Goal: Information Seeking & Learning: Find specific fact

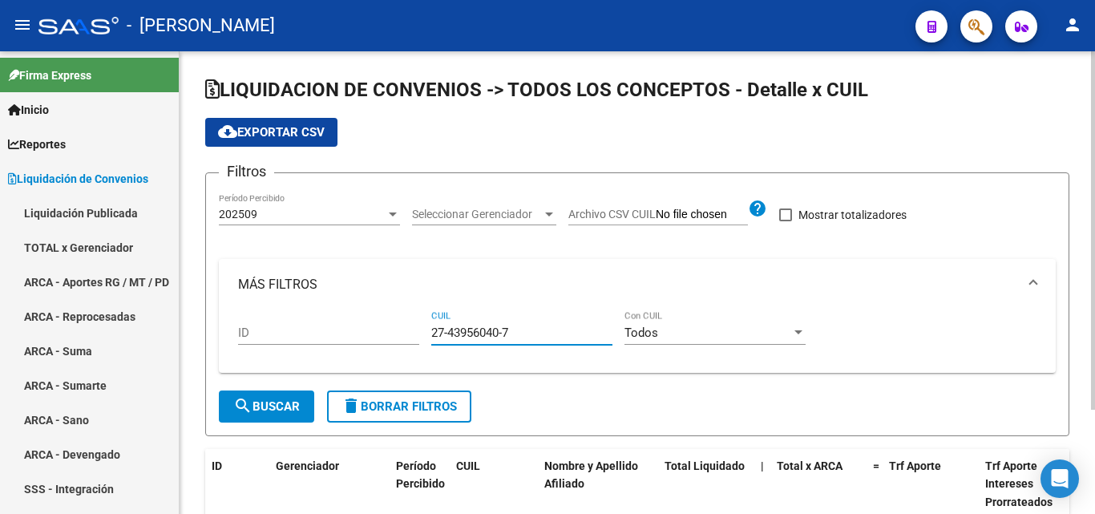
scroll to position [134, 0]
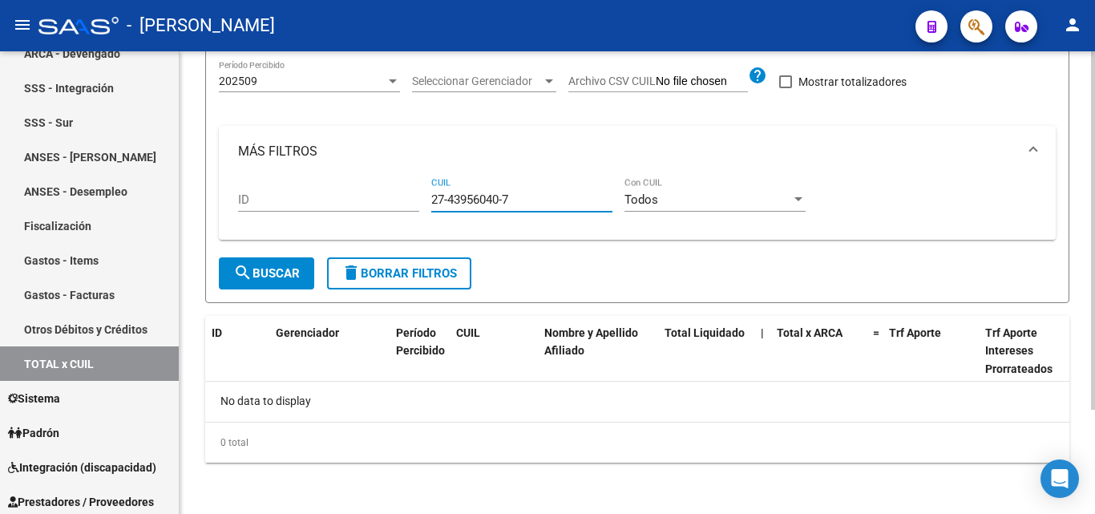
drag, startPoint x: 511, startPoint y: 198, endPoint x: 408, endPoint y: 215, distance: 104.0
click at [408, 215] on div "ID 27-43956040-7 CUIL Todos Con CUIL" at bounding box center [637, 202] width 798 height 50
type input "20-29619279-2"
drag, startPoint x: 520, startPoint y: 204, endPoint x: 390, endPoint y: 204, distance: 129.9
click at [390, 204] on div "ID 20-29619279-2 CUIL Todos Con CUIL" at bounding box center [637, 202] width 798 height 50
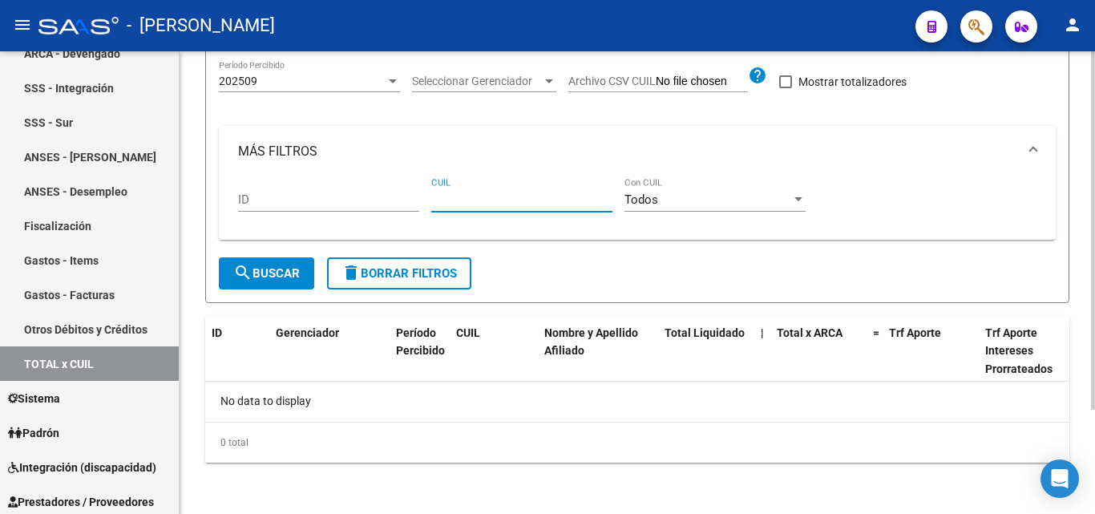
paste input "27-35634469-9"
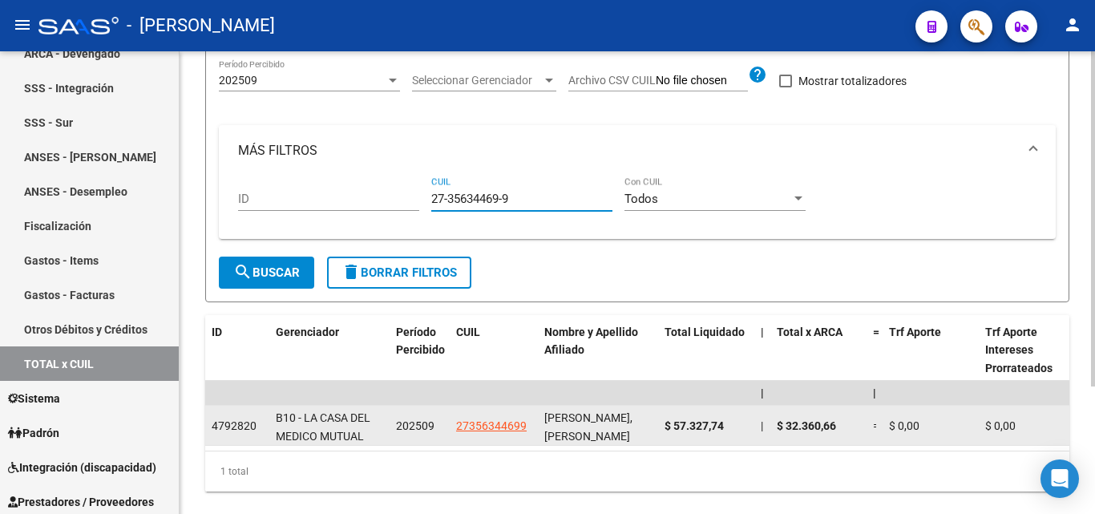
type input "27-35634469-9"
drag, startPoint x: 730, startPoint y: 427, endPoint x: 665, endPoint y: 426, distance: 64.9
click at [665, 426] on div "$ 57.327,74" at bounding box center [705, 426] width 83 height 18
copy span "$ 57.327,74"
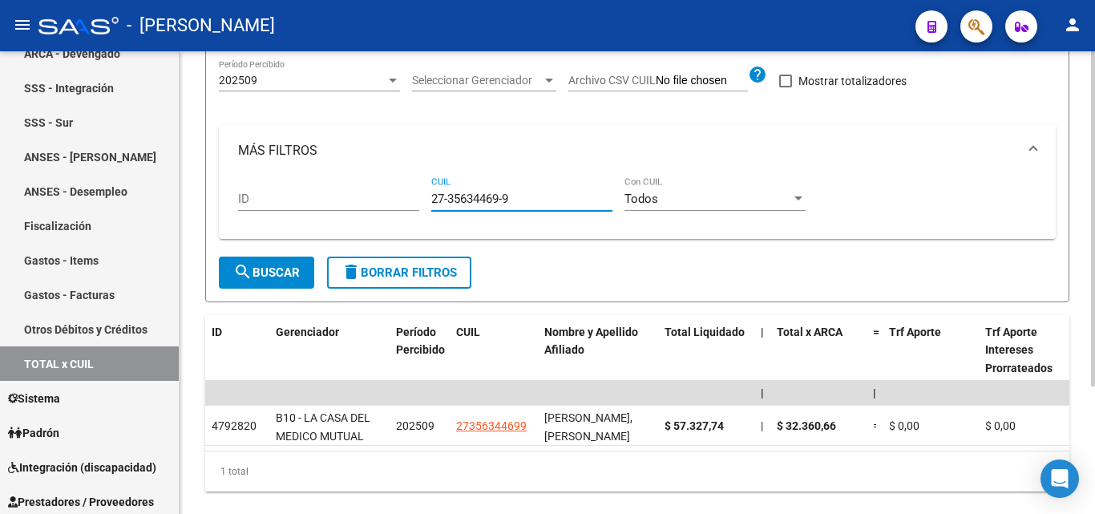
drag, startPoint x: 517, startPoint y: 204, endPoint x: 415, endPoint y: 205, distance: 101.8
click at [415, 205] on div "ID 27-35634469-9 CUIL Todos Con CUIL" at bounding box center [637, 201] width 798 height 50
paste input "27-26978417-8"
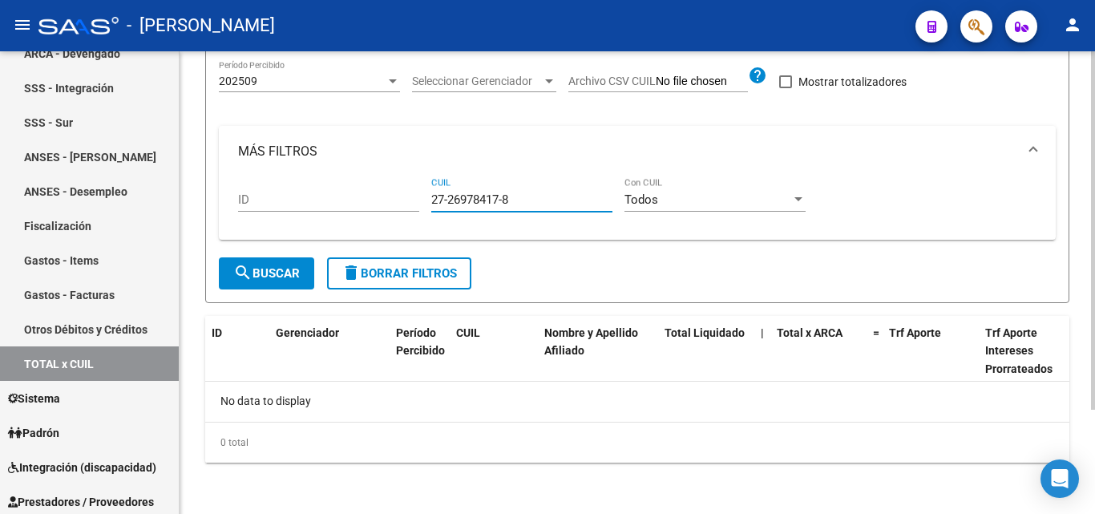
type input "27-26978417-8"
drag, startPoint x: 515, startPoint y: 203, endPoint x: 419, endPoint y: 203, distance: 95.4
click at [419, 203] on div "ID 27-26978417-8 CUIL Todos Con CUIL" at bounding box center [637, 202] width 798 height 50
paste input "20-34799637-9"
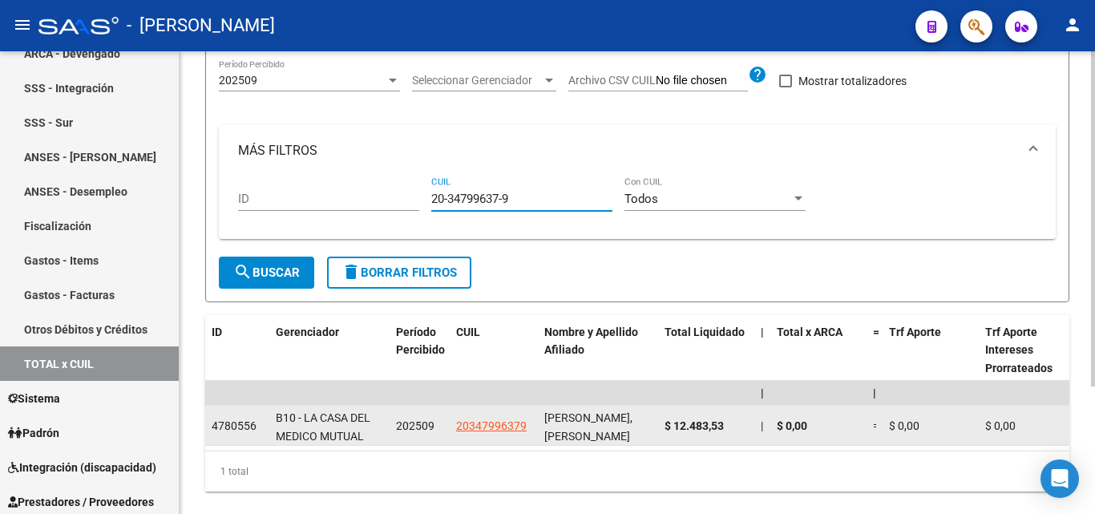
type input "20-34799637-9"
drag, startPoint x: 729, startPoint y: 424, endPoint x: 664, endPoint y: 428, distance: 65.9
click at [664, 428] on datatable-body-cell "$ 12.483,53" at bounding box center [706, 425] width 96 height 39
copy span "$ 12.483,53"
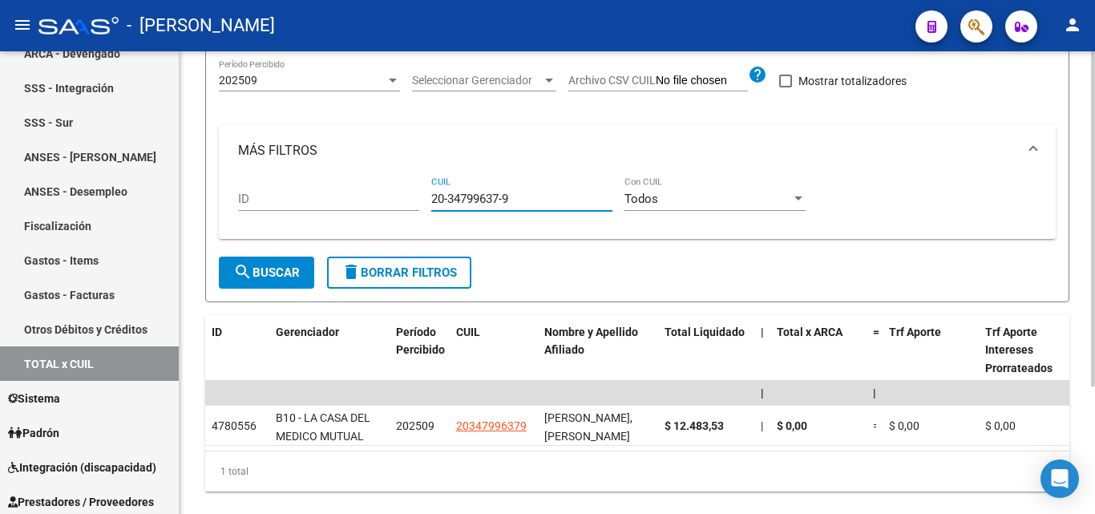
drag, startPoint x: 512, startPoint y: 199, endPoint x: 398, endPoint y: 203, distance: 114.7
click at [398, 203] on div "ID 20-34799637-9 CUIL Todos Con CUIL" at bounding box center [637, 201] width 798 height 50
paste input "24-30534324-9"
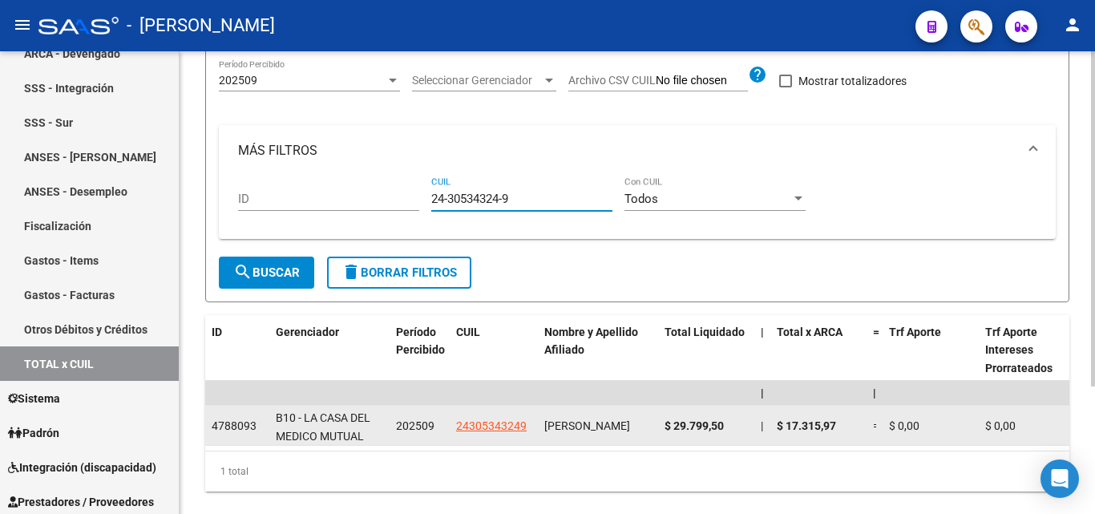
type input "24-30534324-9"
drag, startPoint x: 728, startPoint y: 426, endPoint x: 664, endPoint y: 428, distance: 63.4
click at [664, 428] on div "$ 29.799,50" at bounding box center [705, 426] width 83 height 18
copy span "$ 29.799,50"
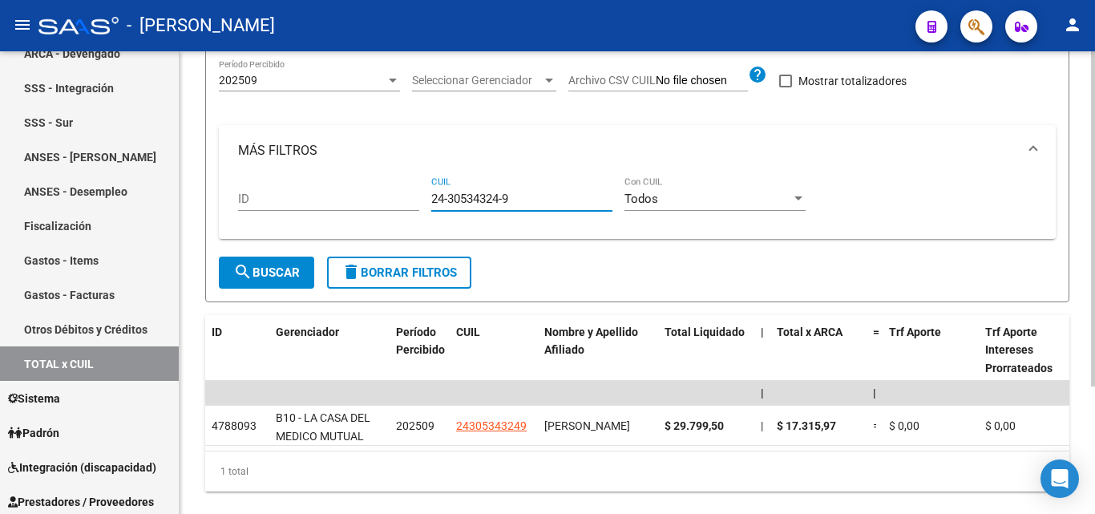
drag, startPoint x: 515, startPoint y: 202, endPoint x: 417, endPoint y: 195, distance: 98.1
click at [417, 195] on div "ID 24-30534324-9 CUIL Todos Con CUIL" at bounding box center [637, 201] width 798 height 50
paste input "20-30918786-6"
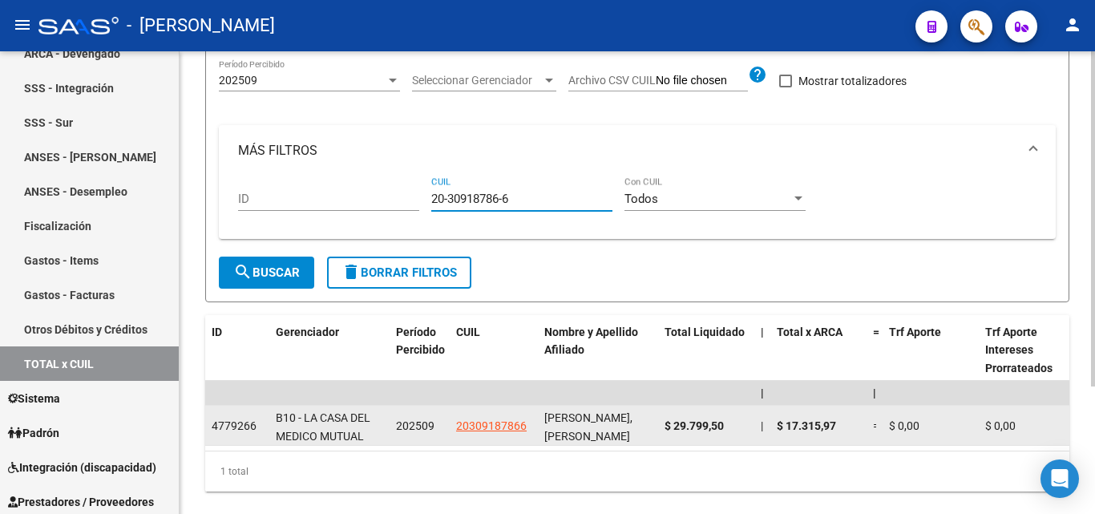
type input "20-30918786-6"
drag, startPoint x: 729, startPoint y: 429, endPoint x: 663, endPoint y: 428, distance: 65.7
click at [663, 428] on datatable-body-cell "$ 29.799,50" at bounding box center [706, 425] width 96 height 39
copy span "$ 29.799,50"
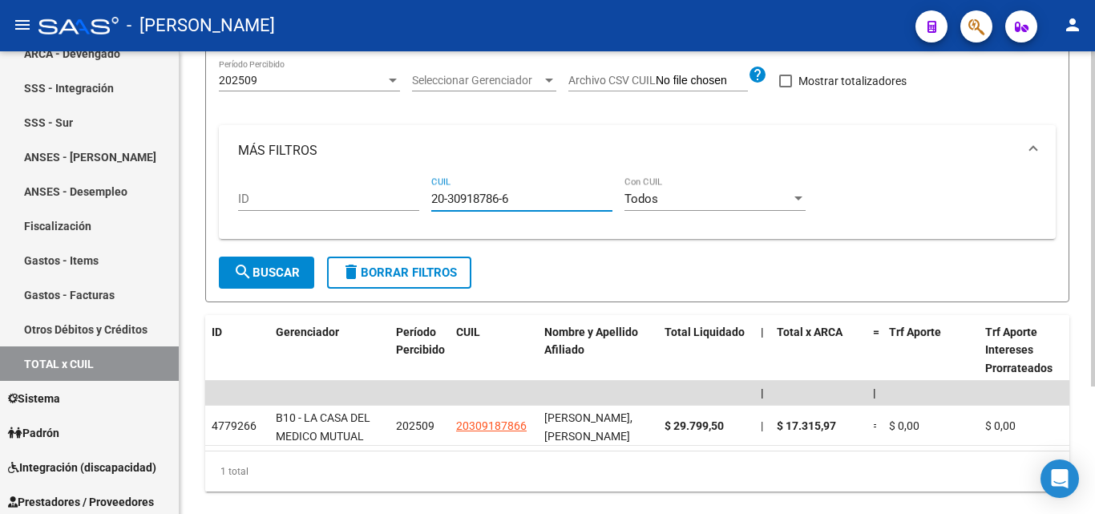
drag, startPoint x: 519, startPoint y: 203, endPoint x: 394, endPoint y: 202, distance: 124.2
click at [394, 202] on div "ID 20-30918786-6 CUIL Todos Con CUIL" at bounding box center [637, 201] width 798 height 50
paste input "20-34144149-9"
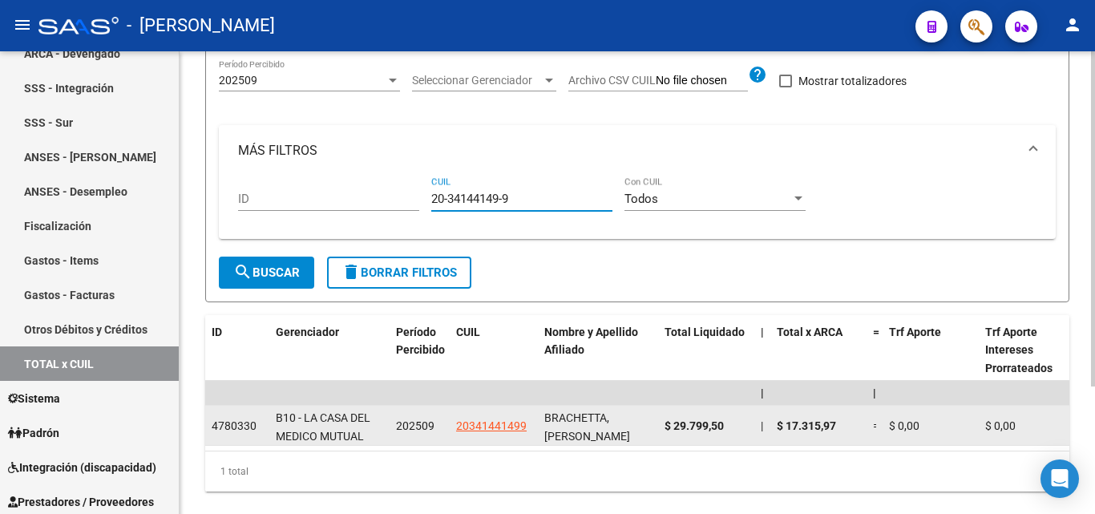
type input "20-34144149-9"
drag, startPoint x: 729, startPoint y: 426, endPoint x: 662, endPoint y: 430, distance: 66.6
click at [662, 430] on datatable-body-cell "$ 29.799,50" at bounding box center [706, 425] width 96 height 39
copy span "$ 29.799,50"
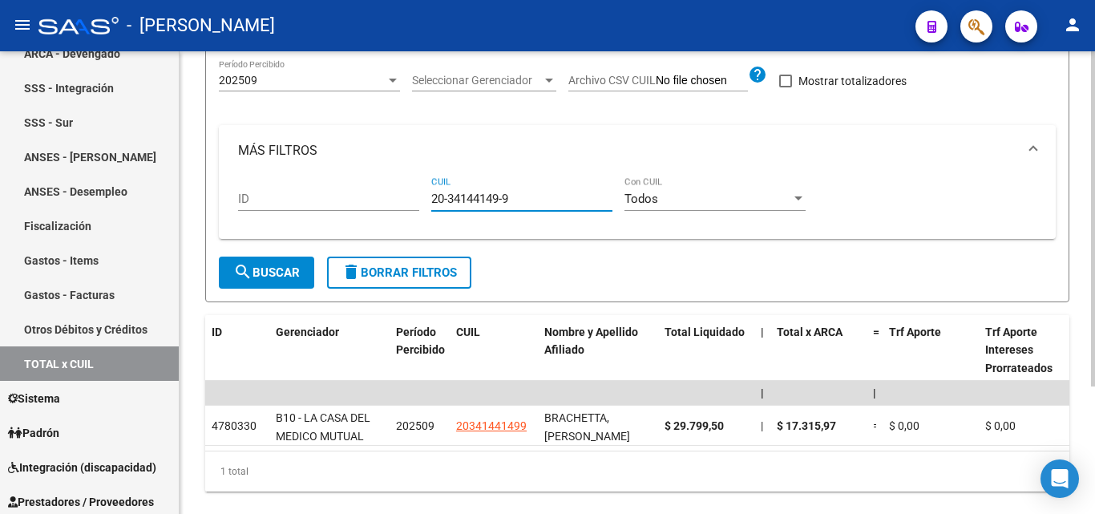
drag, startPoint x: 531, startPoint y: 200, endPoint x: 428, endPoint y: 201, distance: 102.6
click at [428, 201] on div "ID 20-34144149-9 CUIL Todos Con CUIL" at bounding box center [637, 201] width 798 height 50
paste input "27-30141131-1"
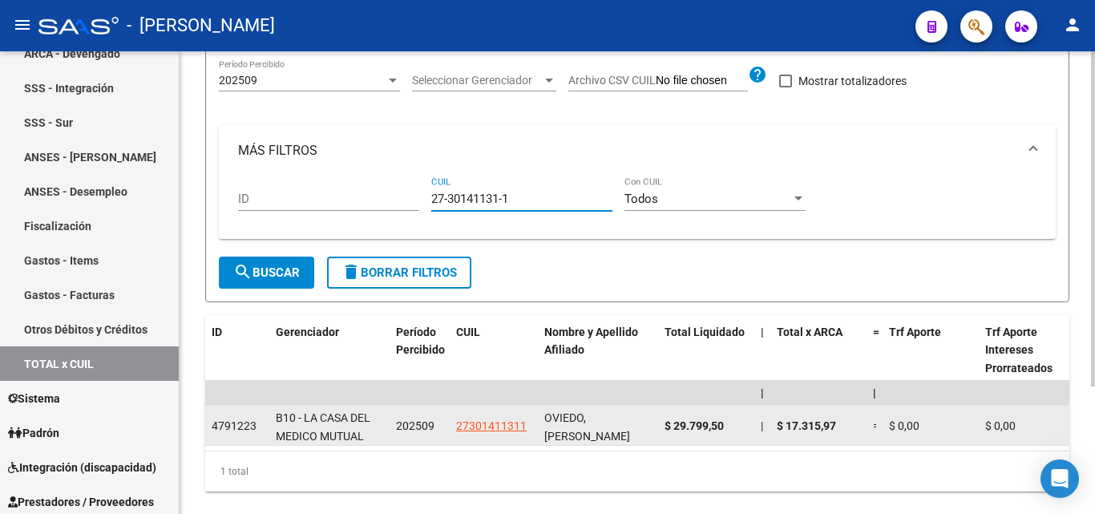
type input "27-30141131-1"
drag, startPoint x: 725, startPoint y: 425, endPoint x: 667, endPoint y: 431, distance: 58.9
click at [667, 431] on div "$ 29.799,50" at bounding box center [705, 426] width 83 height 18
copy span "$ 29.799,50"
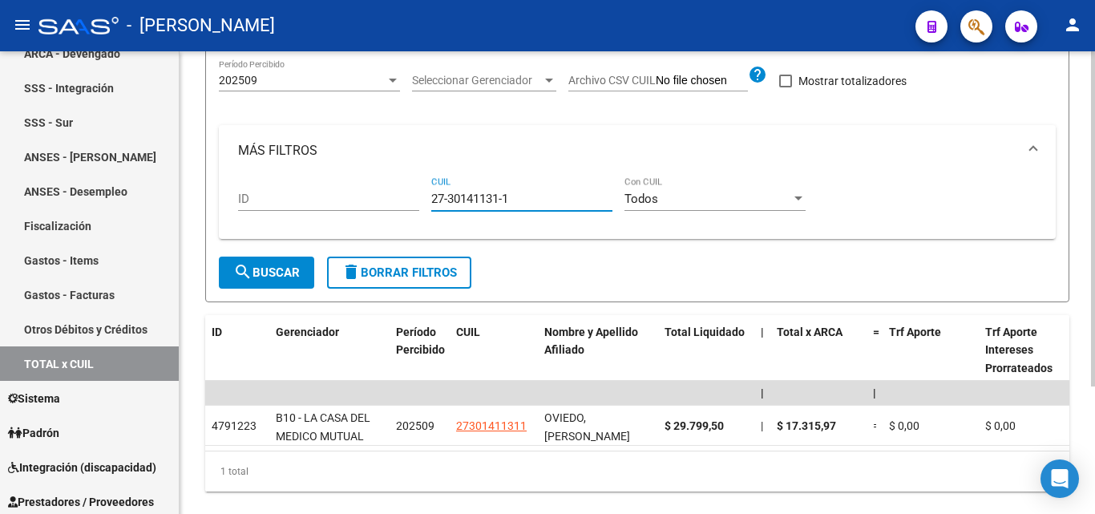
drag, startPoint x: 519, startPoint y: 202, endPoint x: 404, endPoint y: 203, distance: 114.6
click at [404, 203] on div "ID 27-30141131-1 CUIL Todos Con CUIL" at bounding box center [637, 201] width 798 height 50
paste input "29-79950"
type input "29-79950"
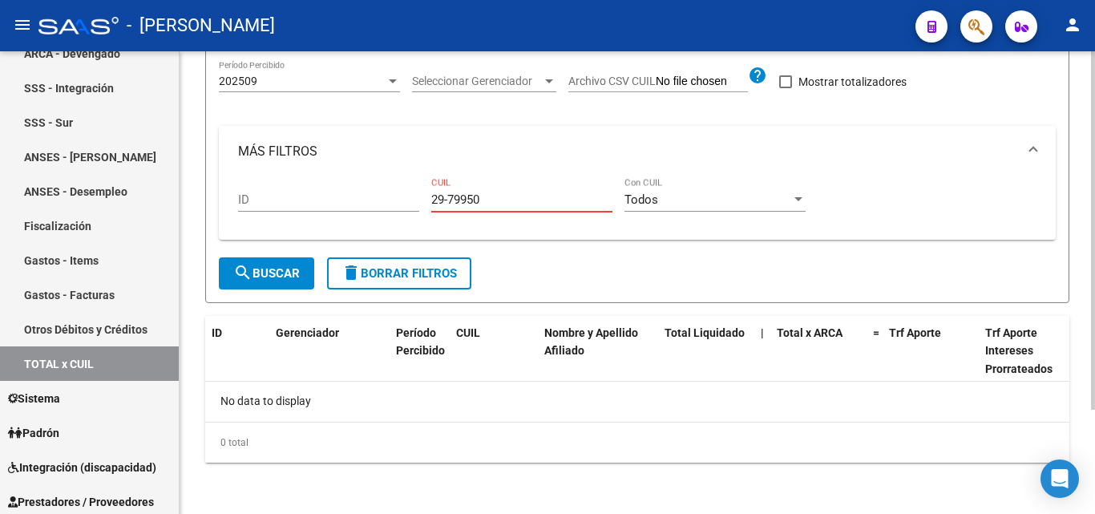
drag, startPoint x: 491, startPoint y: 203, endPoint x: 426, endPoint y: 203, distance: 64.9
click at [426, 203] on div "ID 29-79950 CUIL Todos Con CUIL" at bounding box center [637, 202] width 798 height 50
paste input "27-27864751-5"
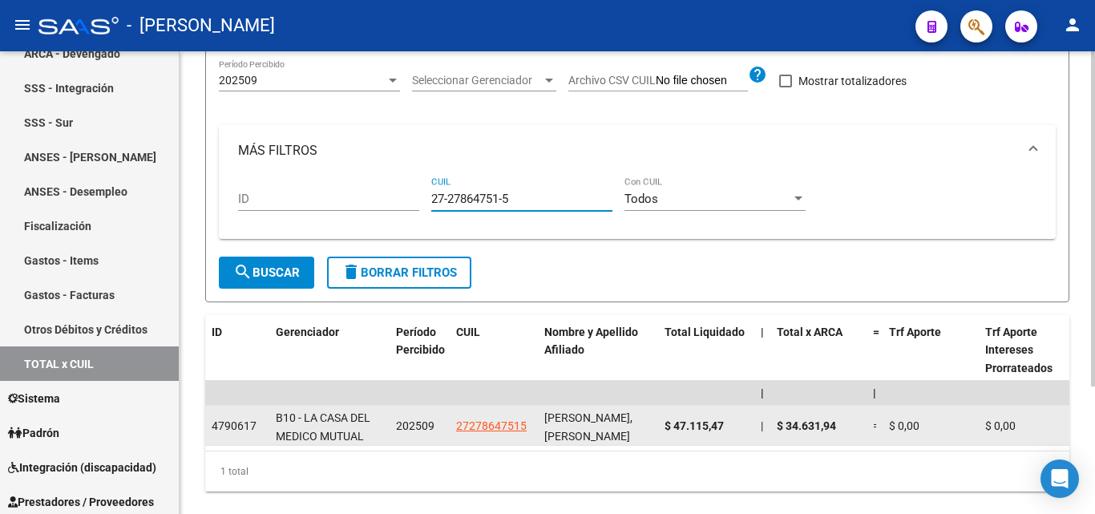
type input "27-27864751-5"
drag, startPoint x: 726, startPoint y: 428, endPoint x: 665, endPoint y: 427, distance: 60.9
click at [665, 427] on div "$ 47.115,47" at bounding box center [705, 426] width 83 height 18
copy span "$ 47.115,47"
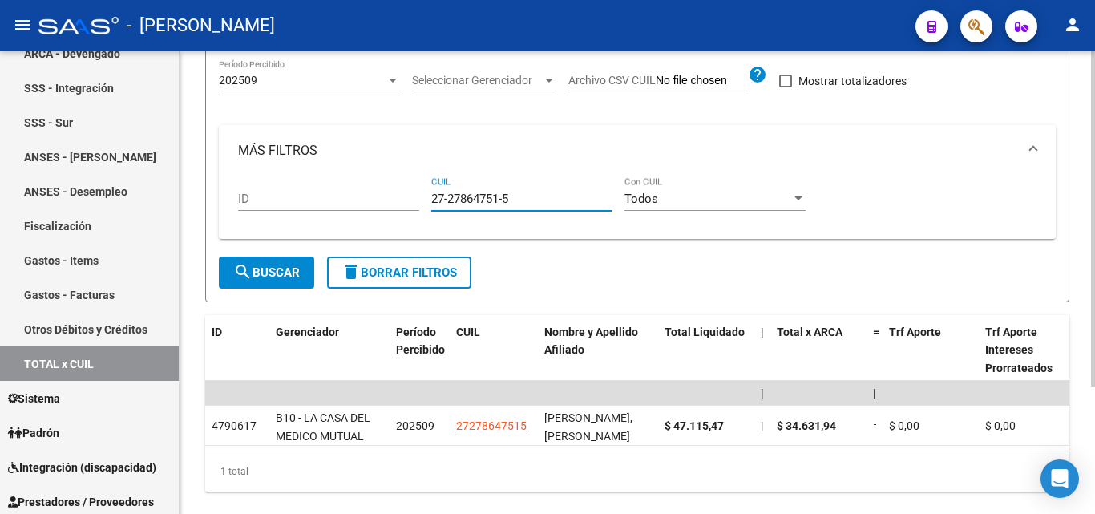
drag, startPoint x: 515, startPoint y: 198, endPoint x: 397, endPoint y: 192, distance: 118.0
click at [397, 192] on div "ID 27-27864751-5 CUIL Todos Con CUIL" at bounding box center [637, 201] width 798 height 50
paste input "27-17942949-2"
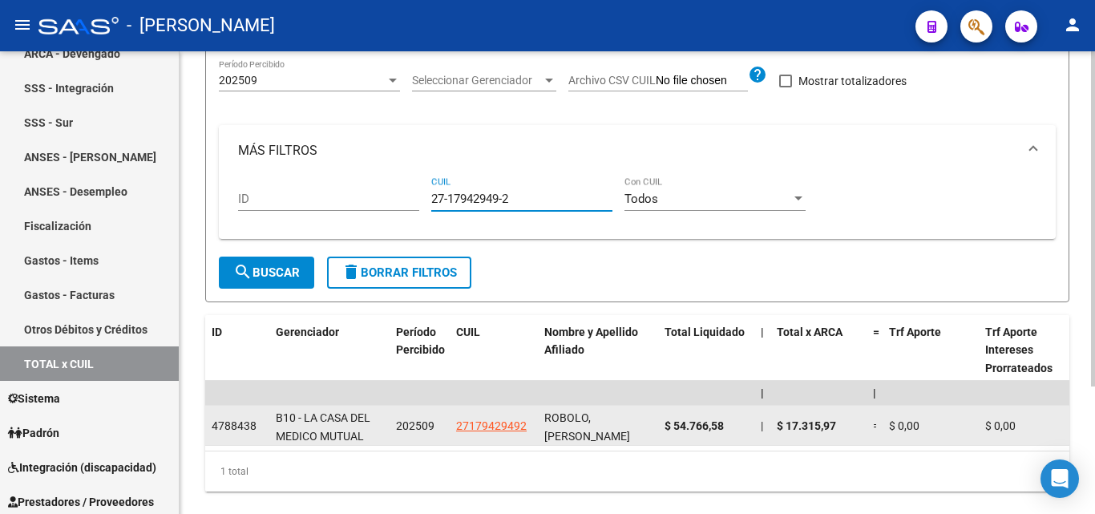
type input "27-17942949-2"
drag, startPoint x: 734, startPoint y: 423, endPoint x: 666, endPoint y: 424, distance: 68.1
click at [666, 424] on div "$ 54.766,58" at bounding box center [705, 426] width 83 height 18
copy span "$ 54.766,58"
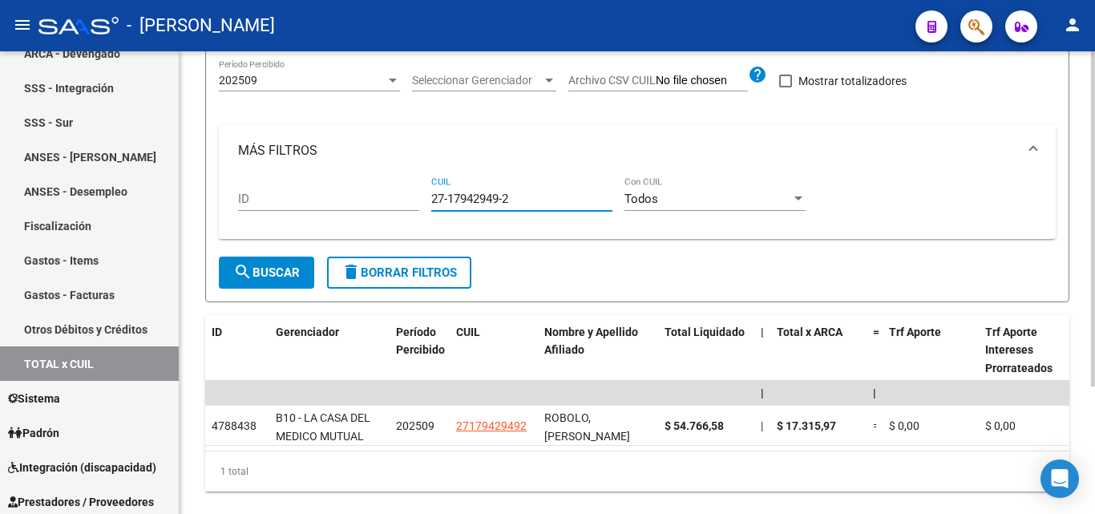
drag, startPoint x: 524, startPoint y: 201, endPoint x: 425, endPoint y: 203, distance: 99.4
click at [425, 203] on div "ID 27-17942949-2 CUIL Todos Con CUIL" at bounding box center [637, 201] width 798 height 50
paste input "23-20148933-4"
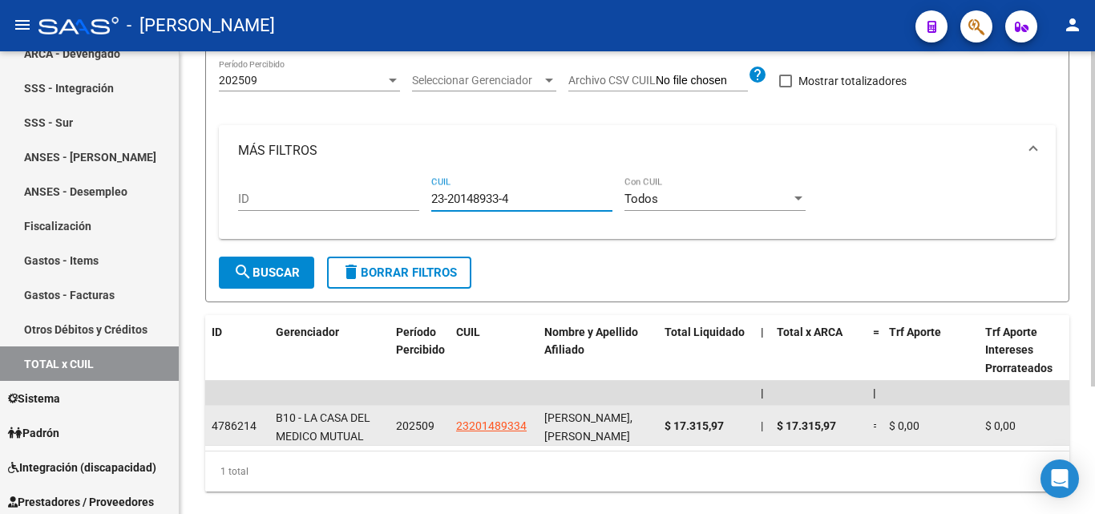
type input "23-20148933-4"
drag, startPoint x: 729, startPoint y: 427, endPoint x: 656, endPoint y: 430, distance: 72.2
copy div "$ 17.315,97"
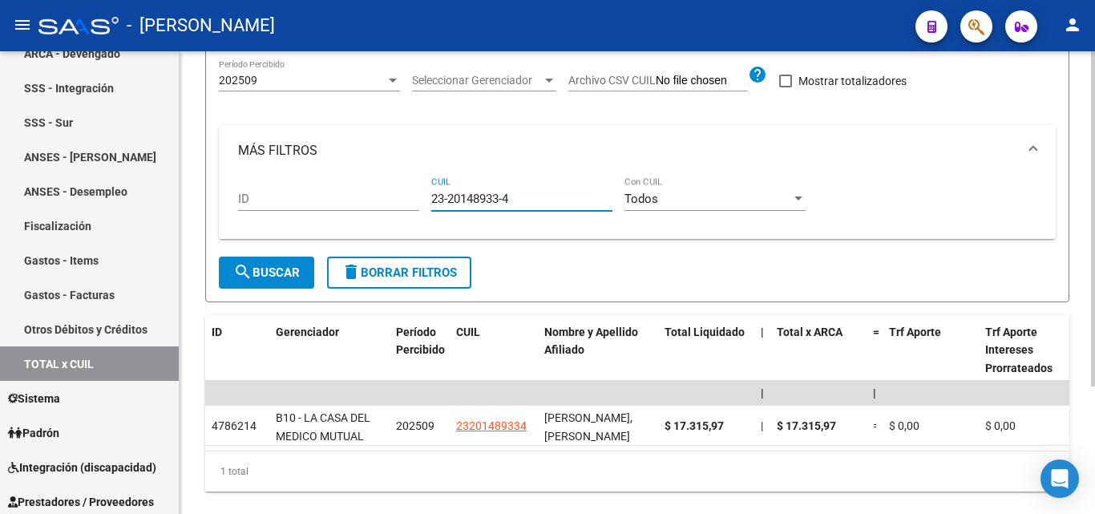
drag, startPoint x: 516, startPoint y: 198, endPoint x: 428, endPoint y: 196, distance: 88.2
click at [428, 196] on div "ID 23-20148933-4 CUIL Todos Con CUIL" at bounding box center [637, 201] width 798 height 50
paste input "27-27318222-0"
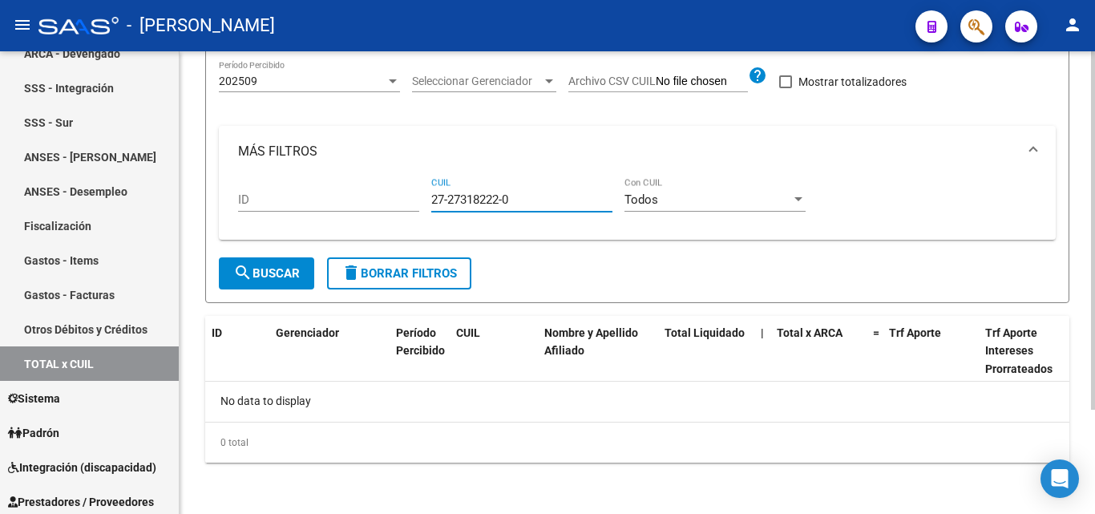
type input "27-27318222-0"
drag, startPoint x: 513, startPoint y: 202, endPoint x: 410, endPoint y: 191, distance: 103.2
click at [410, 191] on div "ID 27-27318222-0 CUIL Todos Con CUIL" at bounding box center [637, 202] width 798 height 50
paste input "23-30548047-9"
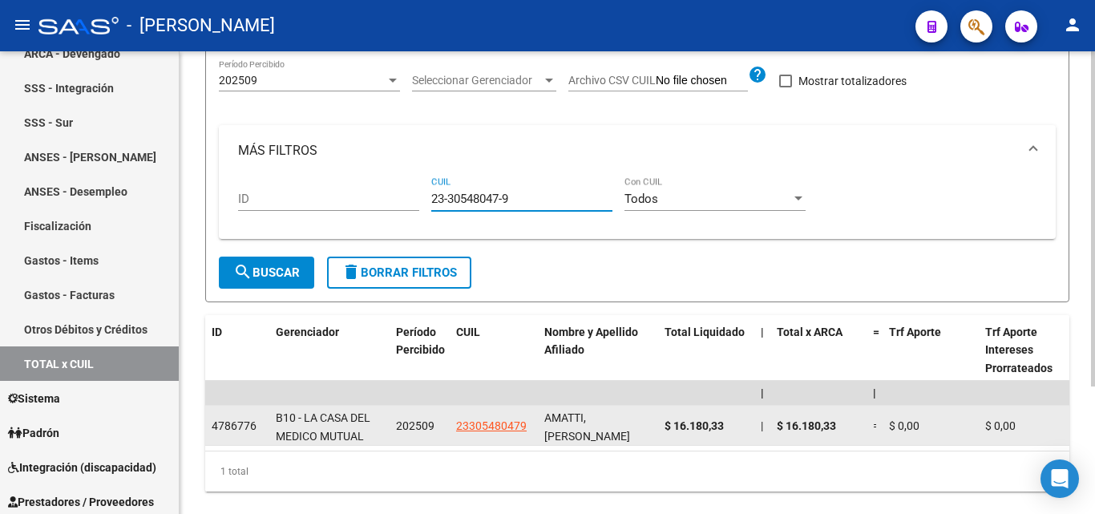
type input "23-30548047-9"
drag, startPoint x: 733, startPoint y: 426, endPoint x: 664, endPoint y: 430, distance: 69.1
click at [664, 430] on datatable-body-cell "$ 16.180,33" at bounding box center [706, 425] width 96 height 39
copy span "$ 16.180,33"
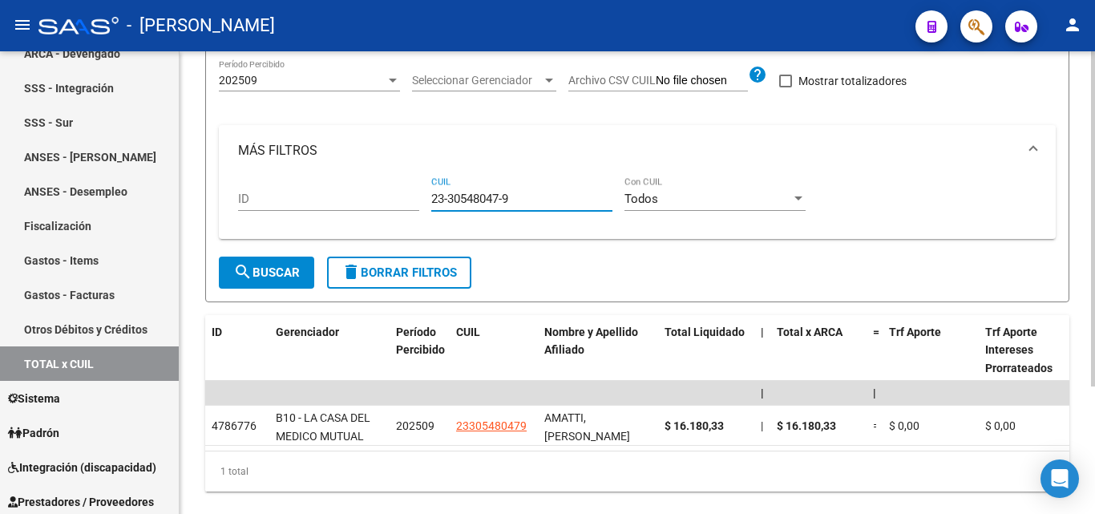
drag, startPoint x: 519, startPoint y: 197, endPoint x: 414, endPoint y: 204, distance: 105.3
click at [414, 204] on div "ID 23-30548047-9 CUIL Todos Con CUIL" at bounding box center [637, 201] width 798 height 50
paste input "27-17387164-9"
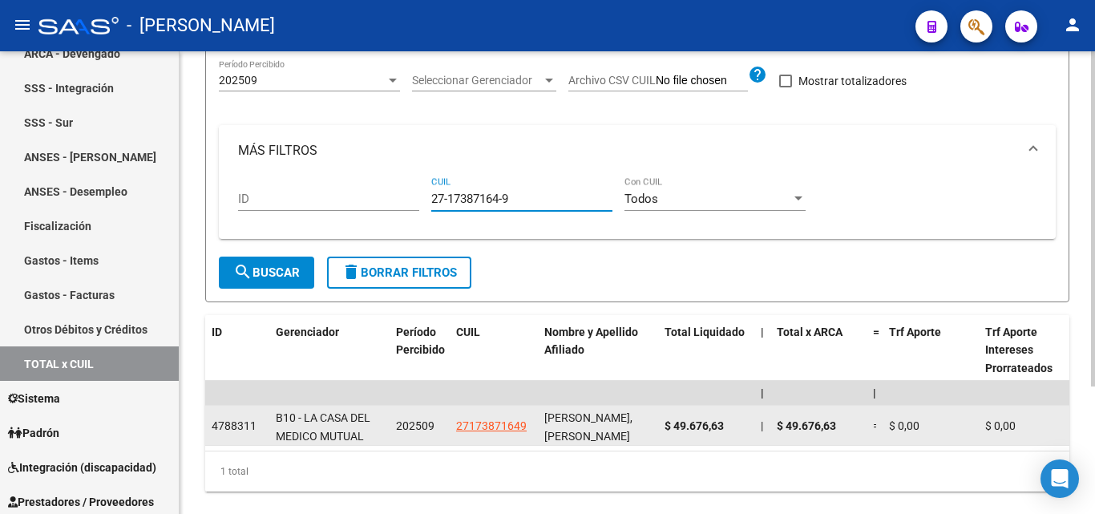
type input "27-17387164-9"
drag, startPoint x: 729, startPoint y: 426, endPoint x: 665, endPoint y: 430, distance: 64.2
click at [665, 430] on div "$ 49.676,63" at bounding box center [705, 426] width 83 height 18
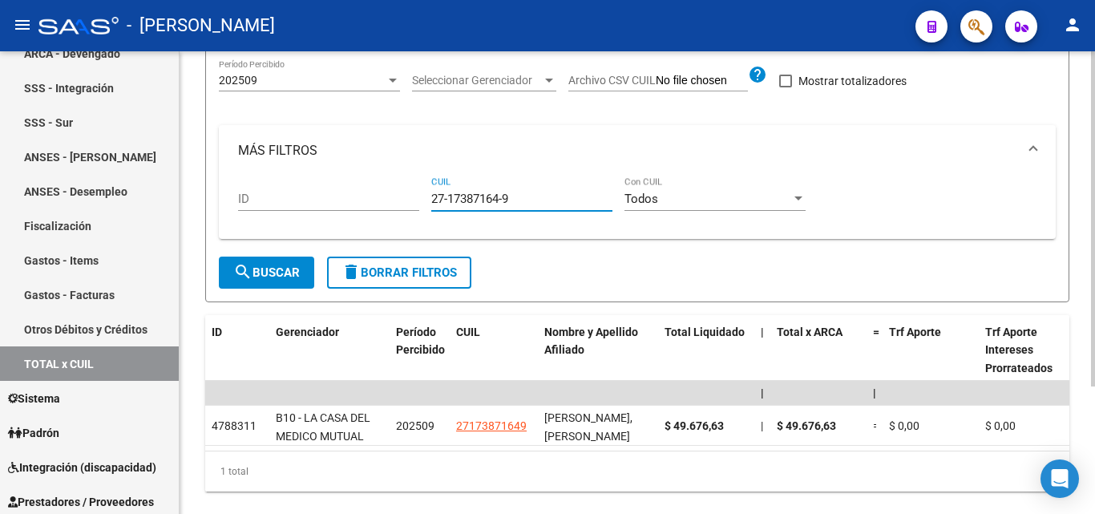
drag, startPoint x: 529, startPoint y: 202, endPoint x: 353, endPoint y: 203, distance: 176.3
click at [353, 203] on div "ID 27-17387164-9 CUIL Todos Con CUIL" at bounding box center [637, 201] width 798 height 50
paste input "23-28199661-4"
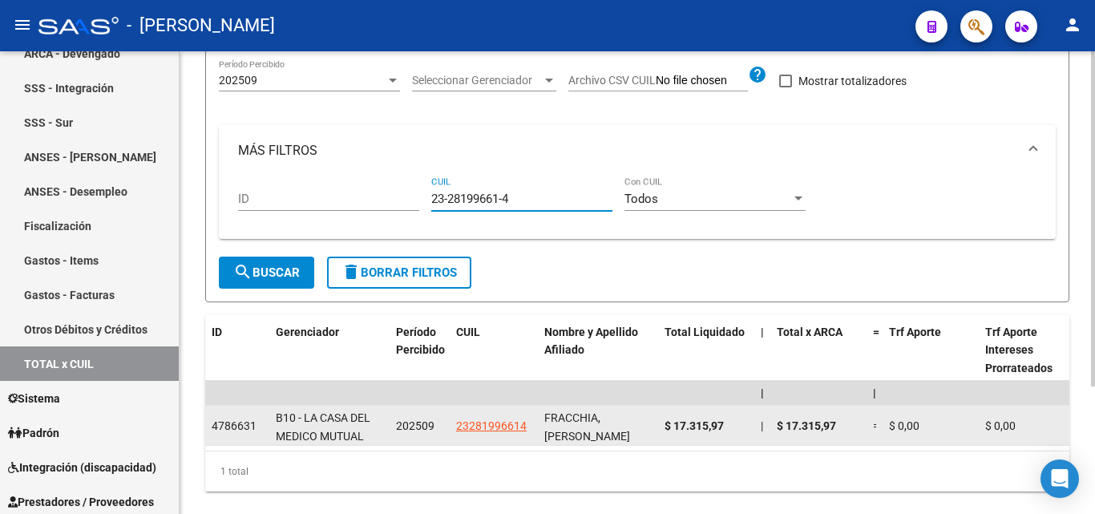
type input "23-28199661-4"
drag, startPoint x: 729, startPoint y: 424, endPoint x: 662, endPoint y: 422, distance: 66.5
click at [662, 422] on datatable-body-cell "$ 17.315,97" at bounding box center [706, 425] width 96 height 39
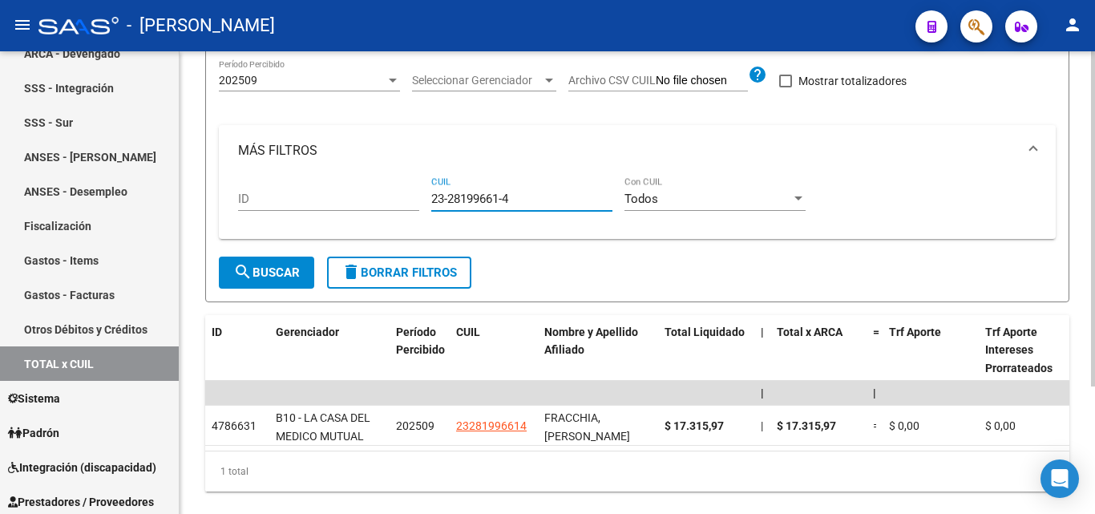
drag, startPoint x: 522, startPoint y: 198, endPoint x: 420, endPoint y: 189, distance: 102.2
click at [420, 189] on div "ID 23-28199661-4 CUIL Todos Con CUIL" at bounding box center [637, 201] width 798 height 50
paste input "20-37454492-7"
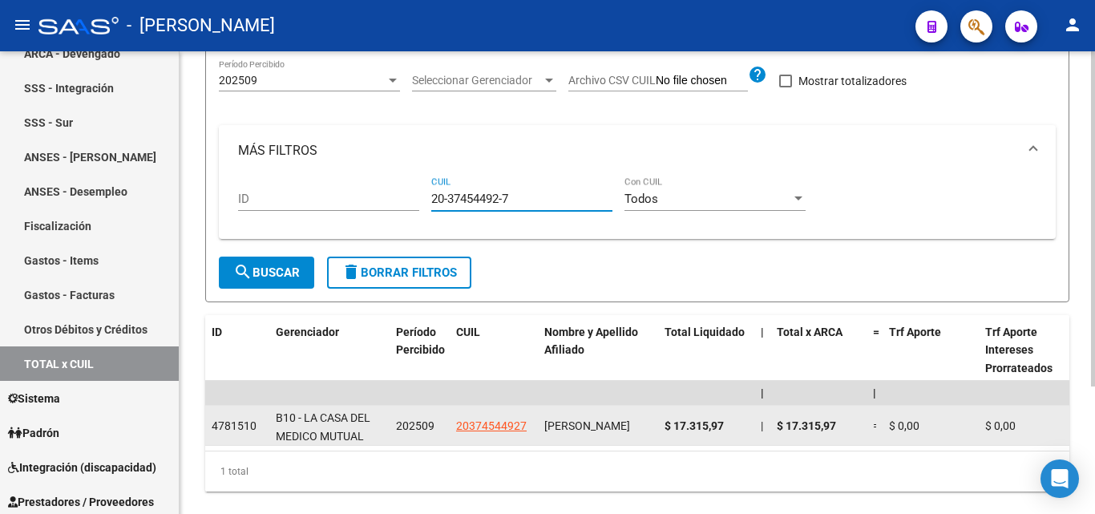
type input "20-37454492-7"
drag, startPoint x: 725, startPoint y: 426, endPoint x: 667, endPoint y: 429, distance: 57.8
click at [667, 429] on span "$ 17.315,97" at bounding box center [693, 425] width 59 height 13
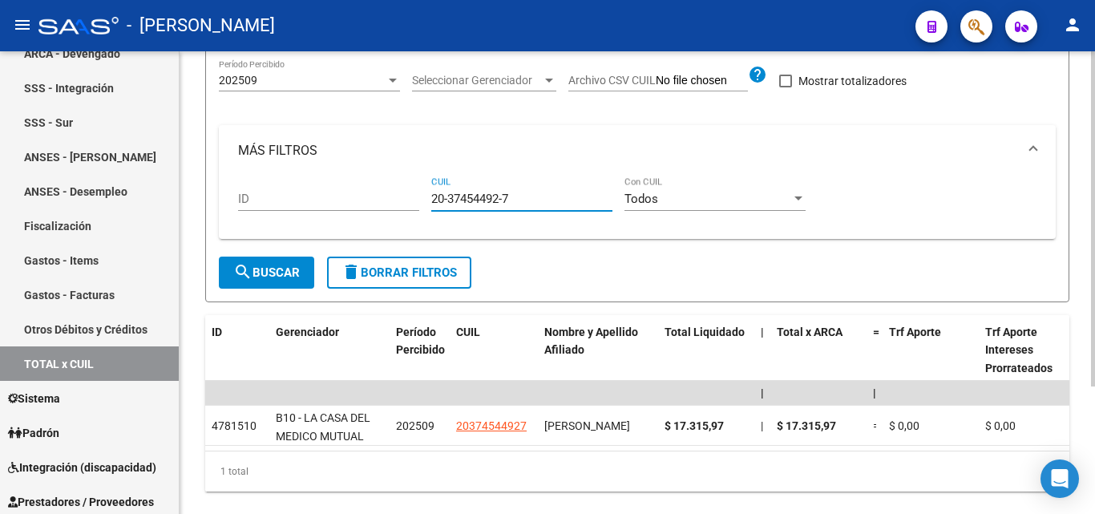
drag, startPoint x: 524, startPoint y: 198, endPoint x: 403, endPoint y: 198, distance: 121.0
click at [403, 198] on div "ID 20-37454492-7 CUIL Todos Con CUIL" at bounding box center [637, 201] width 798 height 50
paste input "20-27115115-3"
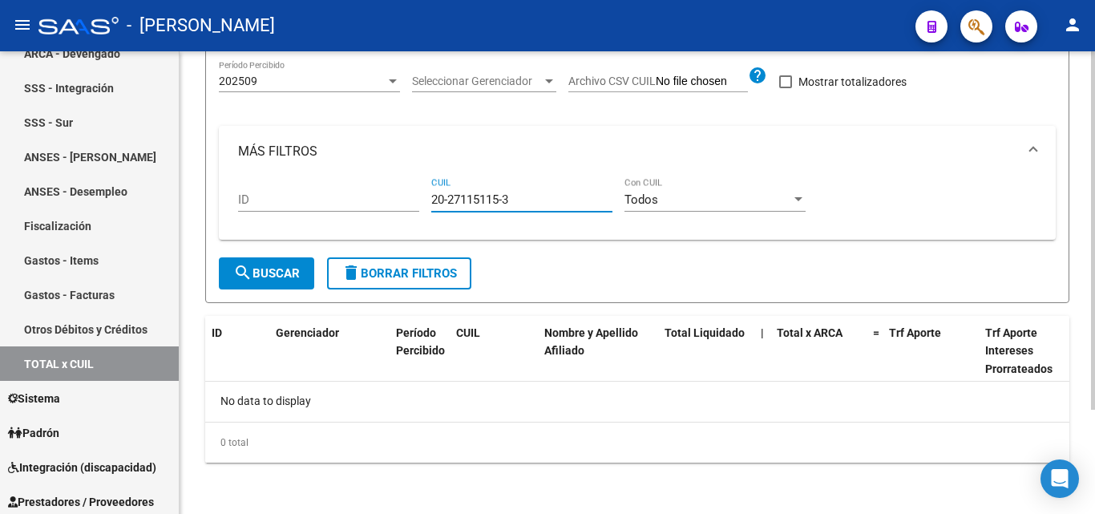
type input "20-27115115-3"
drag, startPoint x: 521, startPoint y: 200, endPoint x: 430, endPoint y: 204, distance: 90.7
click at [430, 204] on div "ID 20-27115115-3 CUIL Todos Con CUIL" at bounding box center [637, 202] width 798 height 50
paste input "27-27107721-7"
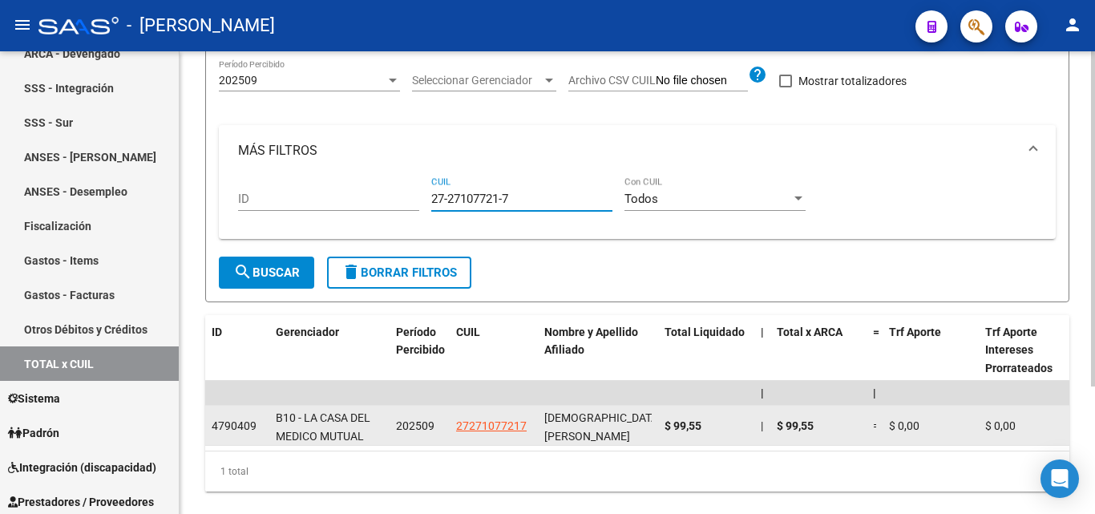
type input "27-27107721-7"
drag, startPoint x: 710, startPoint y: 429, endPoint x: 659, endPoint y: 433, distance: 51.5
click at [659, 433] on datatable-body-cell "$ 99,55" at bounding box center [706, 425] width 96 height 39
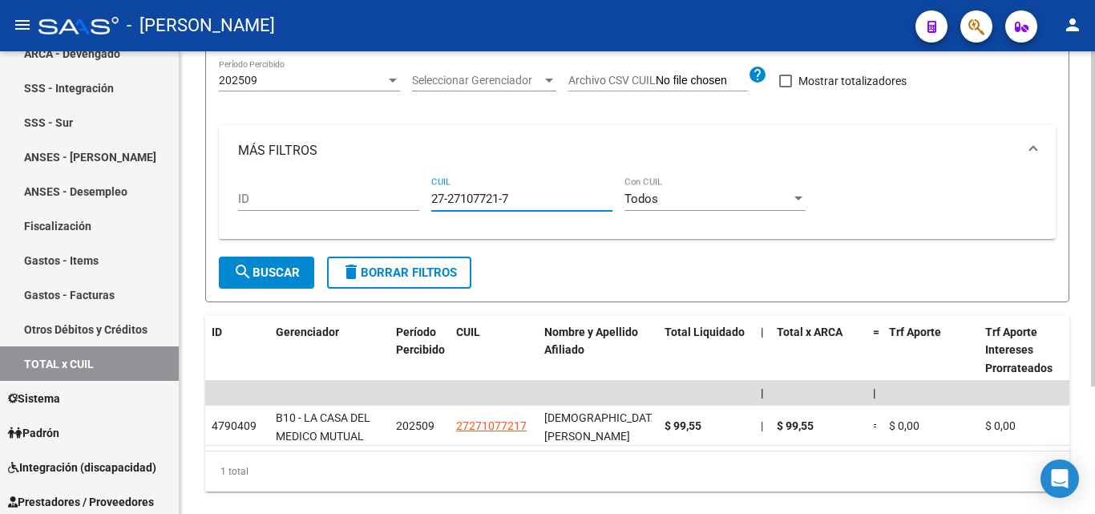
drag, startPoint x: 523, startPoint y: 201, endPoint x: 429, endPoint y: 204, distance: 94.6
click at [429, 204] on div "ID 27-27107721-7 CUIL Todos Con CUIL" at bounding box center [637, 201] width 798 height 50
paste input "27-22087812-6"
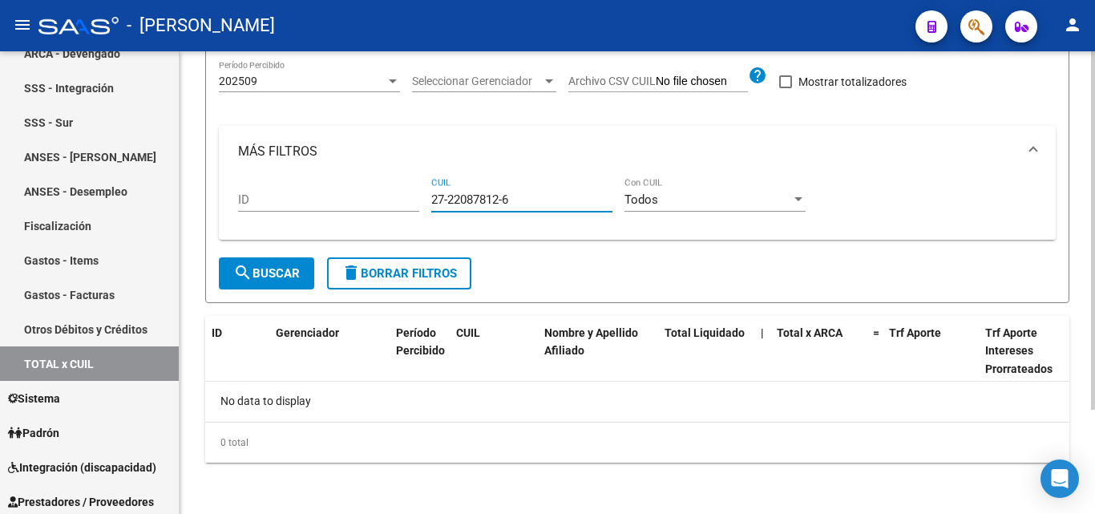
type input "27-22087812-6"
drag, startPoint x: 514, startPoint y: 200, endPoint x: 421, endPoint y: 202, distance: 93.0
click at [421, 202] on div "ID 27-22087812-6 CUIL Todos Con CUIL" at bounding box center [637, 202] width 798 height 50
paste input "20-18520377-9"
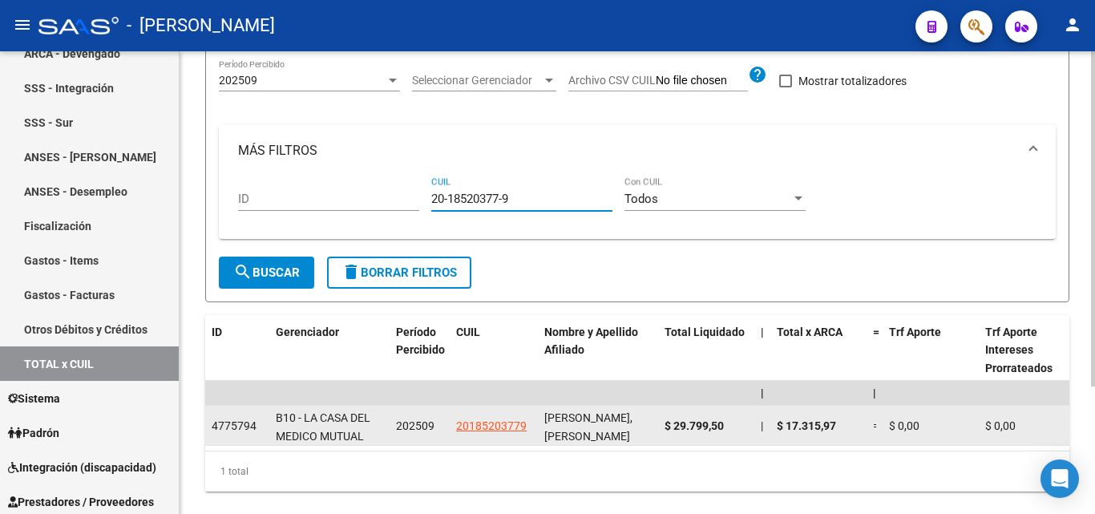
type input "20-18520377-9"
drag, startPoint x: 726, startPoint y: 426, endPoint x: 664, endPoint y: 428, distance: 61.8
click at [664, 428] on div "$ 29.799,50" at bounding box center [705, 426] width 83 height 18
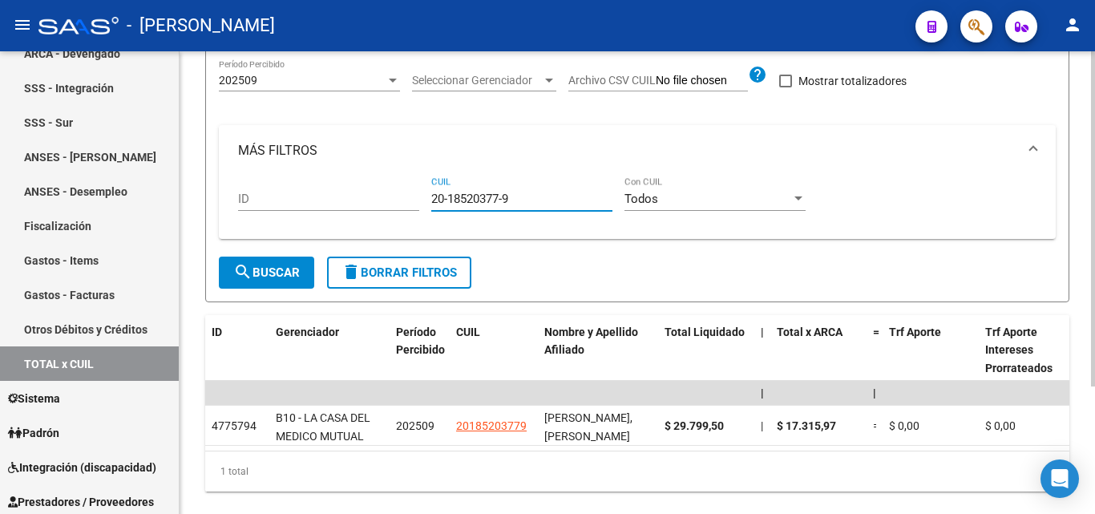
drag, startPoint x: 517, startPoint y: 199, endPoint x: 416, endPoint y: 199, distance: 101.0
click at [416, 199] on div "ID 20-18520377-9 CUIL Todos Con CUIL" at bounding box center [637, 201] width 798 height 50
paste input "20-40363413-2"
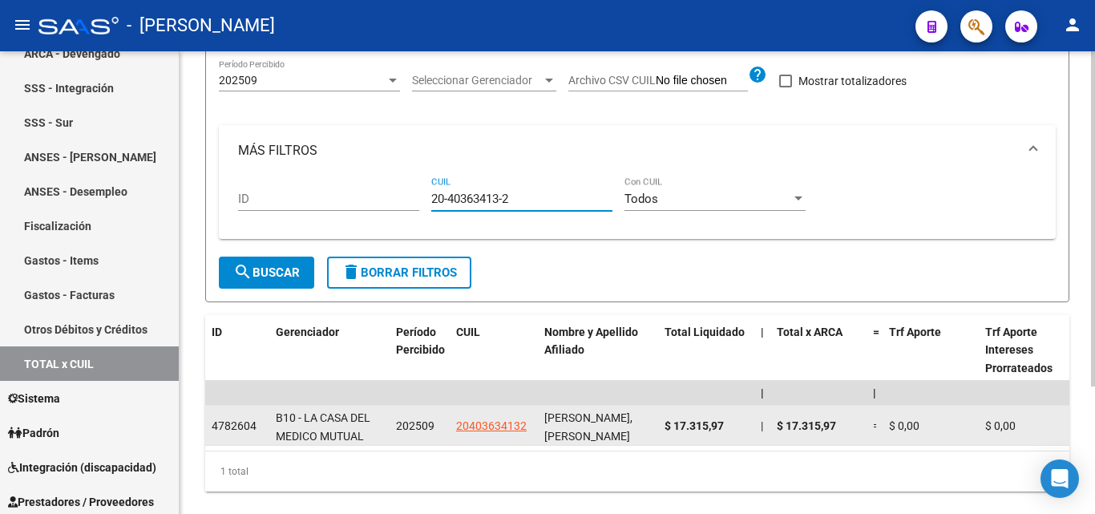
type input "20-40363413-2"
drag, startPoint x: 726, startPoint y: 425, endPoint x: 656, endPoint y: 425, distance: 70.5
click at [673, 434] on div "$ 17.315,97" at bounding box center [705, 426] width 83 height 18
drag, startPoint x: 727, startPoint y: 422, endPoint x: 665, endPoint y: 426, distance: 61.9
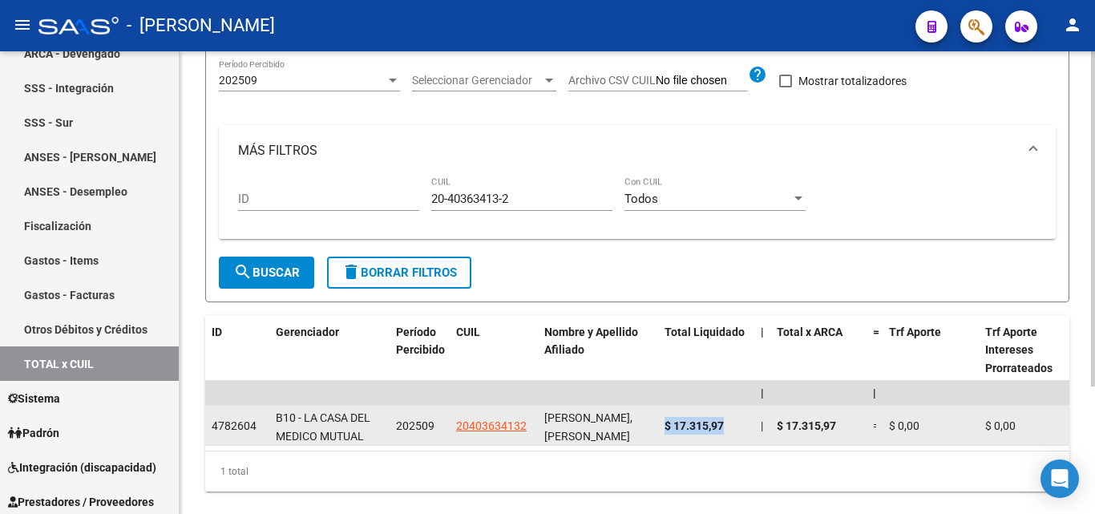
click at [665, 426] on div "$ 17.315,97" at bounding box center [705, 426] width 83 height 18
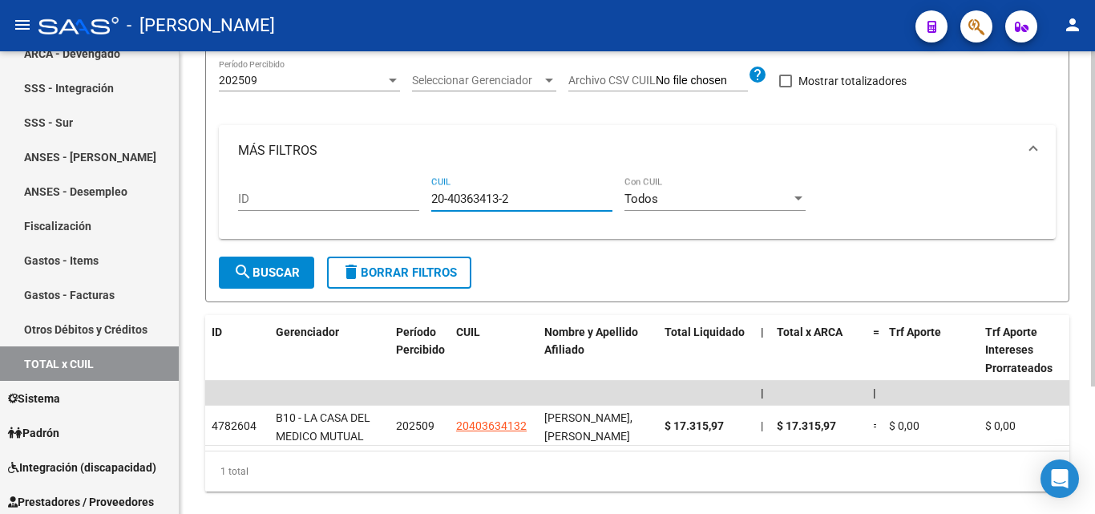
drag, startPoint x: 519, startPoint y: 192, endPoint x: 427, endPoint y: 198, distance: 92.4
click at [427, 198] on div "ID 20-40363413-2 CUIL Todos Con CUIL" at bounding box center [637, 201] width 798 height 50
paste input "20-31965636-8"
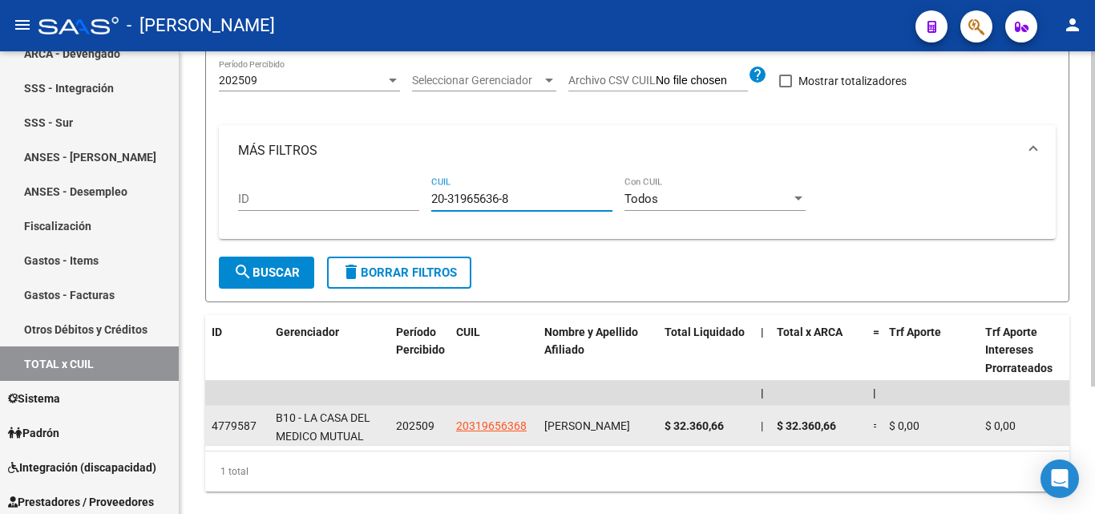
type input "20-31965636-8"
drag, startPoint x: 726, startPoint y: 427, endPoint x: 665, endPoint y: 429, distance: 60.9
click at [665, 429] on div "$ 32.360,66" at bounding box center [705, 426] width 83 height 18
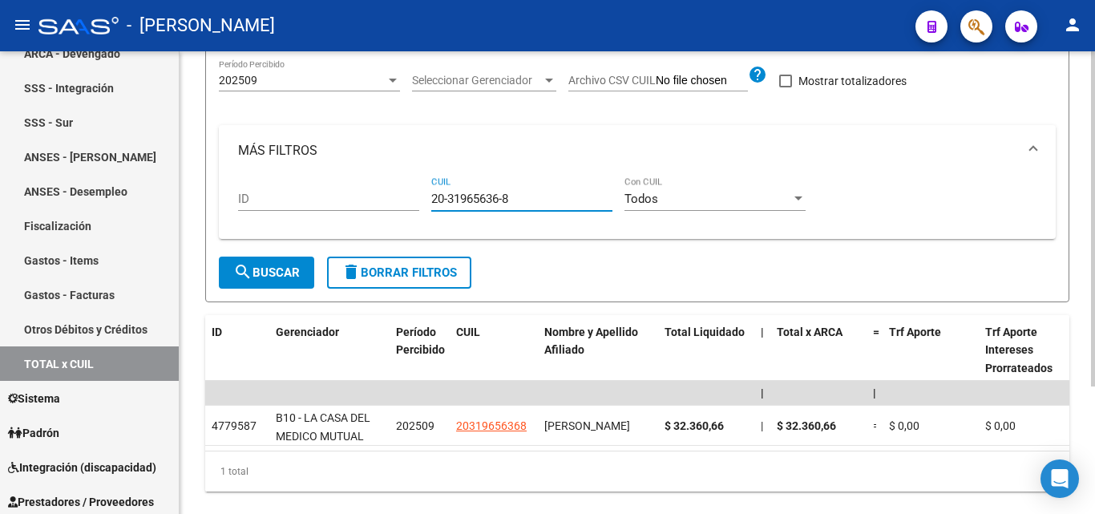
drag, startPoint x: 515, startPoint y: 200, endPoint x: 422, endPoint y: 191, distance: 93.5
click at [422, 191] on div "ID 20-31965636-8 CUIL Todos Con CUIL" at bounding box center [637, 201] width 798 height 50
paste input "27-28788055-9"
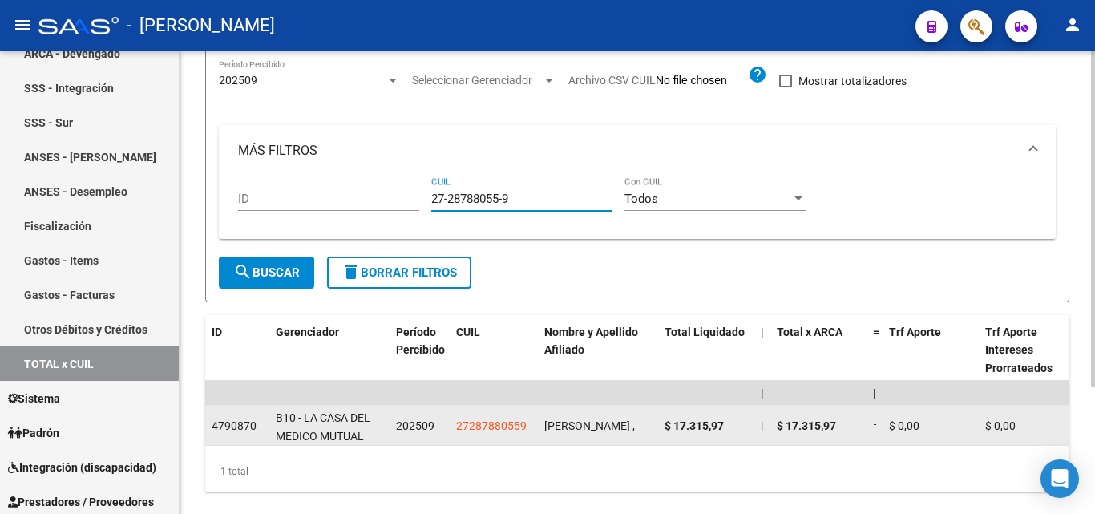
type input "27-28788055-9"
drag, startPoint x: 729, startPoint y: 423, endPoint x: 664, endPoint y: 429, distance: 65.2
click at [664, 429] on datatable-body-cell "$ 17.315,97" at bounding box center [706, 425] width 96 height 39
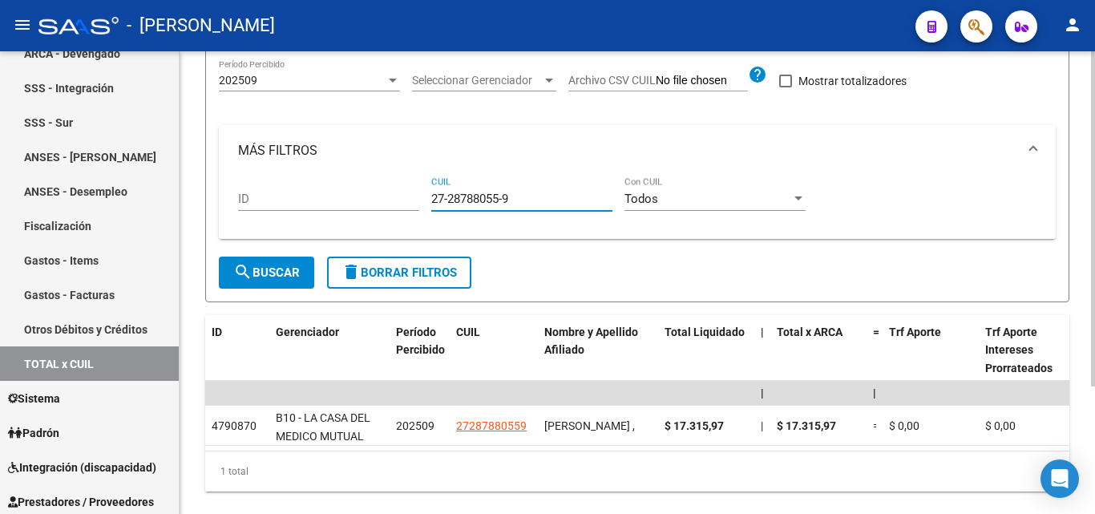
drag, startPoint x: 520, startPoint y: 202, endPoint x: 423, endPoint y: 204, distance: 97.0
click at [423, 204] on div "ID 27-28788055-9 CUIL Todos Con CUIL" at bounding box center [637, 201] width 798 height 50
paste input "20-39950337-0"
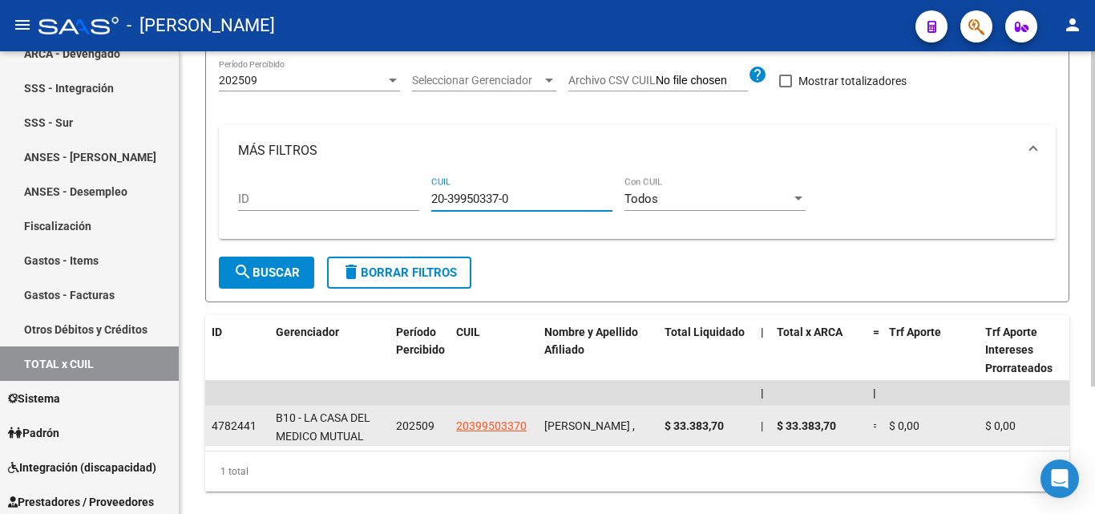
type input "20-39950337-0"
drag, startPoint x: 730, startPoint y: 425, endPoint x: 660, endPoint y: 430, distance: 70.0
click at [660, 430] on datatable-body-cell "$ 33.383,70" at bounding box center [706, 425] width 96 height 39
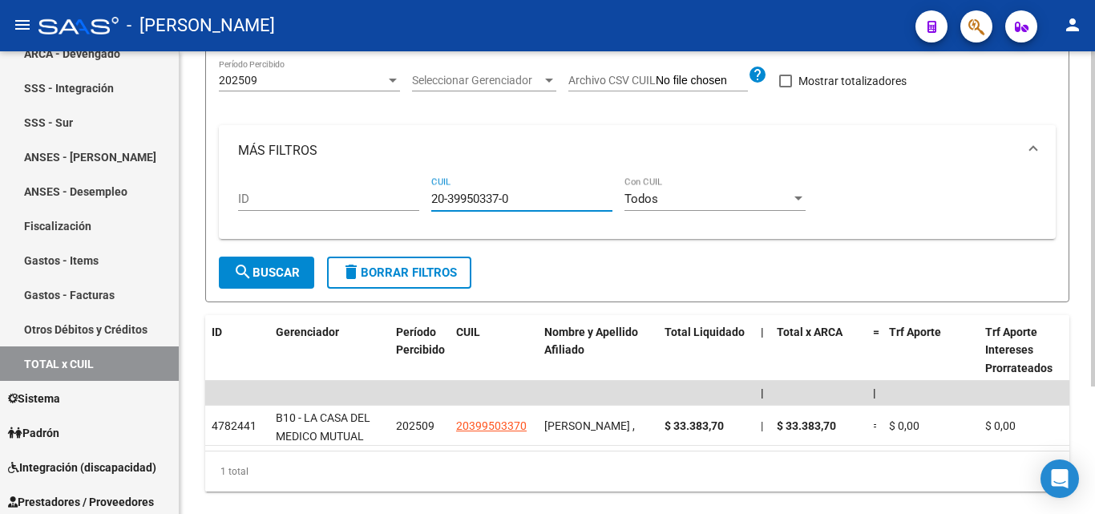
drag, startPoint x: 525, startPoint y: 201, endPoint x: 414, endPoint y: 200, distance: 110.6
click at [414, 200] on div "ID 20-39950337-0 CUIL Todos Con CUIL" at bounding box center [637, 201] width 798 height 50
paste input "27-29777292-4"
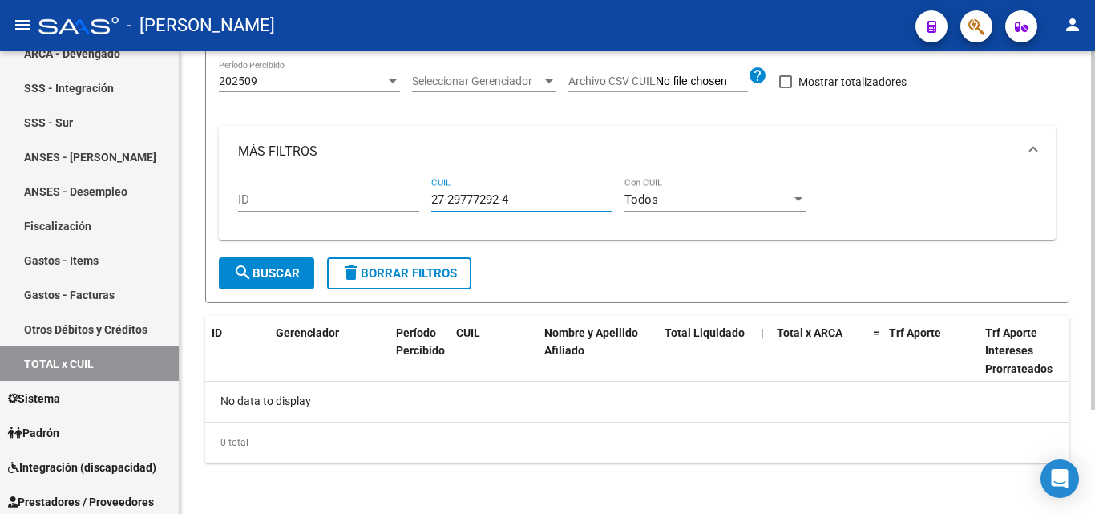
type input "27-29777292-4"
drag, startPoint x: 519, startPoint y: 203, endPoint x: 418, endPoint y: 200, distance: 101.8
click at [418, 200] on div "ID 27-29777292-4 CUIL Todos Con CUIL" at bounding box center [637, 202] width 798 height 50
paste input "27-43253807-4"
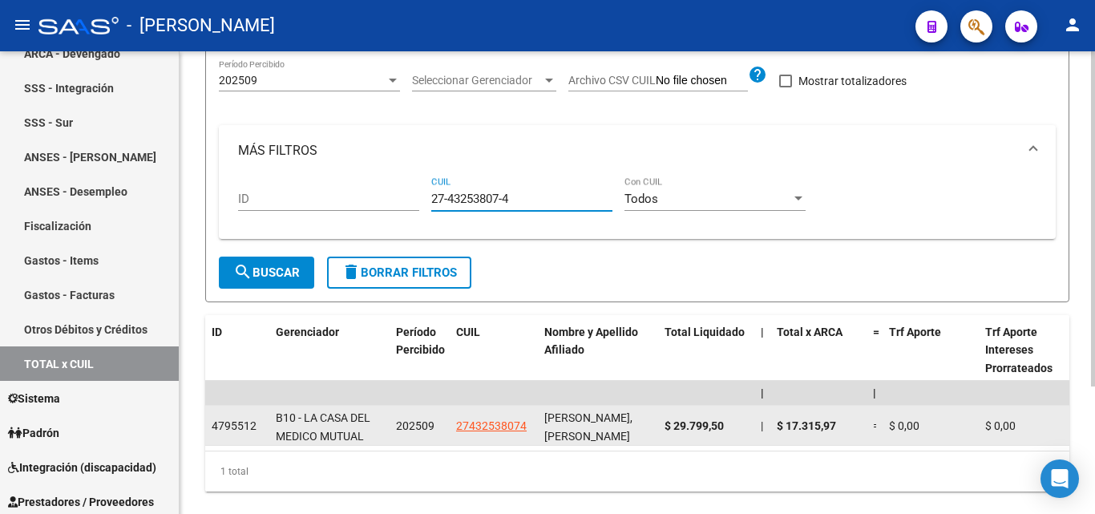
type input "27-43253807-4"
drag, startPoint x: 725, startPoint y: 426, endPoint x: 668, endPoint y: 426, distance: 56.9
click at [668, 426] on span "$ 29.799,50" at bounding box center [693, 425] width 59 height 13
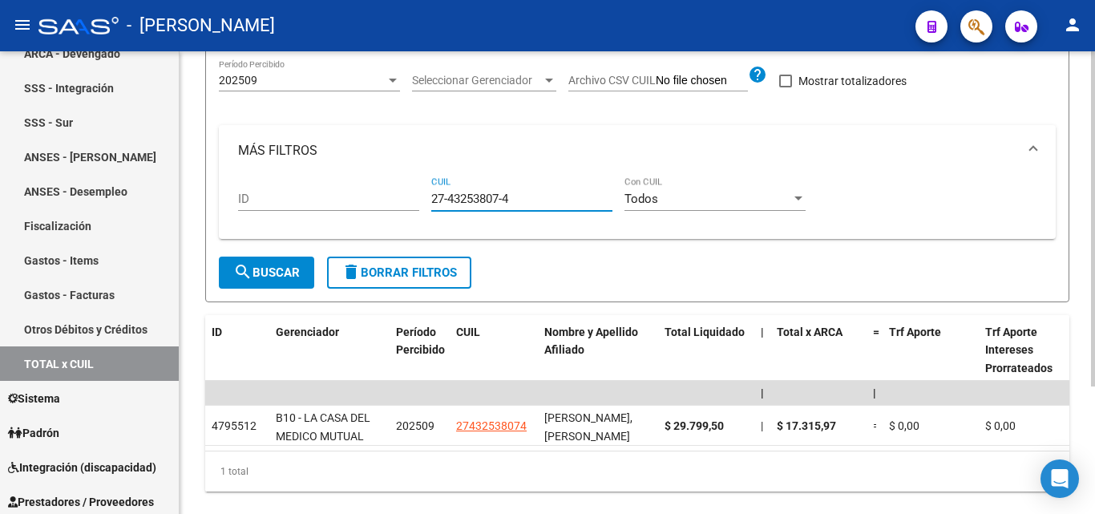
drag, startPoint x: 518, startPoint y: 201, endPoint x: 419, endPoint y: 198, distance: 98.6
click at [419, 198] on div "ID 27-43253807-4 CUIL Todos Con CUIL" at bounding box center [637, 201] width 798 height 50
paste input "27-33149843-8"
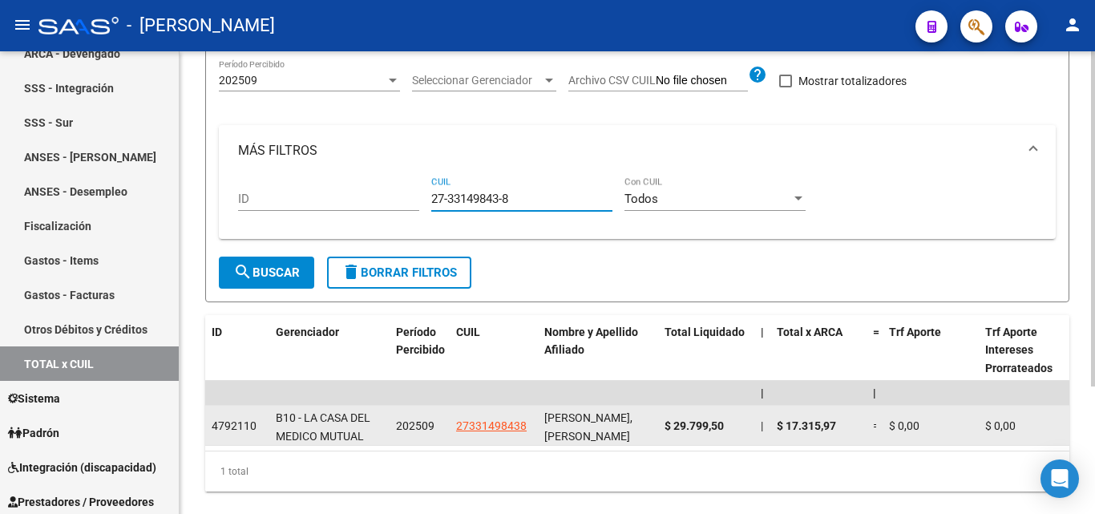
type input "27-33149843-8"
drag, startPoint x: 731, startPoint y: 426, endPoint x: 664, endPoint y: 423, distance: 67.4
click at [664, 423] on datatable-body-cell "$ 29.799,50" at bounding box center [706, 425] width 96 height 39
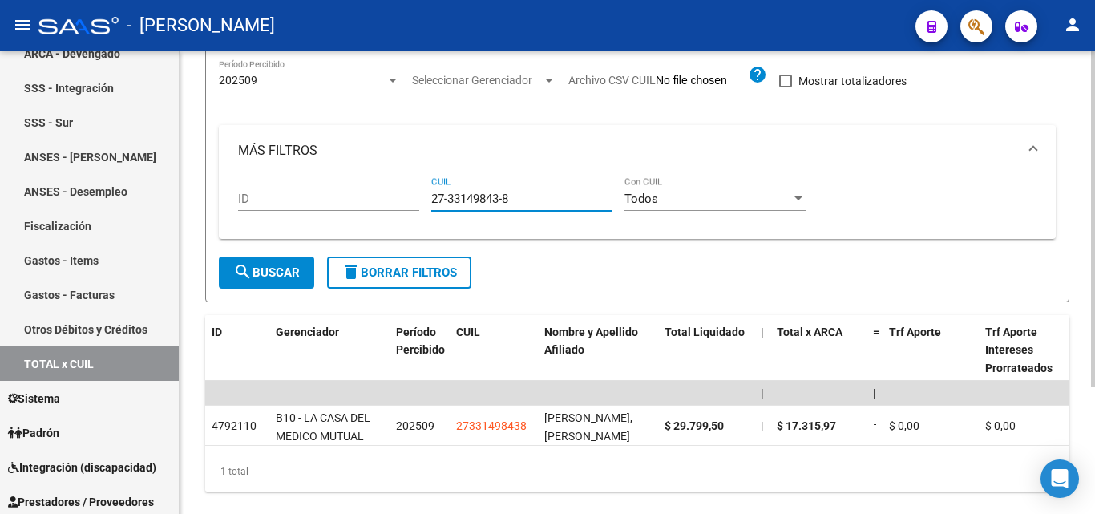
drag, startPoint x: 499, startPoint y: 207, endPoint x: 395, endPoint y: 210, distance: 103.5
click at [395, 210] on div "ID 27-33149843-8 CUIL Todos Con CUIL" at bounding box center [637, 201] width 798 height 50
paste input "23-33472577-4"
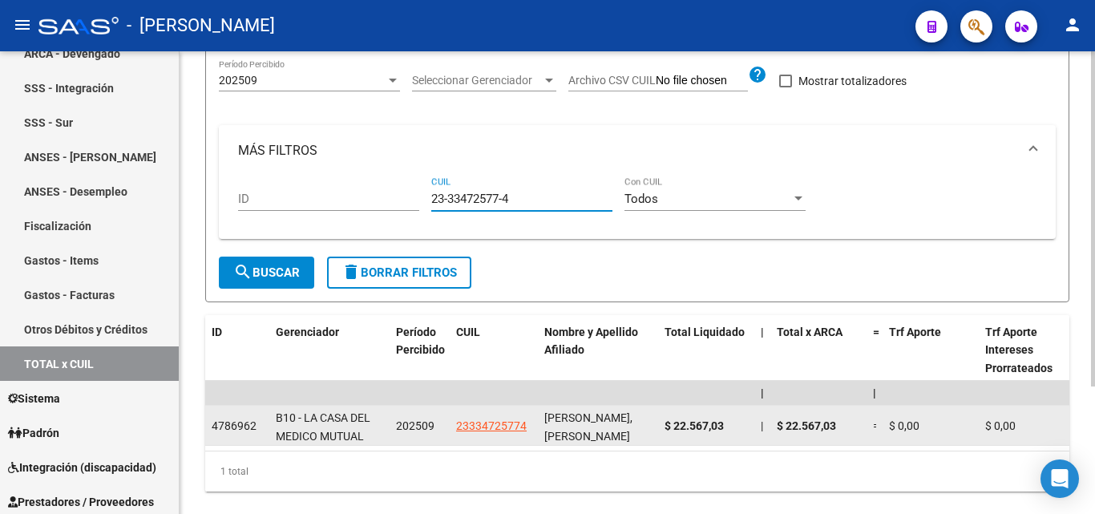
type input "23-33472577-4"
drag, startPoint x: 728, startPoint y: 426, endPoint x: 666, endPoint y: 426, distance: 61.7
click at [666, 426] on div "$ 22.567,03" at bounding box center [705, 426] width 83 height 18
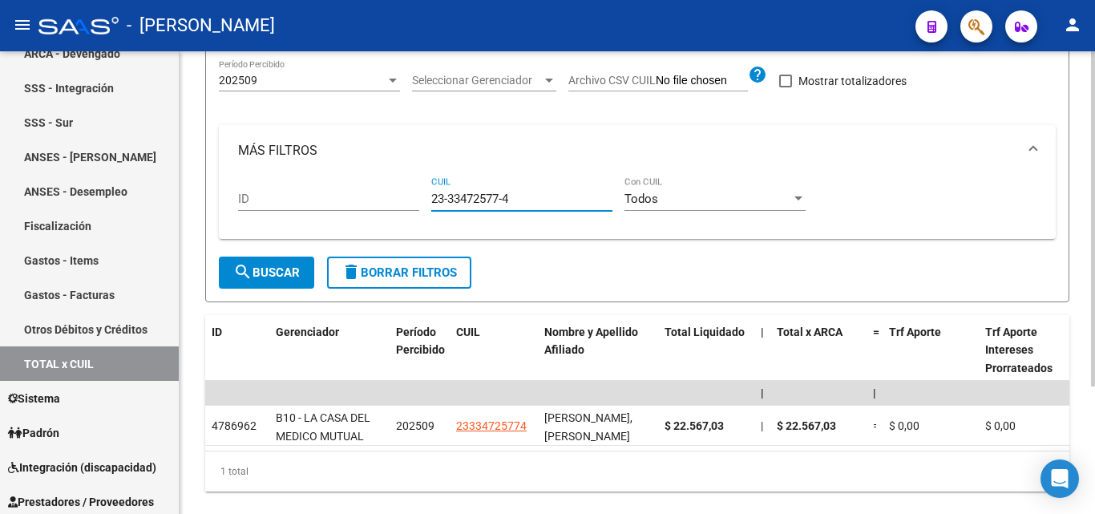
drag, startPoint x: 521, startPoint y: 196, endPoint x: 420, endPoint y: 196, distance: 101.0
click at [420, 196] on div "ID 23-33472577-4 CUIL Todos Con CUIL" at bounding box center [637, 201] width 798 height 50
paste input "27-34083210-3"
type input "27-34083210-3"
drag, startPoint x: 518, startPoint y: 199, endPoint x: 421, endPoint y: 201, distance: 97.0
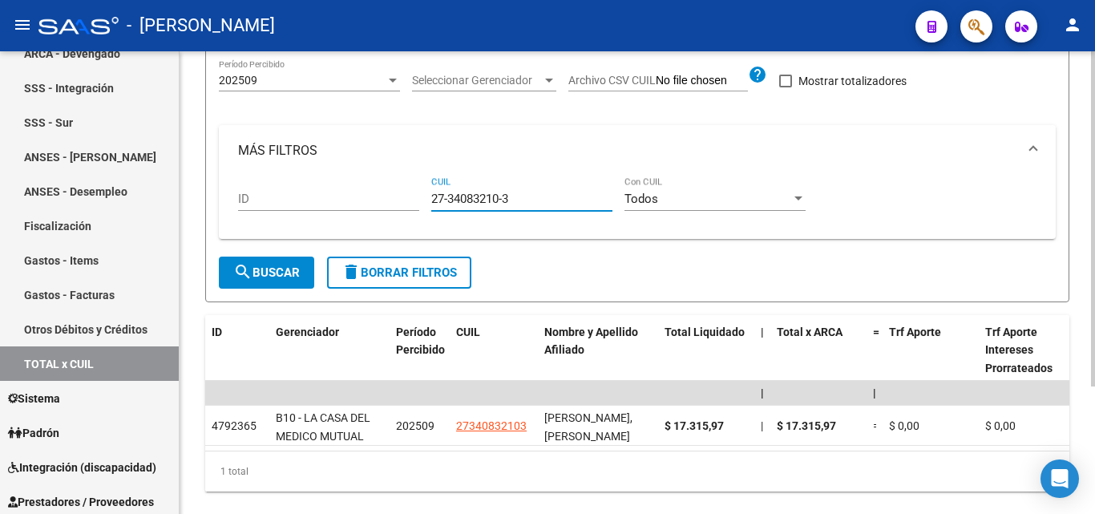
click at [431, 199] on input "27-34083210-3" at bounding box center [521, 199] width 181 height 14
paste input "27-34083210-3"
type input "27-34083210-3"
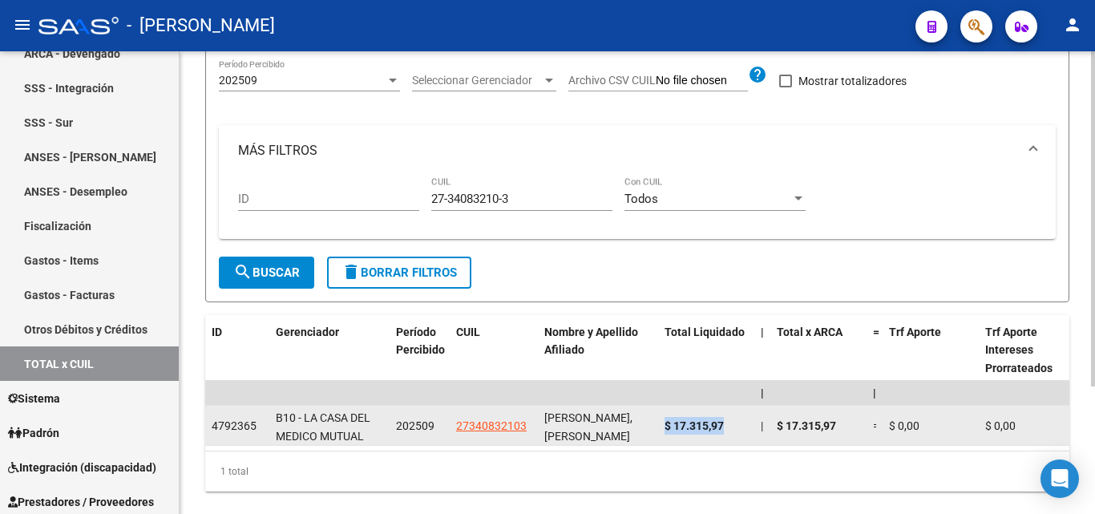
drag, startPoint x: 728, startPoint y: 422, endPoint x: 664, endPoint y: 427, distance: 63.6
click at [664, 427] on div "$ 17.315,97" at bounding box center [705, 426] width 83 height 18
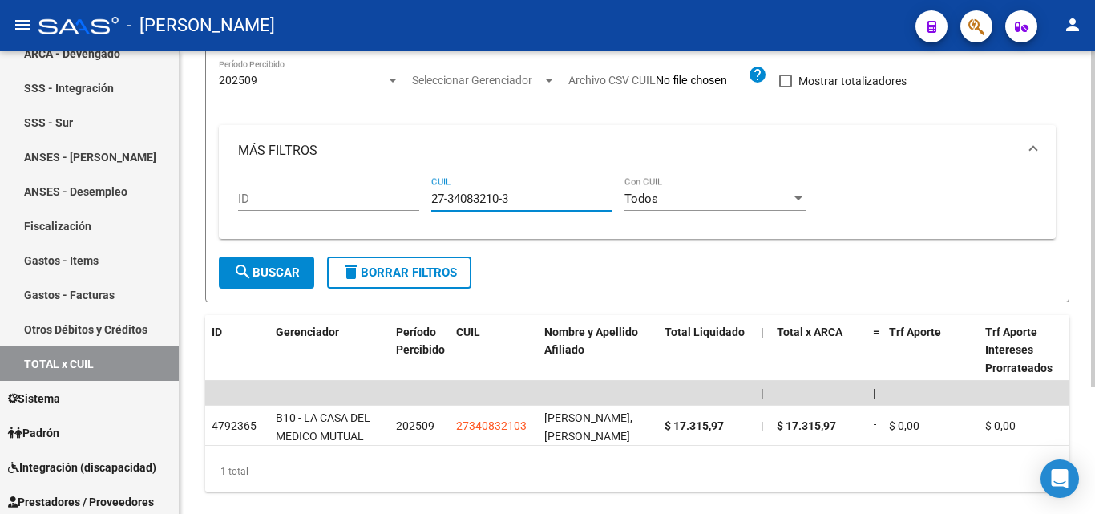
drag, startPoint x: 524, startPoint y: 196, endPoint x: 428, endPoint y: 208, distance: 96.8
click at [428, 208] on div "ID 27-34083210-3 CUIL Todos Con CUIL" at bounding box center [637, 201] width 798 height 50
paste input "23-32897898-9"
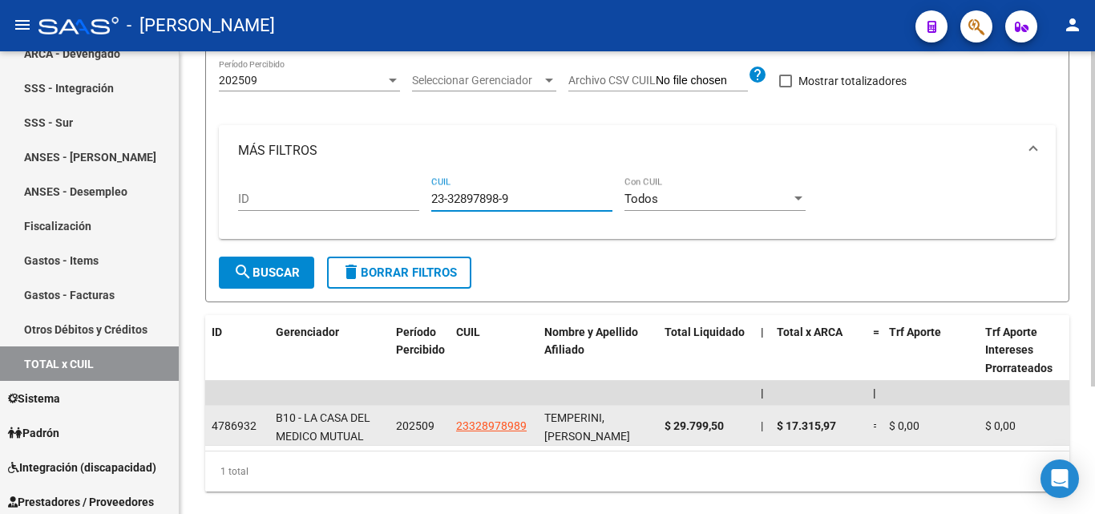
type input "23-32897898-9"
drag, startPoint x: 728, startPoint y: 425, endPoint x: 666, endPoint y: 425, distance: 61.7
click at [666, 425] on div "$ 29.799,50" at bounding box center [705, 426] width 83 height 18
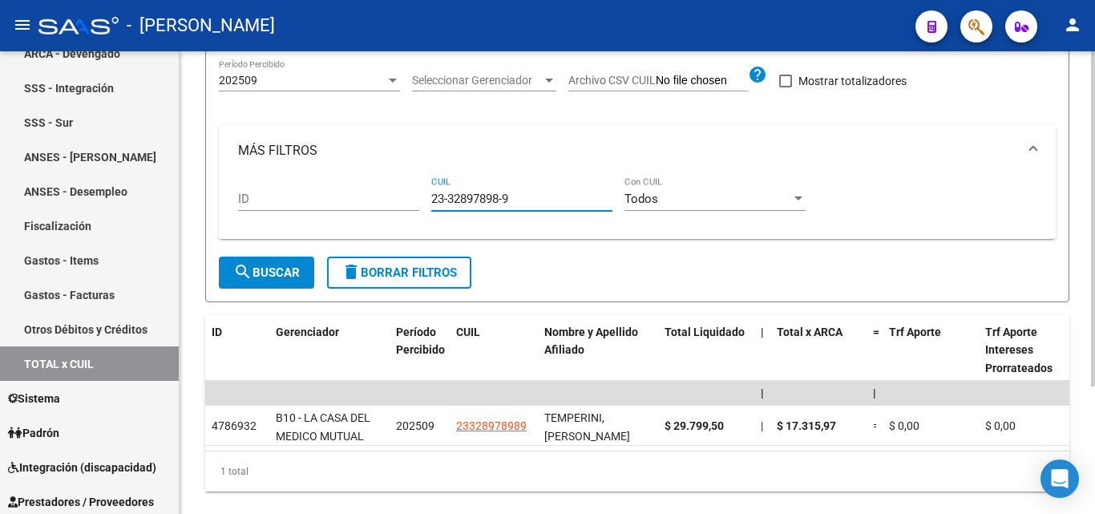
drag, startPoint x: 515, startPoint y: 201, endPoint x: 387, endPoint y: 202, distance: 128.3
click at [387, 202] on div "ID 23-32897898-9 CUIL Todos Con CUIL" at bounding box center [637, 201] width 798 height 50
paste input "27-29970544-2"
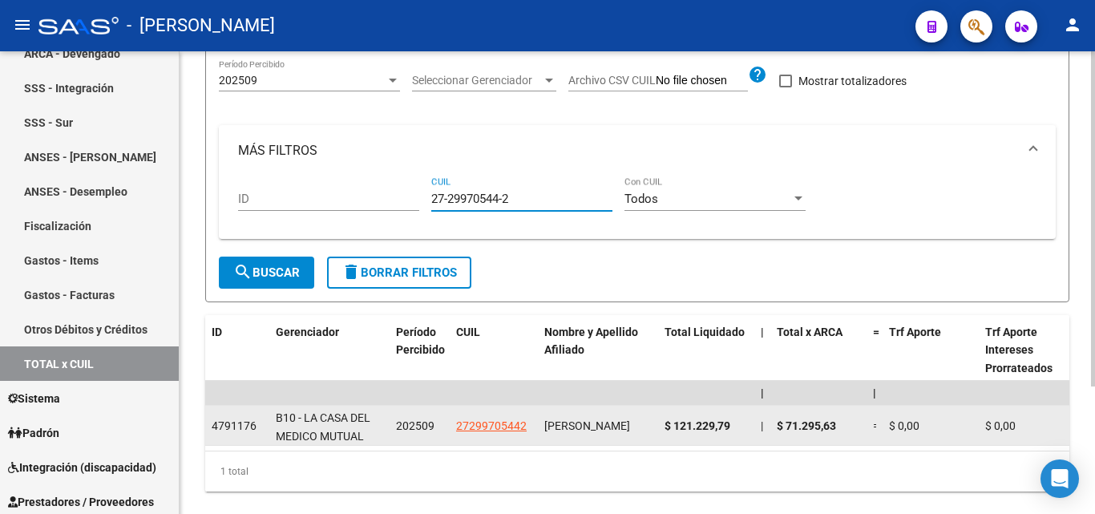
type input "27-29970544-2"
drag, startPoint x: 734, startPoint y: 426, endPoint x: 664, endPoint y: 426, distance: 69.7
click at [664, 426] on div "$ 121.229,79" at bounding box center [705, 426] width 83 height 18
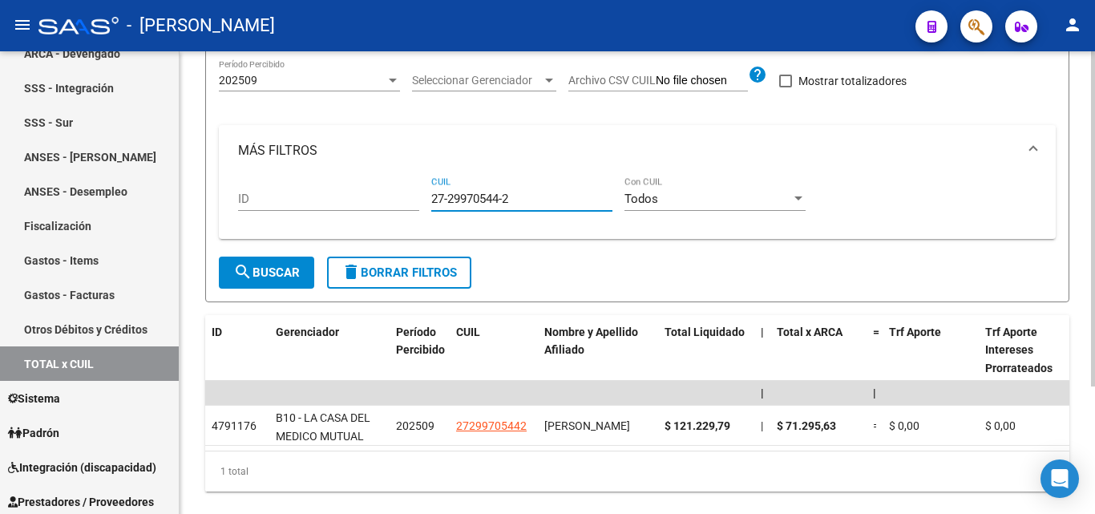
drag, startPoint x: 509, startPoint y: 202, endPoint x: 407, endPoint y: 195, distance: 102.1
click at [407, 195] on div "ID 27-29970544-2 CUIL Todos Con CUIL" at bounding box center [637, 201] width 798 height 50
paste input "27-23738466-6"
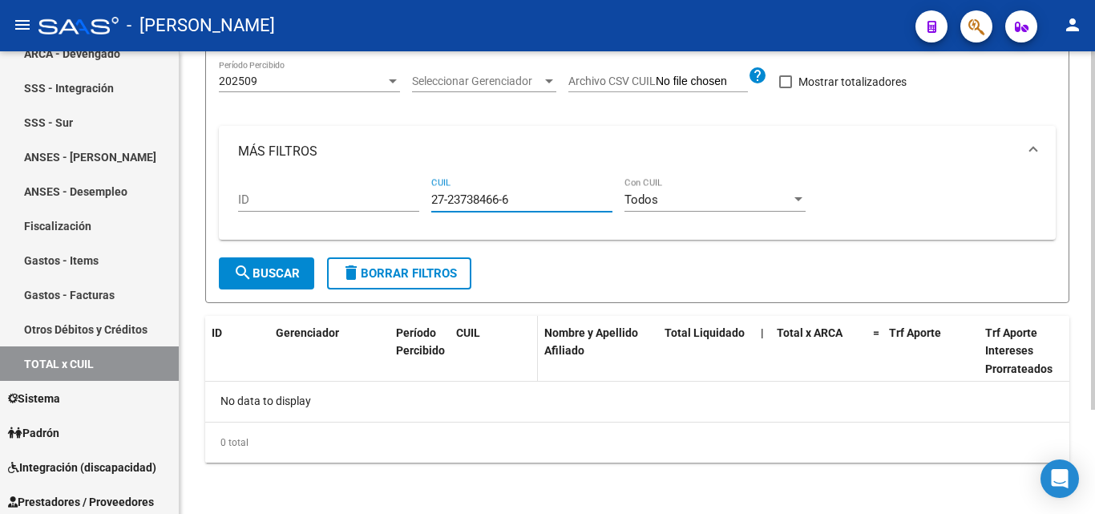
type input "27-23738466-6"
drag, startPoint x: 520, startPoint y: 198, endPoint x: 422, endPoint y: 200, distance: 98.6
click at [422, 200] on div "ID 27-23738466-6 CUIL Todos Con CUIL" at bounding box center [637, 202] width 798 height 50
paste input "27-23738466-6"
type input "27-23738466-6"
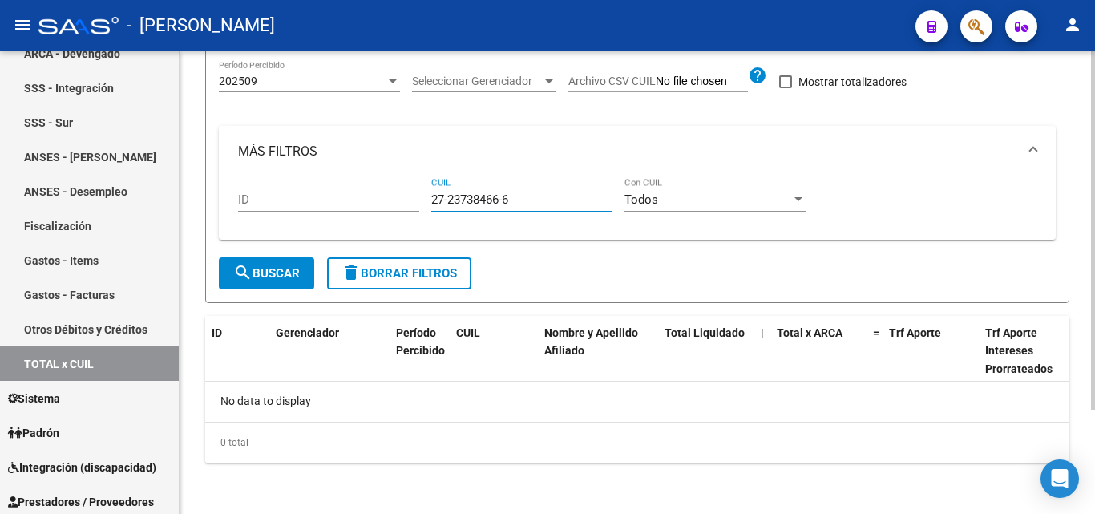
drag, startPoint x: 515, startPoint y: 200, endPoint x: 402, endPoint y: 200, distance: 113.0
click at [402, 200] on div "ID 27-23738466-6 CUIL Todos Con CUIL" at bounding box center [637, 202] width 798 height 50
paste input "27-23757014-1"
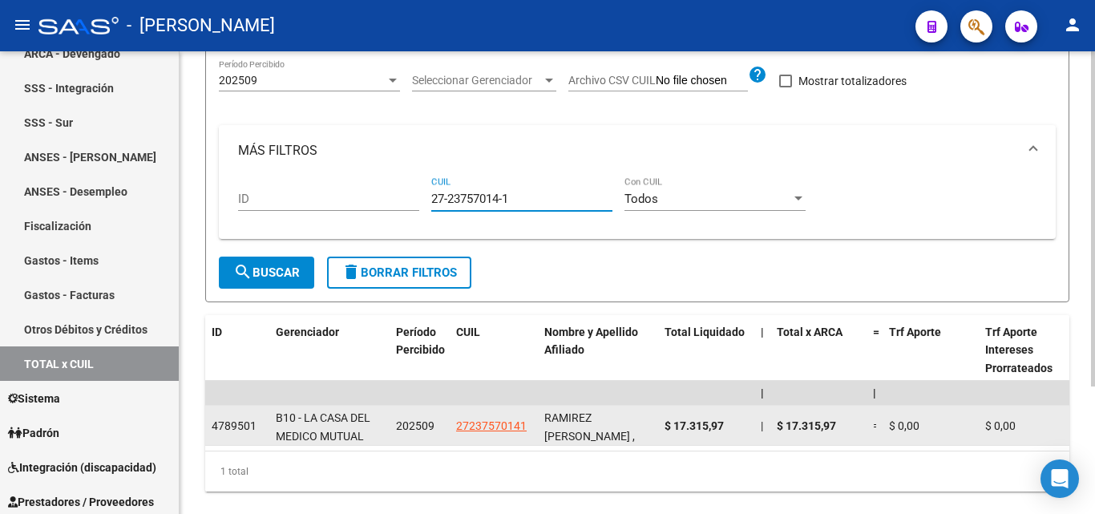
type input "27-23757014-1"
drag, startPoint x: 730, startPoint y: 425, endPoint x: 662, endPoint y: 430, distance: 68.4
click at [662, 430] on datatable-body-cell "$ 17.315,97" at bounding box center [706, 425] width 96 height 39
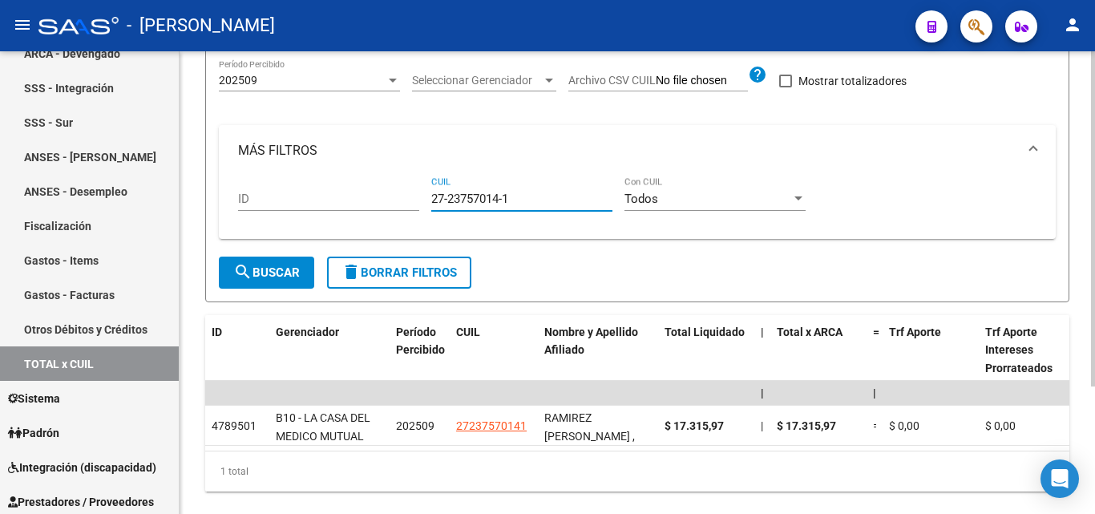
drag, startPoint x: 514, startPoint y: 200, endPoint x: 398, endPoint y: 205, distance: 115.6
click at [398, 205] on div "ID 27-23757014-1 CUIL Todos Con CUIL" at bounding box center [637, 201] width 798 height 50
paste input "20-44810256-5"
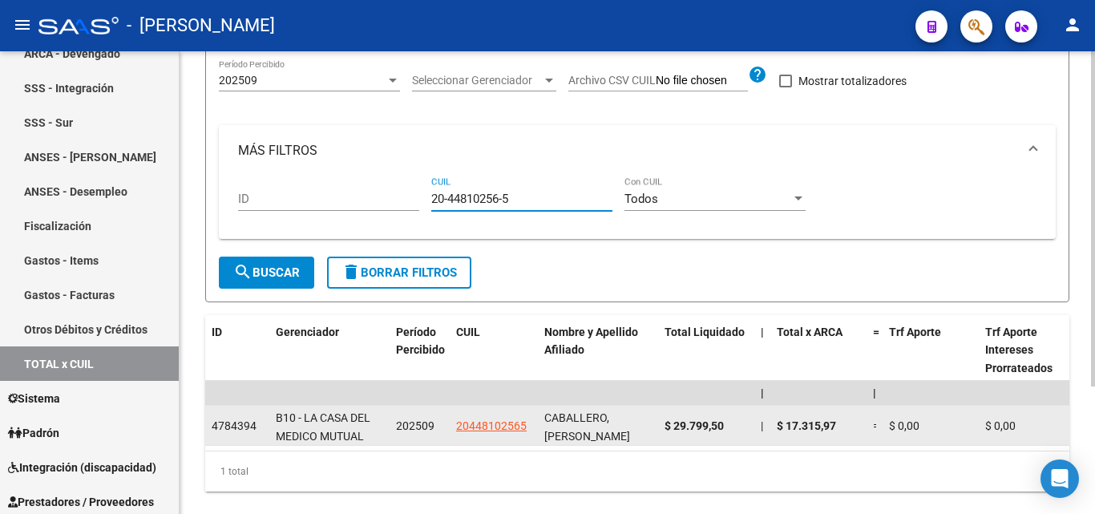
type input "20-44810256-5"
drag, startPoint x: 734, startPoint y: 425, endPoint x: 664, endPoint y: 422, distance: 69.8
click at [664, 422] on div "$ 29.799,50" at bounding box center [705, 426] width 83 height 18
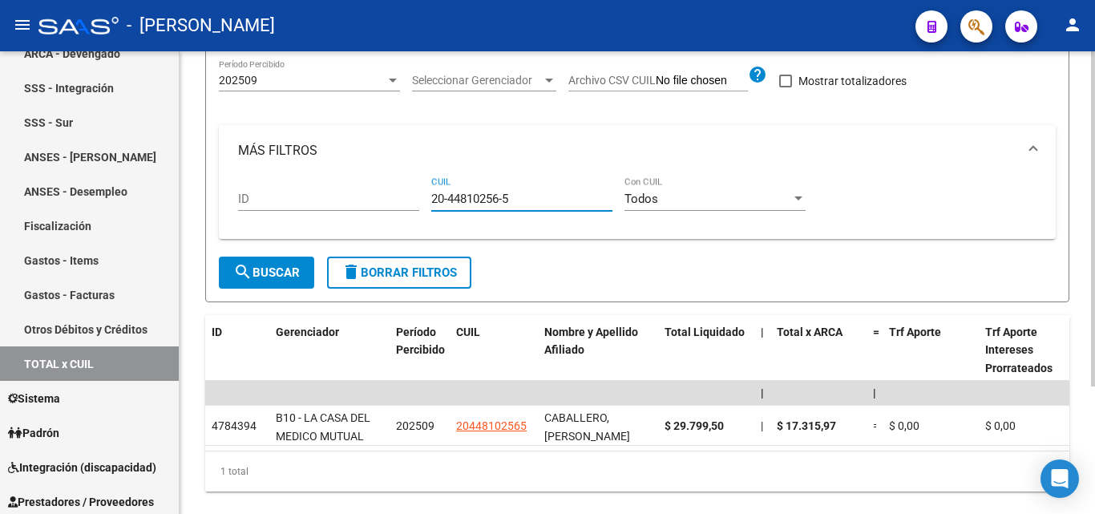
drag, startPoint x: 518, startPoint y: 202, endPoint x: 417, endPoint y: 206, distance: 101.1
click at [417, 206] on div "ID 20-44810256-5 CUIL Todos Con CUIL" at bounding box center [637, 201] width 798 height 50
paste input "20-35042990-6"
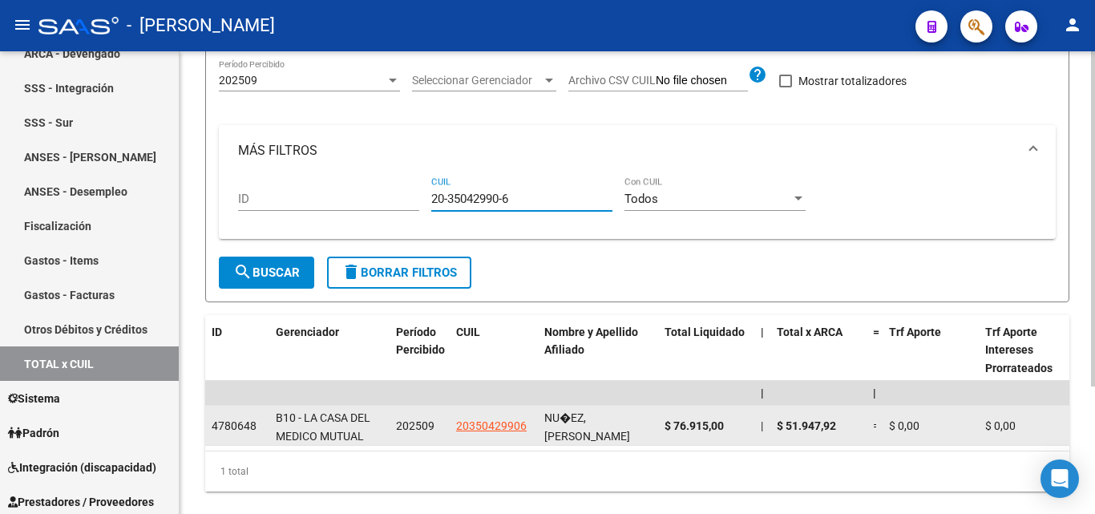
type input "20-35042990-6"
drag, startPoint x: 729, startPoint y: 426, endPoint x: 667, endPoint y: 430, distance: 62.6
click at [667, 430] on div "$ 76.915,00" at bounding box center [705, 426] width 83 height 18
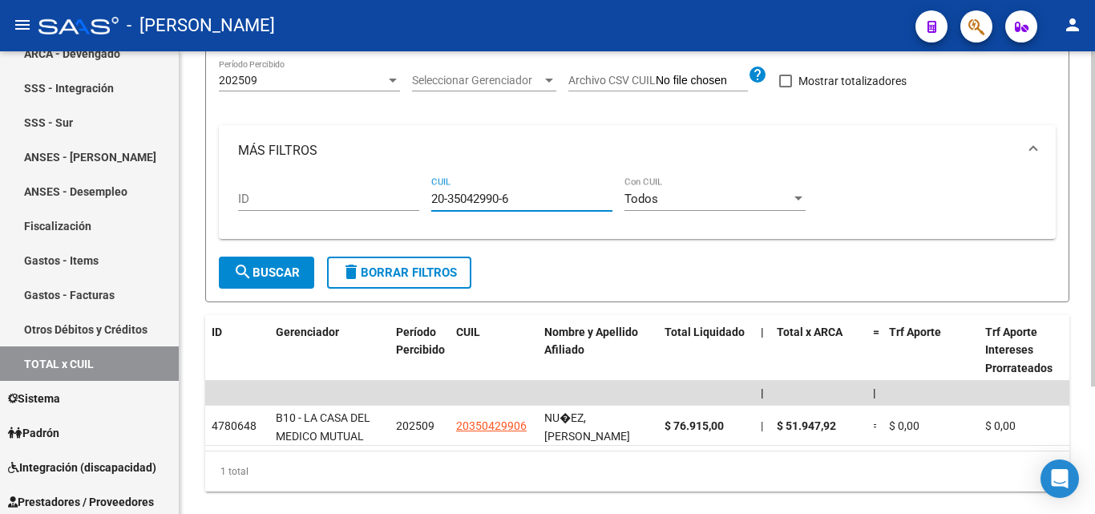
drag, startPoint x: 513, startPoint y: 204, endPoint x: 433, endPoint y: 198, distance: 80.4
click at [433, 198] on input "20-35042990-6" at bounding box center [521, 199] width 181 height 14
paste input "20-38289011-7"
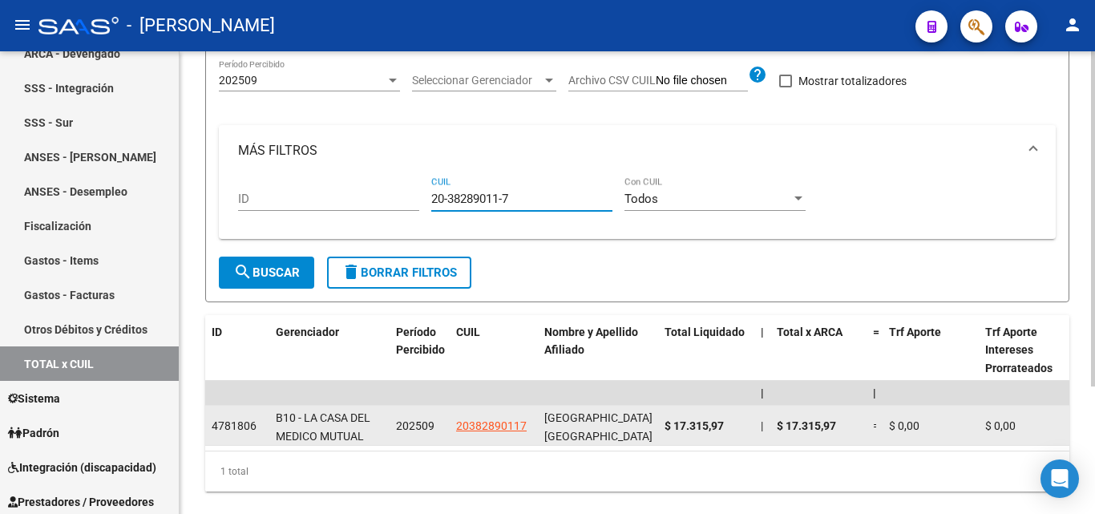
type input "20-38289011-7"
drag, startPoint x: 730, startPoint y: 424, endPoint x: 667, endPoint y: 430, distance: 63.6
click at [667, 430] on div "$ 17.315,97" at bounding box center [705, 426] width 83 height 18
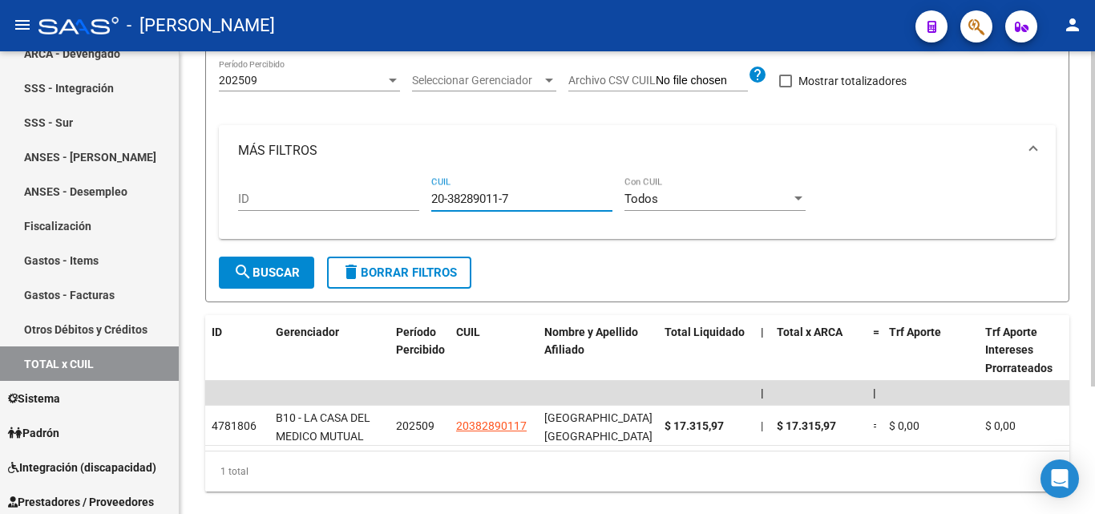
drag, startPoint x: 519, startPoint y: 201, endPoint x: 409, endPoint y: 201, distance: 110.6
click at [409, 201] on div "ID 20-38289011-7 CUIL Todos Con CUIL" at bounding box center [637, 201] width 798 height 50
paste input "27-20184218-8"
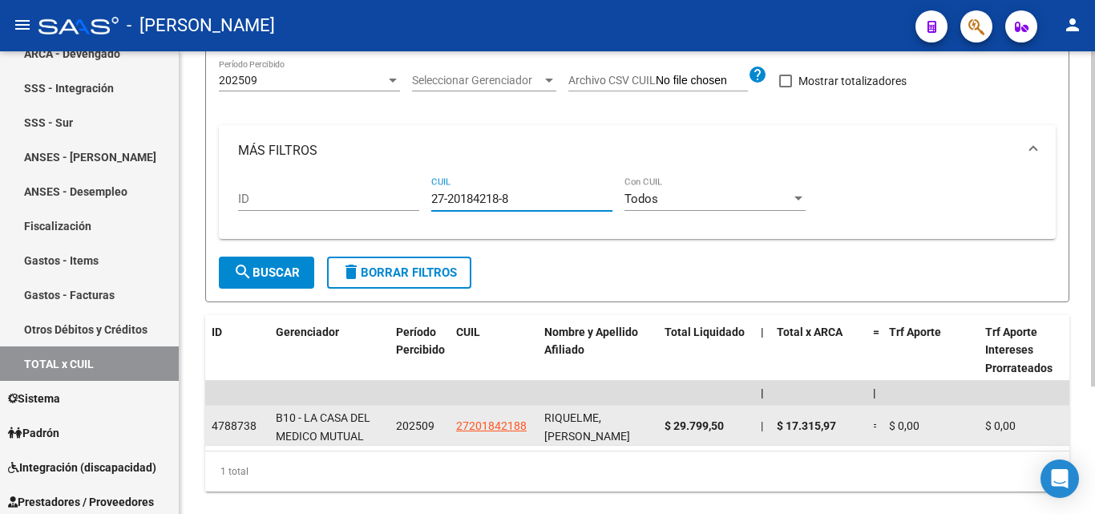
type input "27-20184218-8"
drag, startPoint x: 729, startPoint y: 419, endPoint x: 663, endPoint y: 419, distance: 65.7
click at [663, 419] on datatable-body-cell "$ 29.799,50" at bounding box center [706, 425] width 96 height 39
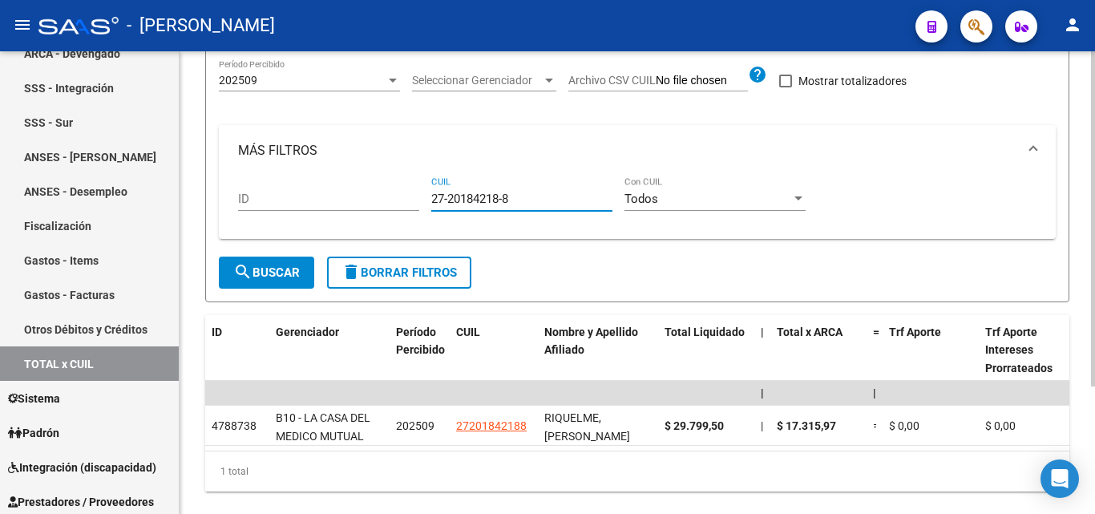
drag, startPoint x: 515, startPoint y: 201, endPoint x: 417, endPoint y: 201, distance: 98.6
click at [417, 201] on div "ID 27-20184218-8 CUIL Todos Con CUIL" at bounding box center [637, 201] width 798 height 50
paste input "27-25524028-0"
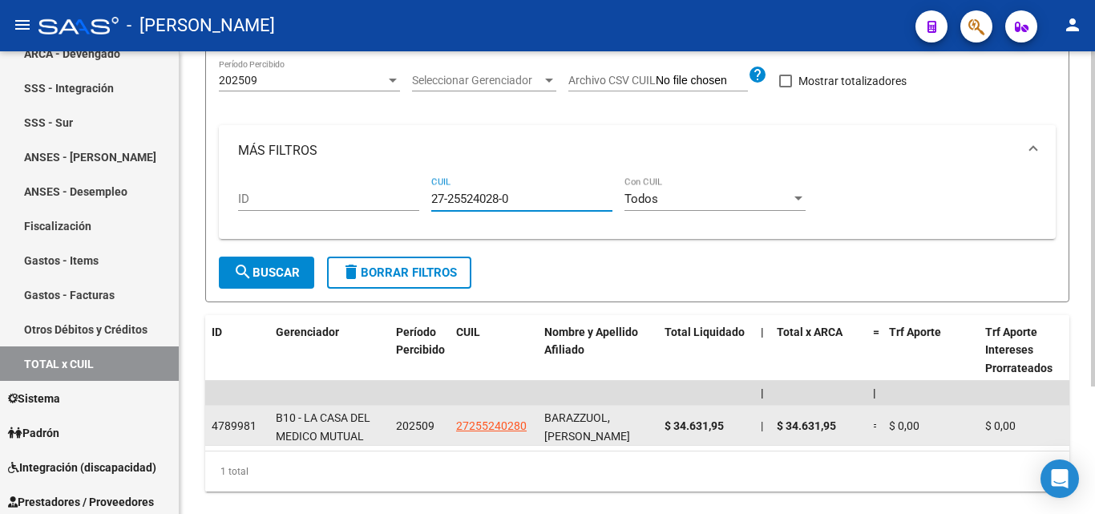
type input "27-25524028-0"
drag, startPoint x: 728, startPoint y: 426, endPoint x: 667, endPoint y: 425, distance: 60.9
click at [667, 425] on div "$ 34.631,95" at bounding box center [705, 426] width 83 height 18
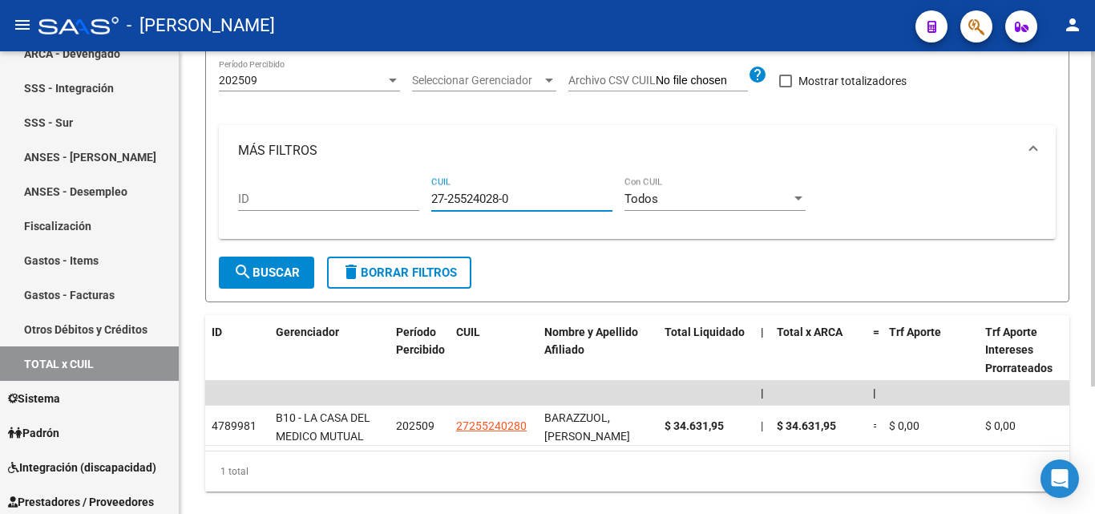
drag, startPoint x: 519, startPoint y: 202, endPoint x: 425, endPoint y: 212, distance: 94.3
click at [425, 212] on div "ID 27-25524028-0 CUIL Todos Con CUIL" at bounding box center [637, 201] width 798 height 50
paste input "27-34525570-8"
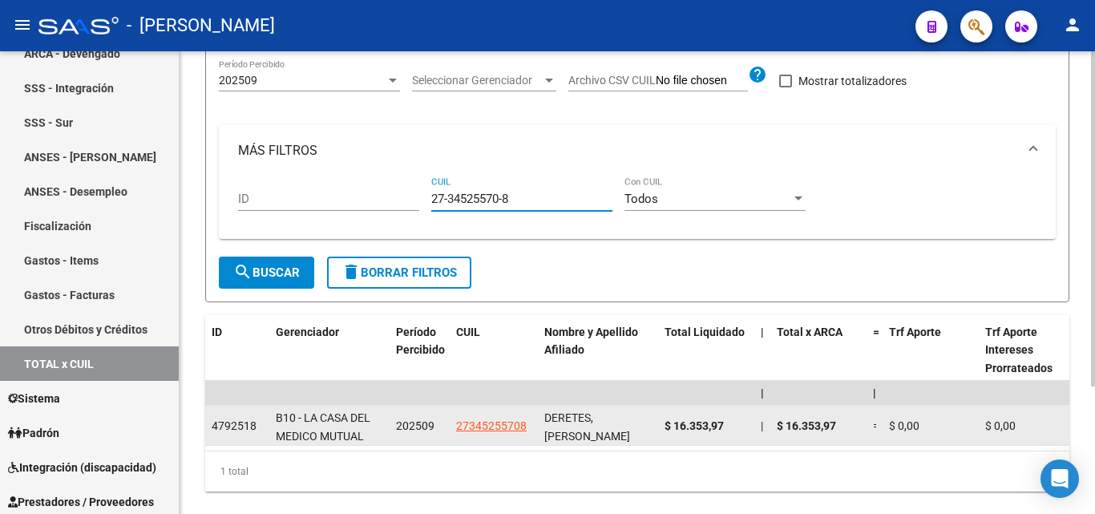
type input "27-34525570-8"
drag, startPoint x: 730, startPoint y: 424, endPoint x: 660, endPoint y: 428, distance: 70.7
click at [660, 428] on datatable-body-cell "$ 16.353,97" at bounding box center [706, 425] width 96 height 39
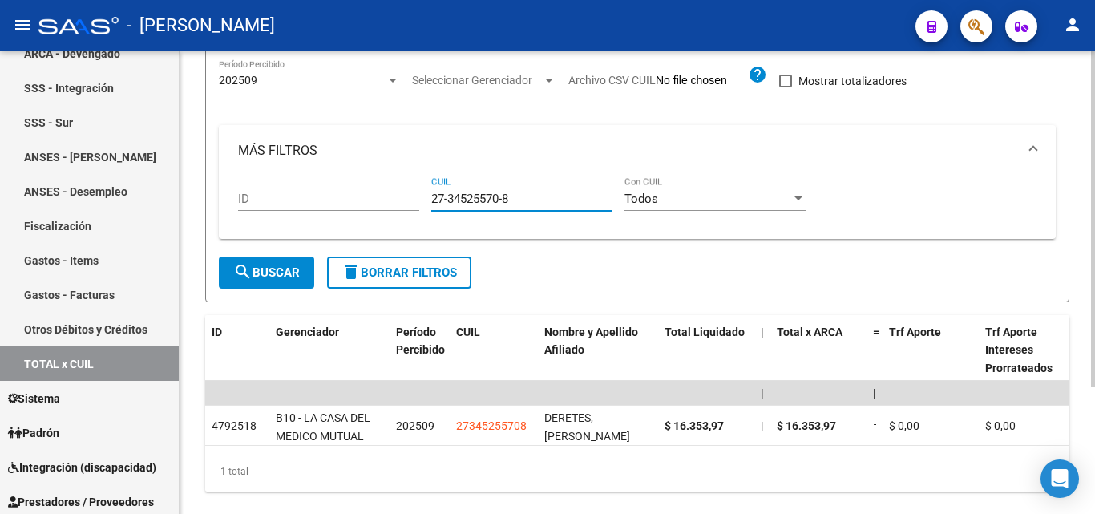
drag, startPoint x: 517, startPoint y: 204, endPoint x: 419, endPoint y: 215, distance: 98.4
click at [419, 215] on div "ID 27-34525570-8 CUIL Todos Con CUIL" at bounding box center [637, 201] width 798 height 50
paste input "27-43127946-6"
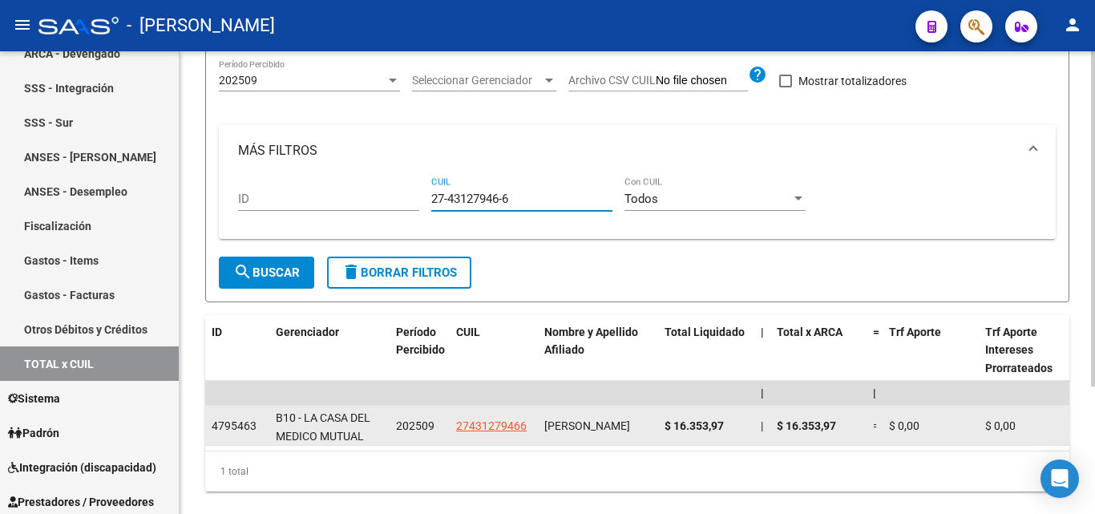
type input "27-43127946-6"
drag, startPoint x: 727, startPoint y: 423, endPoint x: 661, endPoint y: 422, distance: 65.7
click at [661, 422] on datatable-body-cell "$ 16.353,97" at bounding box center [706, 425] width 96 height 39
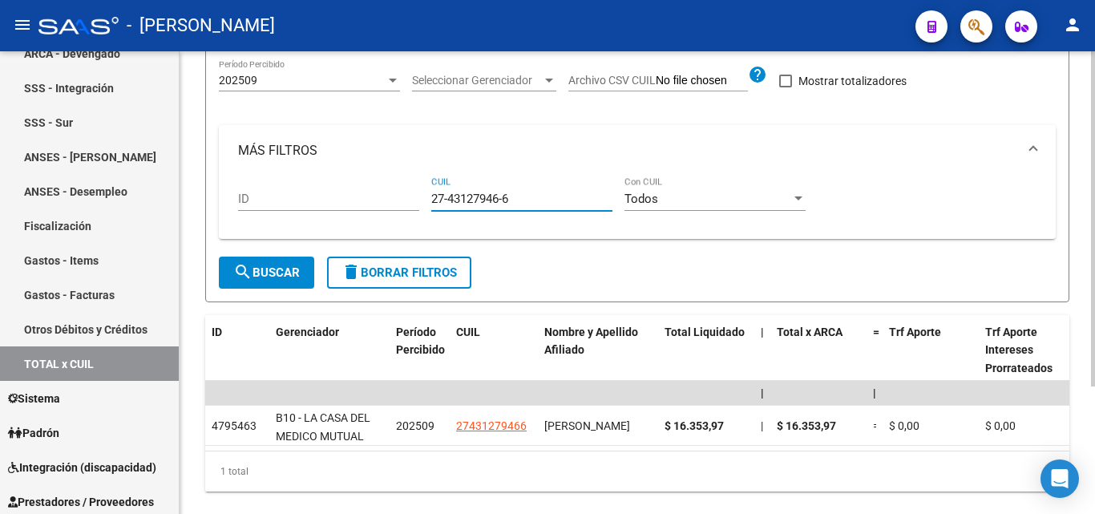
drag, startPoint x: 501, startPoint y: 198, endPoint x: 424, endPoint y: 200, distance: 77.0
click at [424, 200] on div "ID 27-43127946-6 CUIL Todos Con CUIL" at bounding box center [637, 201] width 798 height 50
paste input "20-31487960-1"
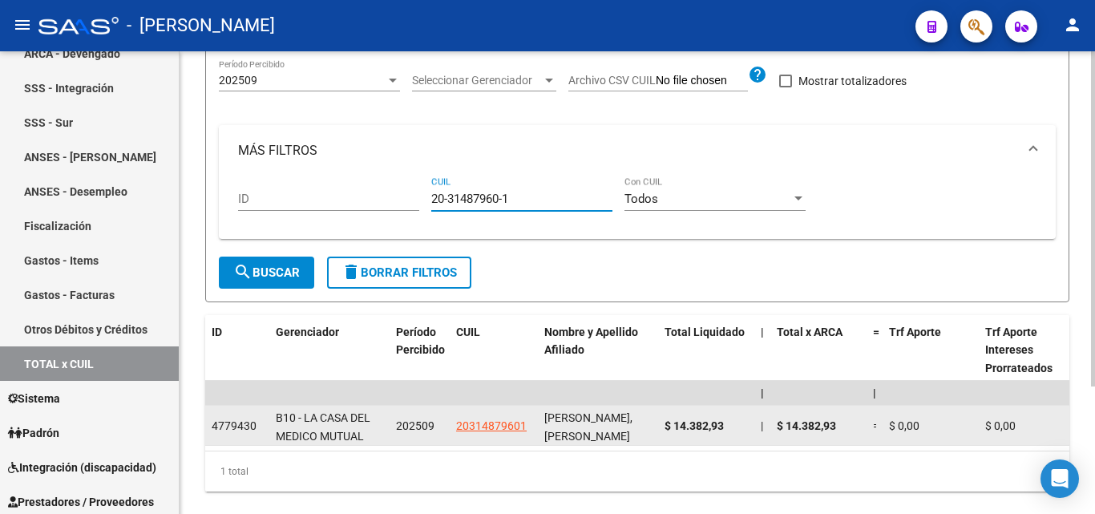
type input "20-31487960-1"
drag, startPoint x: 726, startPoint y: 424, endPoint x: 660, endPoint y: 430, distance: 66.0
click at [660, 430] on datatable-body-cell "$ 14.382,93" at bounding box center [706, 425] width 96 height 39
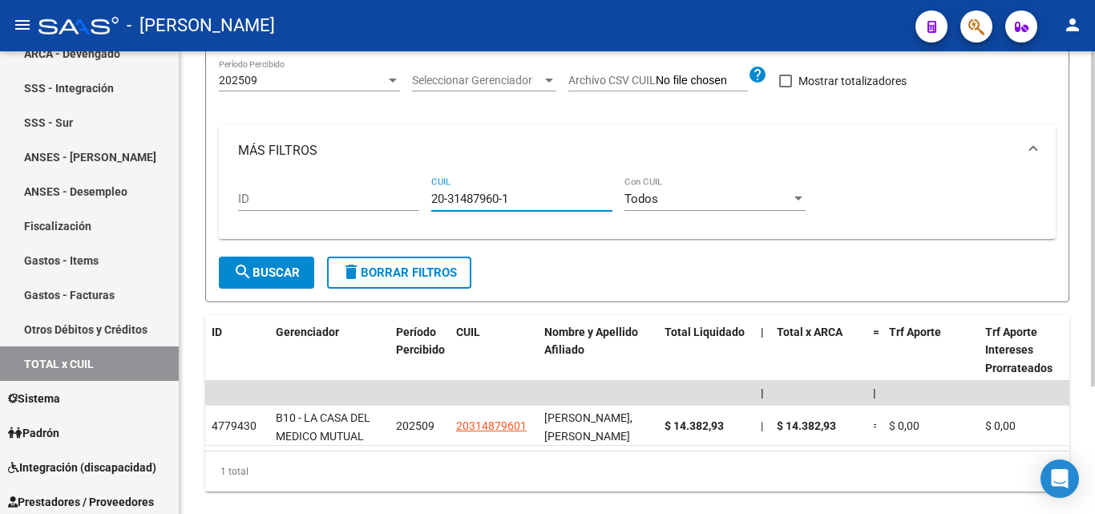
drag, startPoint x: 514, startPoint y: 203, endPoint x: 418, endPoint y: 200, distance: 96.2
click at [418, 200] on div "ID 20-31487960-1 CUIL Todos Con CUIL" at bounding box center [637, 201] width 798 height 50
paste input "27-24566566-6"
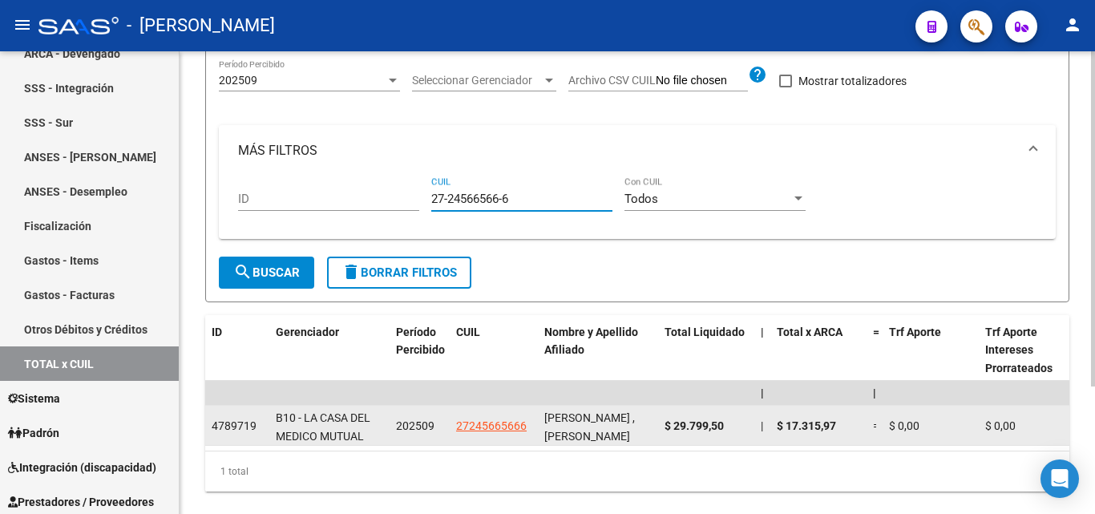
type input "27-24566566-6"
drag, startPoint x: 735, startPoint y: 424, endPoint x: 665, endPoint y: 427, distance: 69.8
click at [665, 427] on div "$ 29.799,50" at bounding box center [705, 426] width 83 height 18
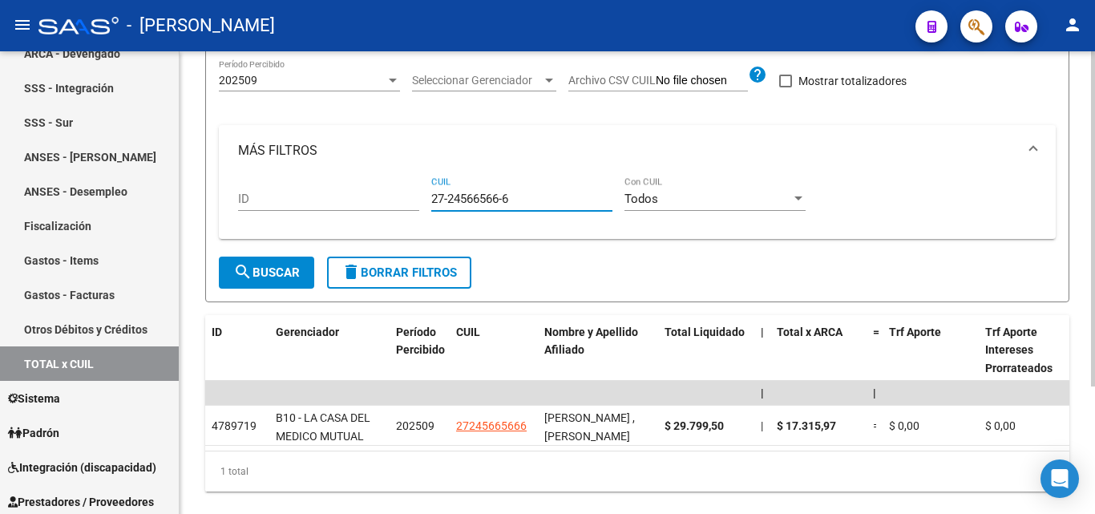
drag, startPoint x: 510, startPoint y: 200, endPoint x: 427, endPoint y: 207, distance: 82.8
click at [427, 207] on div "ID 27-24566566-6 CUIL Todos Con CUIL" at bounding box center [637, 201] width 798 height 50
paste input "27-24918272-4"
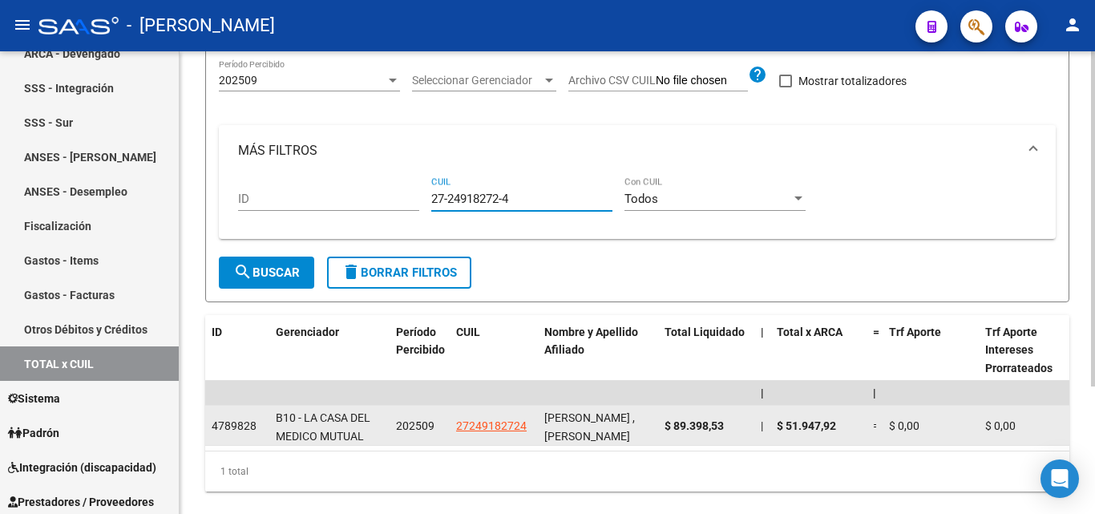
type input "27-24918272-4"
drag, startPoint x: 728, startPoint y: 429, endPoint x: 663, endPoint y: 430, distance: 64.9
click at [663, 430] on datatable-body-cell "$ 89.398,53" at bounding box center [706, 425] width 96 height 39
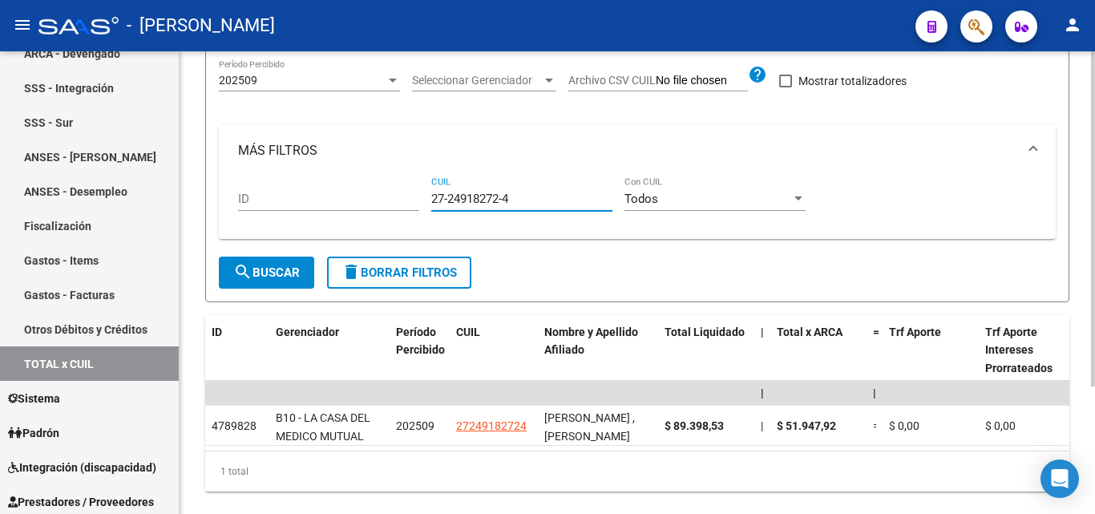
drag, startPoint x: 521, startPoint y: 200, endPoint x: 411, endPoint y: 203, distance: 109.8
click at [411, 203] on div "ID 27-24918272-4 CUIL Todos Con CUIL" at bounding box center [637, 201] width 798 height 50
paste input "27-22807913-3"
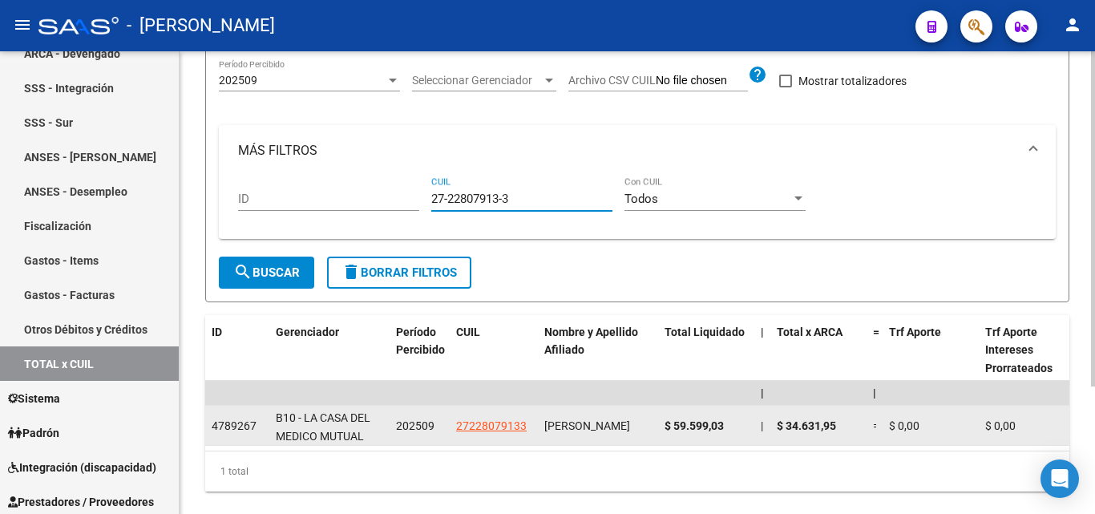
type input "27-22807913-3"
drag, startPoint x: 729, startPoint y: 422, endPoint x: 661, endPoint y: 426, distance: 68.2
click at [661, 426] on datatable-body-cell "$ 59.599,03" at bounding box center [706, 425] width 96 height 39
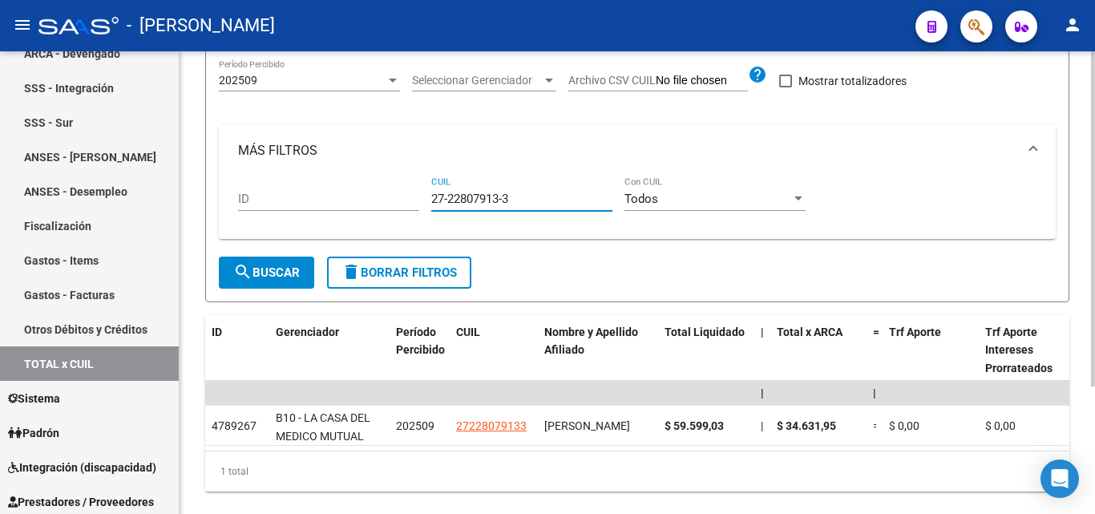
drag, startPoint x: 514, startPoint y: 200, endPoint x: 416, endPoint y: 201, distance: 97.8
click at [416, 201] on div "ID 27-22807913-3 CUIL Todos Con CUIL" at bounding box center [637, 201] width 798 height 50
paste input "27-23009531-6"
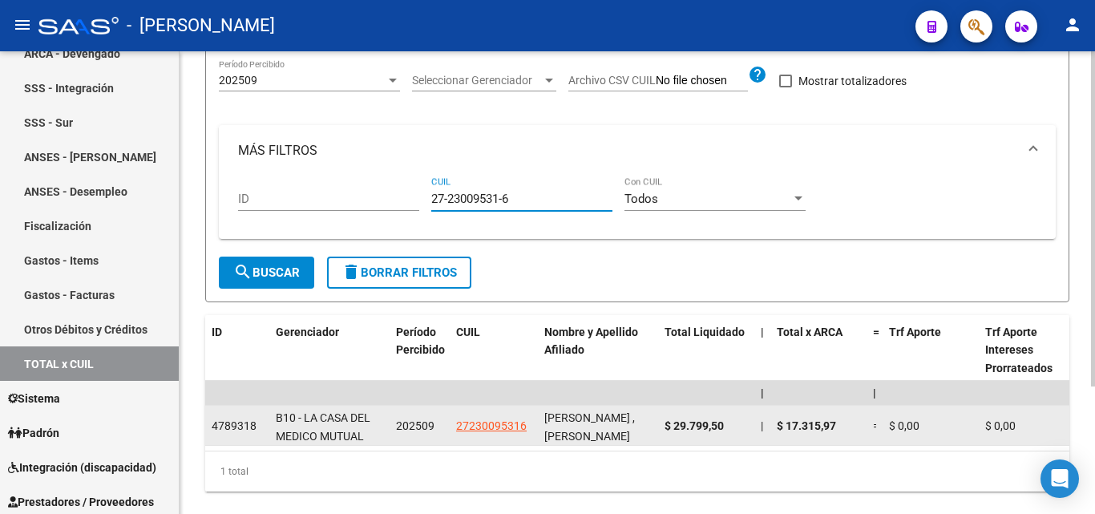
type input "27-23009531-6"
drag, startPoint x: 728, startPoint y: 429, endPoint x: 665, endPoint y: 430, distance: 62.5
click at [665, 430] on div "$ 29.799,50" at bounding box center [705, 426] width 83 height 18
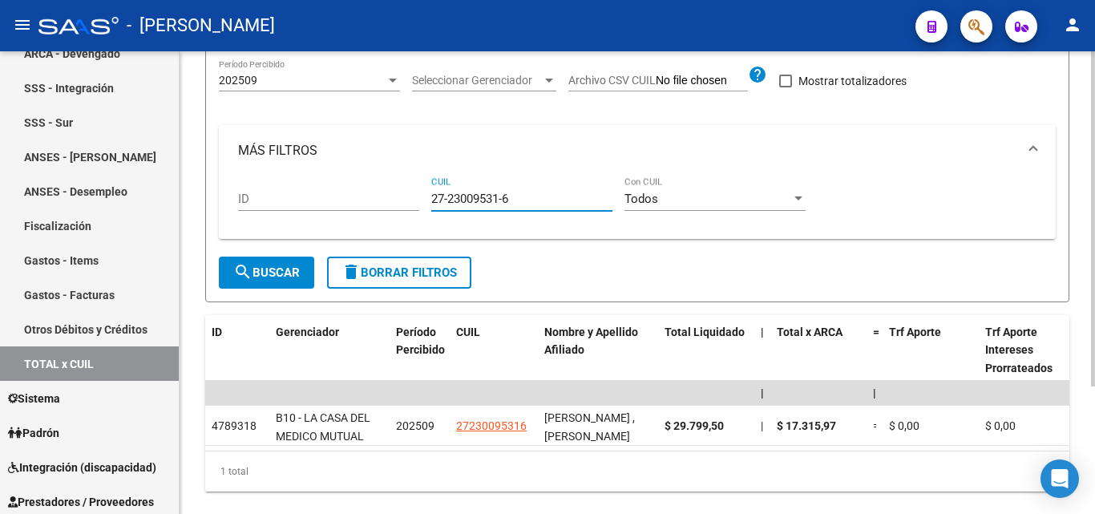
drag, startPoint x: 525, startPoint y: 199, endPoint x: 423, endPoint y: 189, distance: 102.3
click at [423, 189] on div "ID 27-23009531-6 CUIL Todos Con CUIL" at bounding box center [637, 201] width 798 height 50
paste input "23-31958664-4"
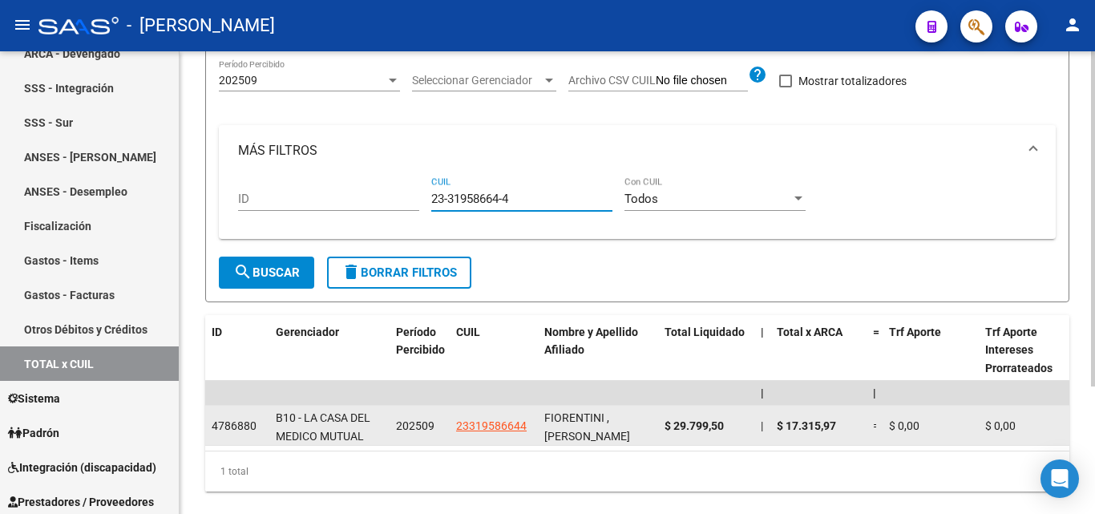
type input "23-31958664-4"
drag, startPoint x: 727, startPoint y: 424, endPoint x: 657, endPoint y: 421, distance: 69.8
click at [690, 423] on span "$ 29.799,50" at bounding box center [693, 425] width 59 height 13
drag, startPoint x: 726, startPoint y: 426, endPoint x: 661, endPoint y: 426, distance: 64.9
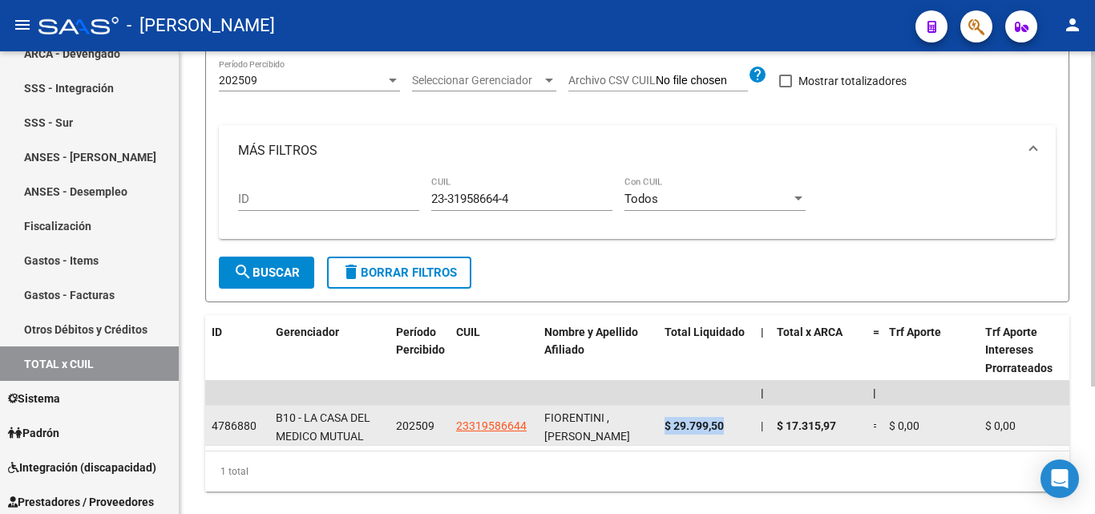
click at [661, 426] on datatable-body-cell "$ 29.799,50" at bounding box center [706, 425] width 96 height 39
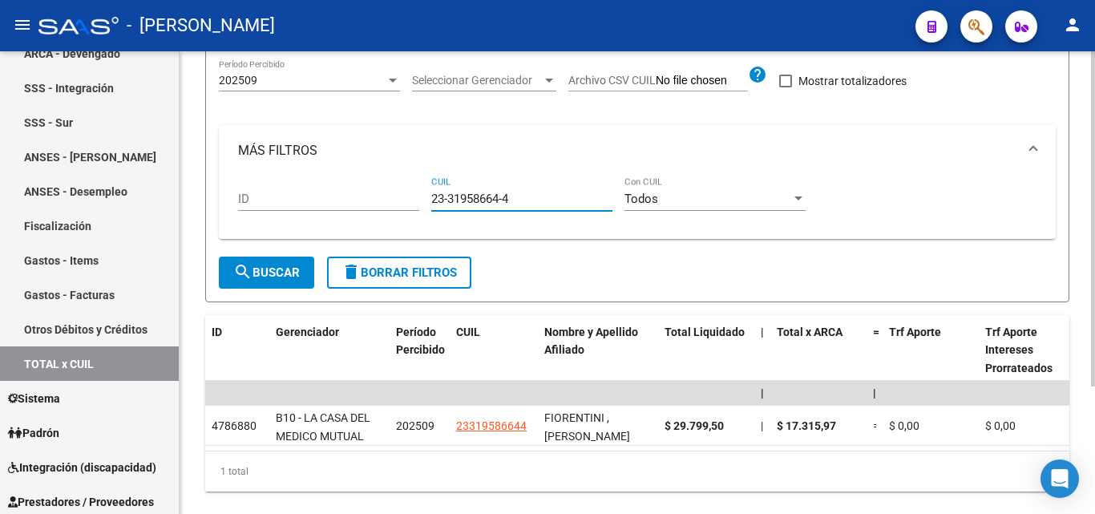
drag, startPoint x: 476, startPoint y: 200, endPoint x: 426, endPoint y: 200, distance: 49.7
click at [426, 200] on div "ID 23-31958664-4 CUIL Todos Con CUIL" at bounding box center [637, 201] width 798 height 50
paste input "20-30502440-7"
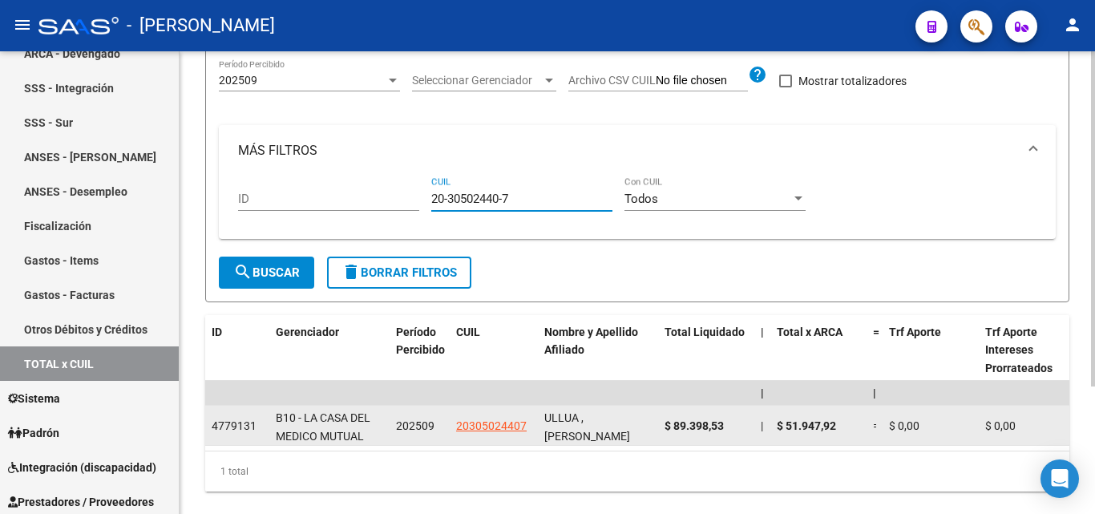
type input "20-30502440-7"
drag, startPoint x: 729, startPoint y: 426, endPoint x: 664, endPoint y: 427, distance: 64.1
click at [664, 427] on div "$ 89.398,53" at bounding box center [705, 426] width 83 height 18
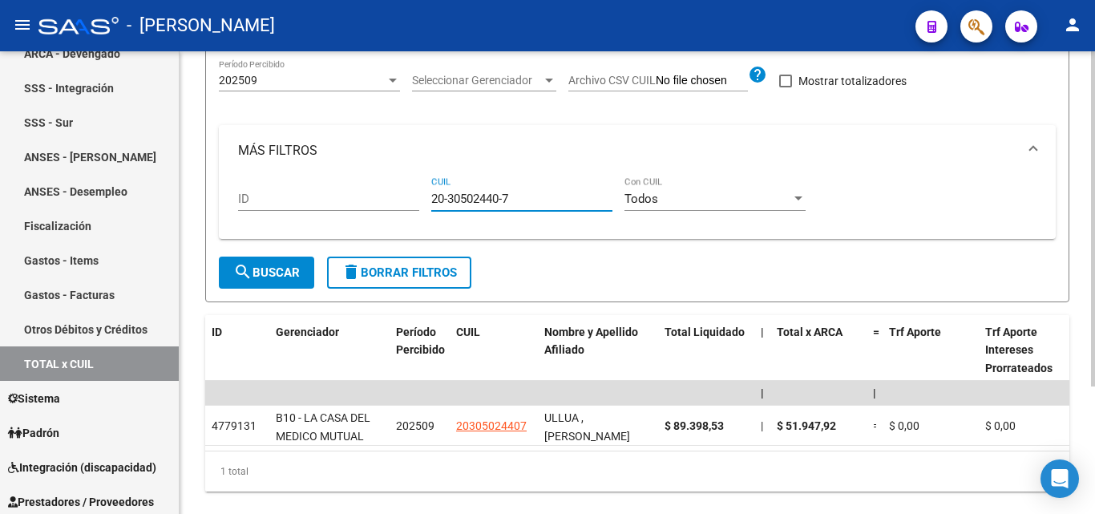
drag, startPoint x: 518, startPoint y: 200, endPoint x: 419, endPoint y: 206, distance: 98.8
click at [419, 206] on div "ID 20-30502440-7 CUIL Todos Con CUIL" at bounding box center [637, 201] width 798 height 50
paste input "27-36495170-7"
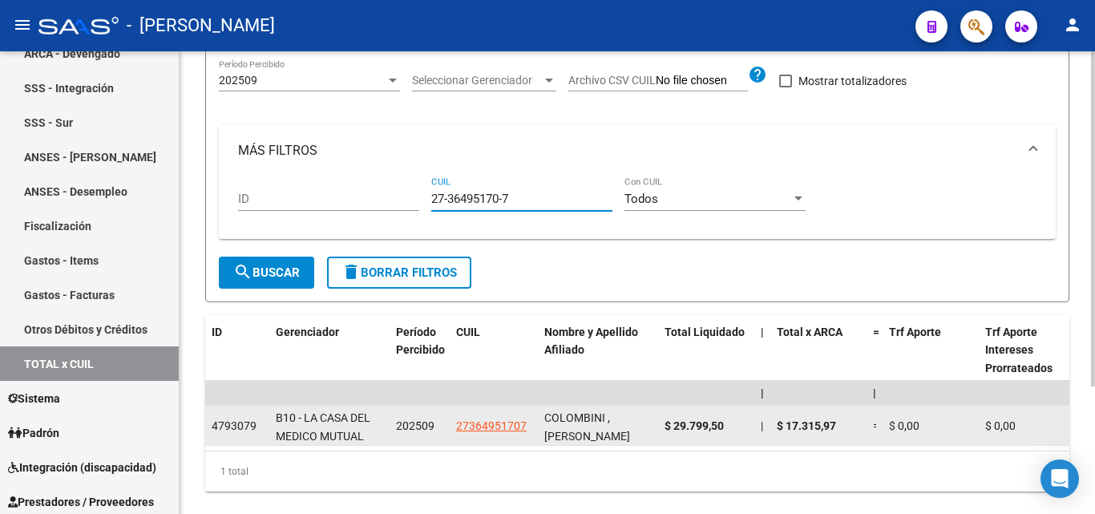
type input "27-36495170-7"
drag, startPoint x: 725, startPoint y: 426, endPoint x: 660, endPoint y: 427, distance: 64.9
click at [660, 427] on datatable-body-cell "$ 29.799,50" at bounding box center [706, 425] width 96 height 39
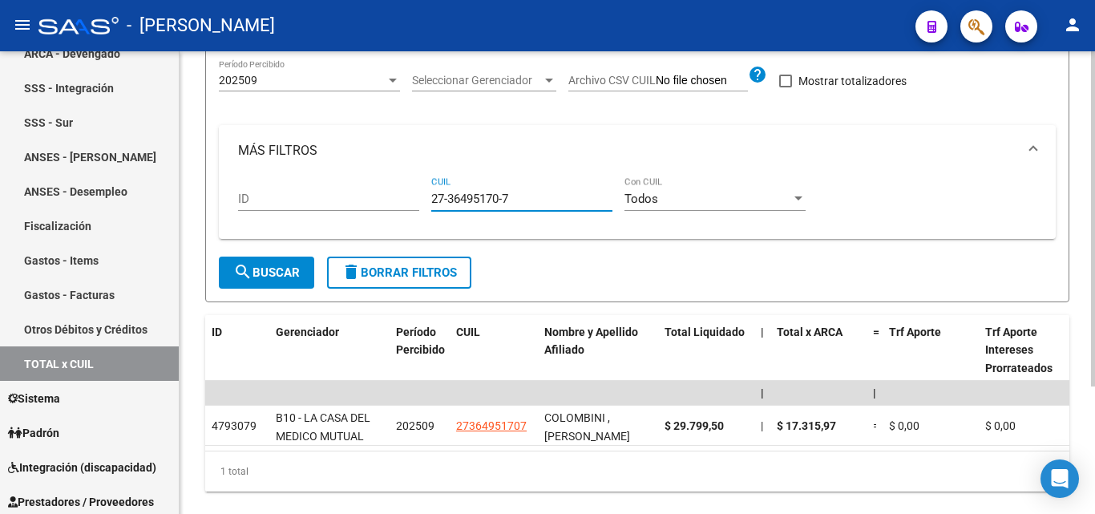
drag, startPoint x: 520, startPoint y: 200, endPoint x: 415, endPoint y: 199, distance: 105.0
click at [415, 199] on div "ID 27-36495170-7 CUIL Todos Con CUIL" at bounding box center [637, 201] width 798 height 50
paste input "27-33561959-0"
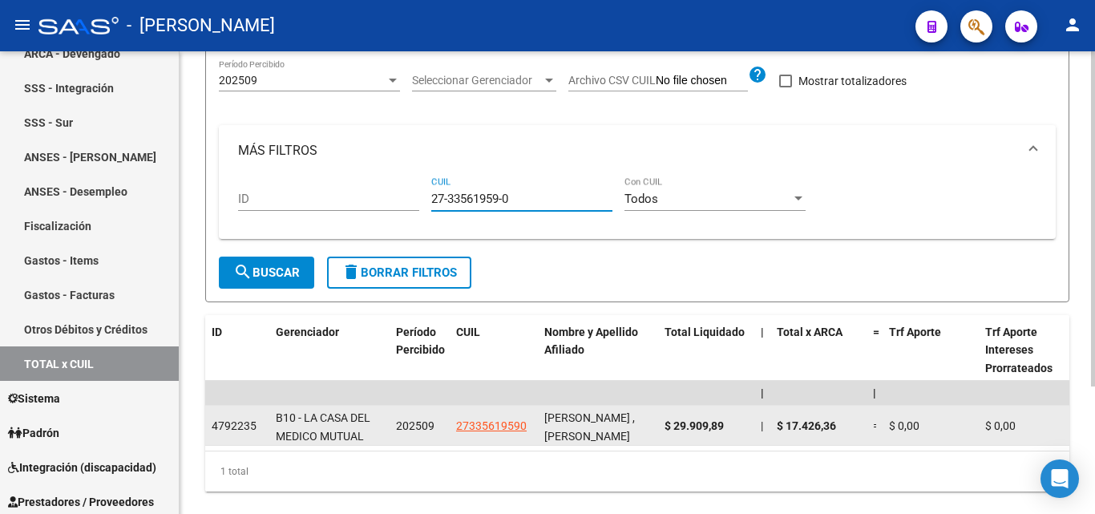
type input "27-33561959-0"
drag, startPoint x: 728, startPoint y: 426, endPoint x: 662, endPoint y: 426, distance: 65.7
click at [662, 426] on datatable-body-cell "$ 29.909,89" at bounding box center [706, 425] width 96 height 39
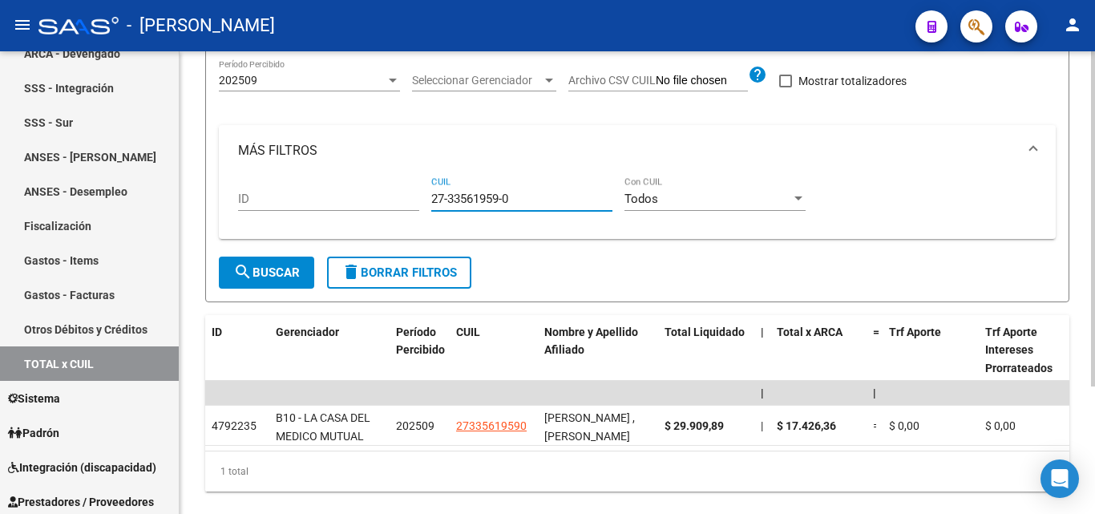
drag, startPoint x: 517, startPoint y: 202, endPoint x: 405, endPoint y: 203, distance: 112.2
click at [405, 203] on div "ID 27-33561959-0 CUIL Todos Con CUIL" at bounding box center [637, 201] width 798 height 50
paste input "20-35042965-5"
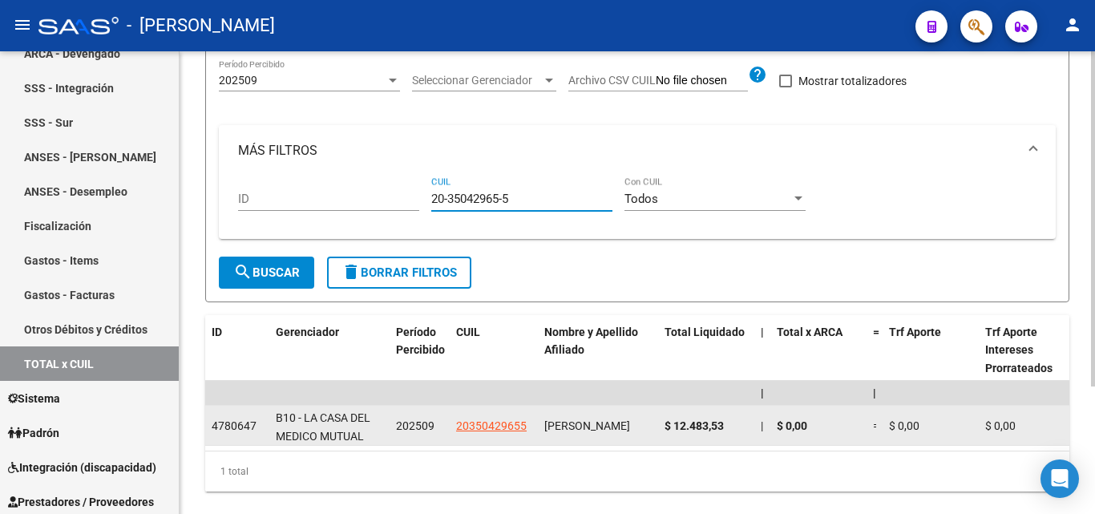
type input "20-35042965-5"
drag, startPoint x: 725, startPoint y: 423, endPoint x: 666, endPoint y: 424, distance: 58.5
click at [666, 424] on span "$ 12.483,53" at bounding box center [693, 425] width 59 height 13
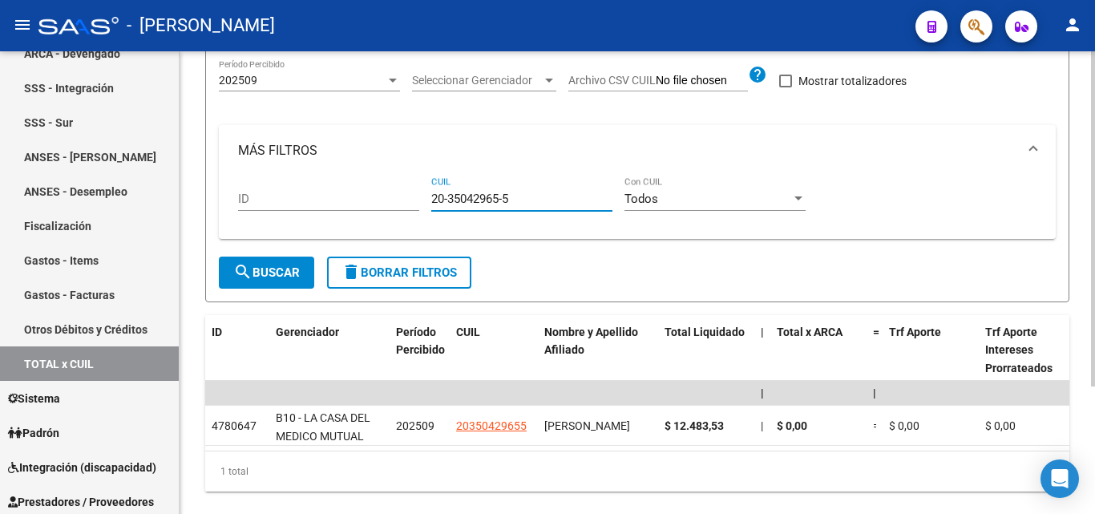
drag, startPoint x: 511, startPoint y: 201, endPoint x: 397, endPoint y: 204, distance: 113.8
click at [397, 204] on div "ID 20-35042965-5 CUIL Todos Con CUIL" at bounding box center [637, 201] width 798 height 50
paste input "20-31790788-6"
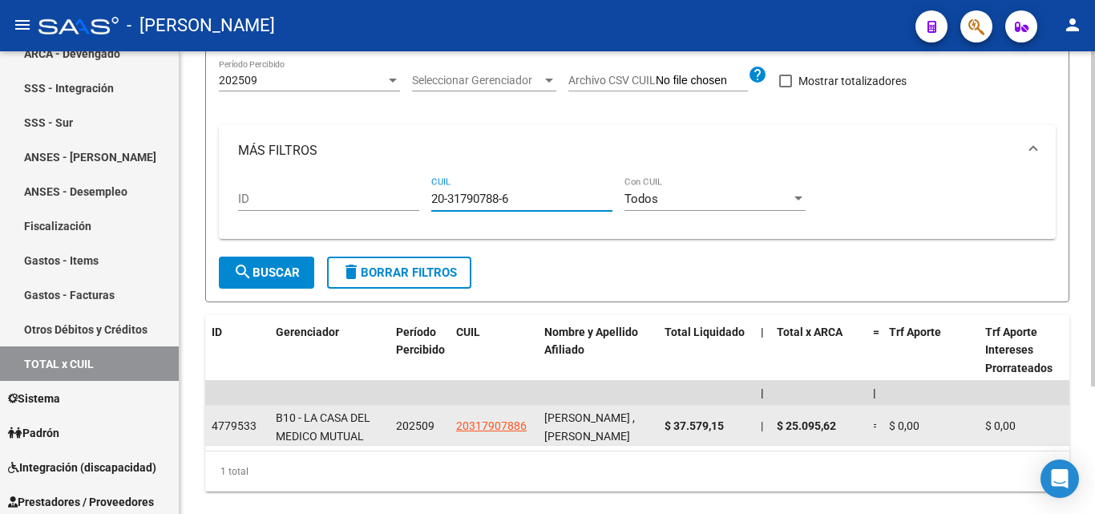
type input "20-31790788-6"
drag, startPoint x: 728, startPoint y: 425, endPoint x: 661, endPoint y: 431, distance: 66.8
click at [661, 431] on datatable-body-cell "$ 37.579,15" at bounding box center [706, 425] width 96 height 39
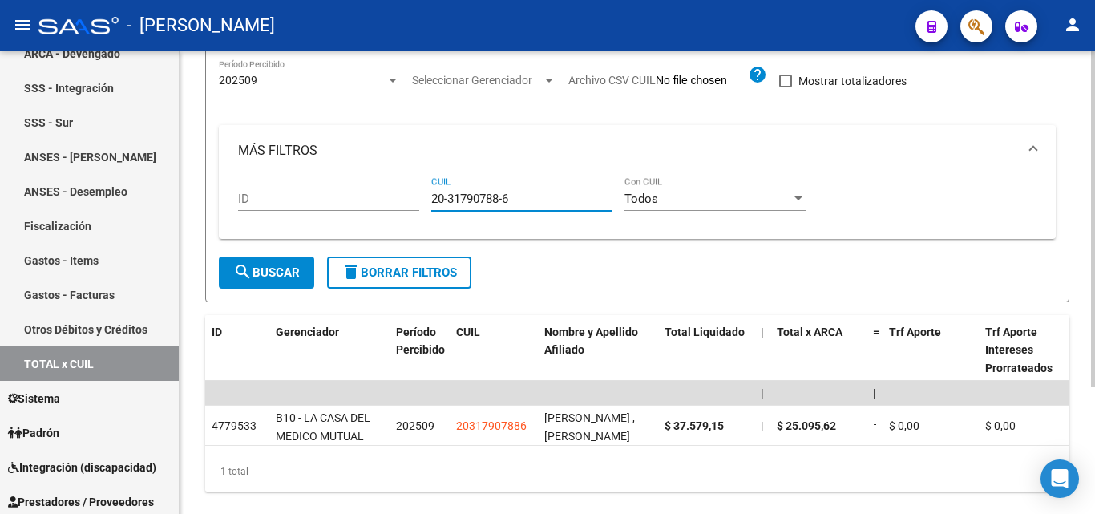
drag, startPoint x: 515, startPoint y: 202, endPoint x: 410, endPoint y: 208, distance: 104.4
click at [410, 208] on div "ID 20-31790788-6 CUIL Todos Con CUIL" at bounding box center [637, 201] width 798 height 50
paste input "20-14383026-9"
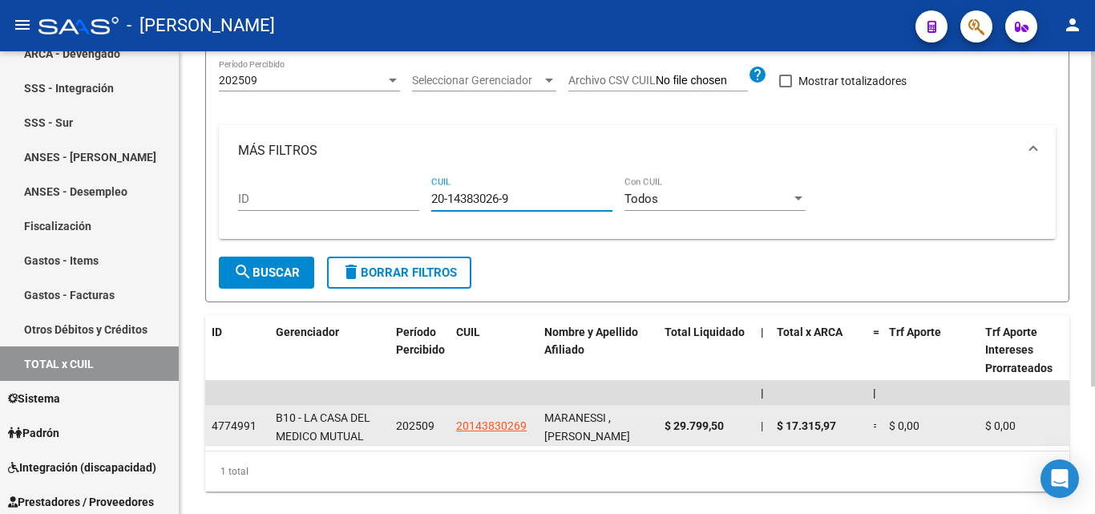
type input "20-14383026-9"
drag, startPoint x: 725, startPoint y: 424, endPoint x: 660, endPoint y: 430, distance: 65.2
click at [660, 430] on datatable-body-cell "$ 29.799,50" at bounding box center [706, 425] width 96 height 39
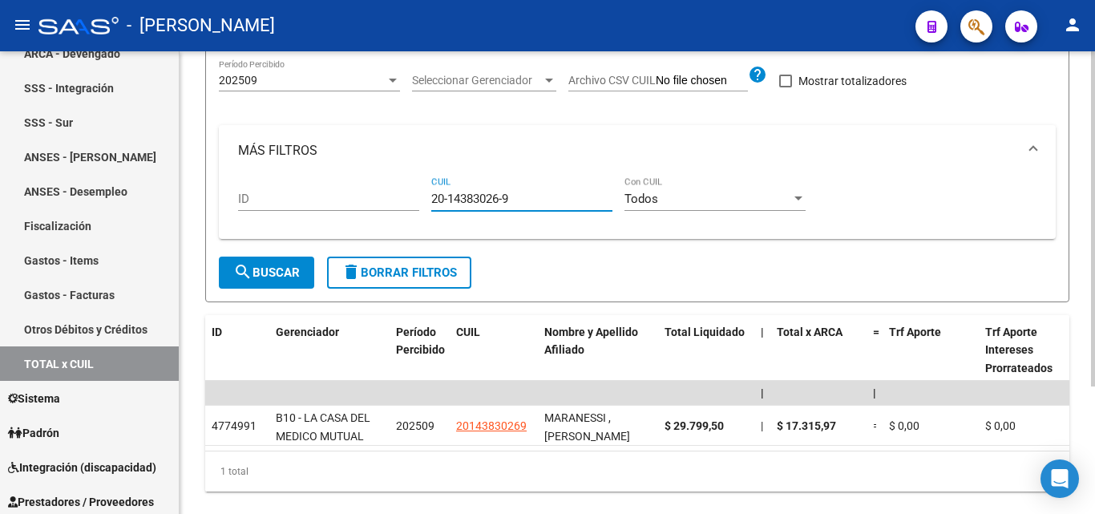
drag, startPoint x: 514, startPoint y: 202, endPoint x: 407, endPoint y: 197, distance: 106.7
click at [407, 197] on div "ID 20-14383026-9 CUIL Todos Con CUIL" at bounding box center [637, 201] width 798 height 50
paste input "20-24135541-2"
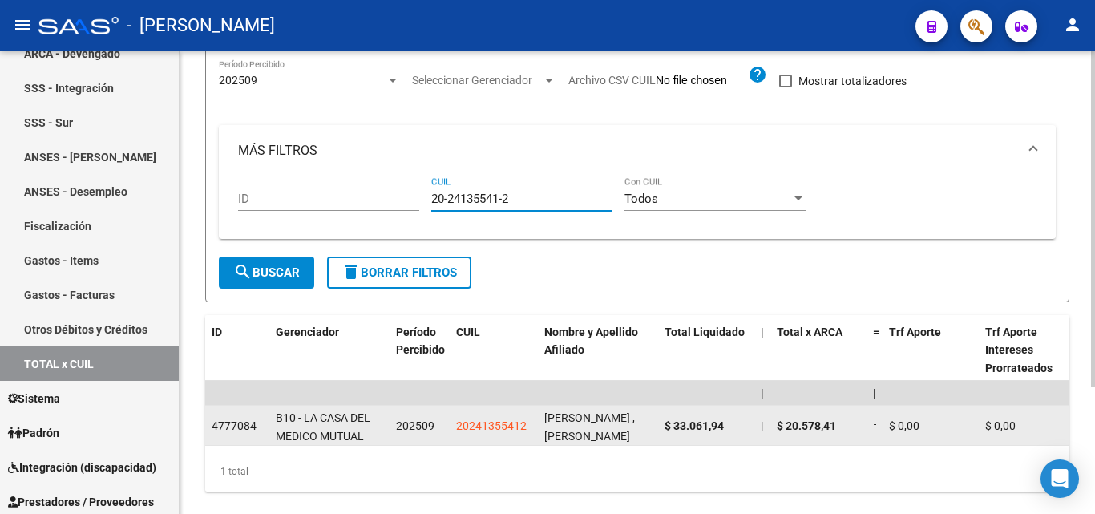
type input "20-24135541-2"
drag, startPoint x: 722, startPoint y: 426, endPoint x: 661, endPoint y: 431, distance: 61.2
click at [661, 431] on datatable-body-cell "$ 33.061,94" at bounding box center [706, 425] width 96 height 39
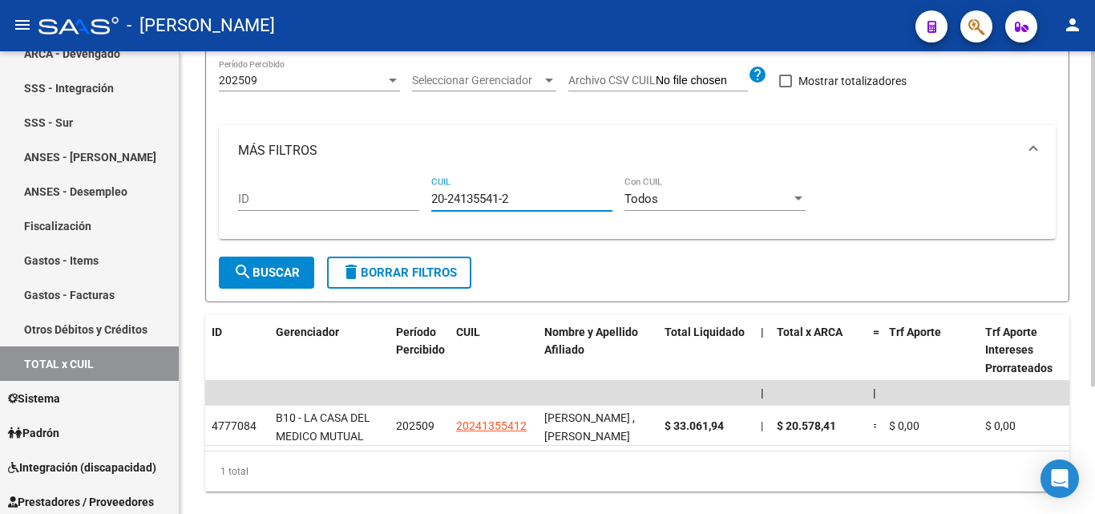
drag, startPoint x: 524, startPoint y: 200, endPoint x: 407, endPoint y: 203, distance: 117.1
click at [407, 203] on div "ID 20-24135541-2 CUIL Todos Con CUIL" at bounding box center [637, 201] width 798 height 50
paste input "27-25204334-4"
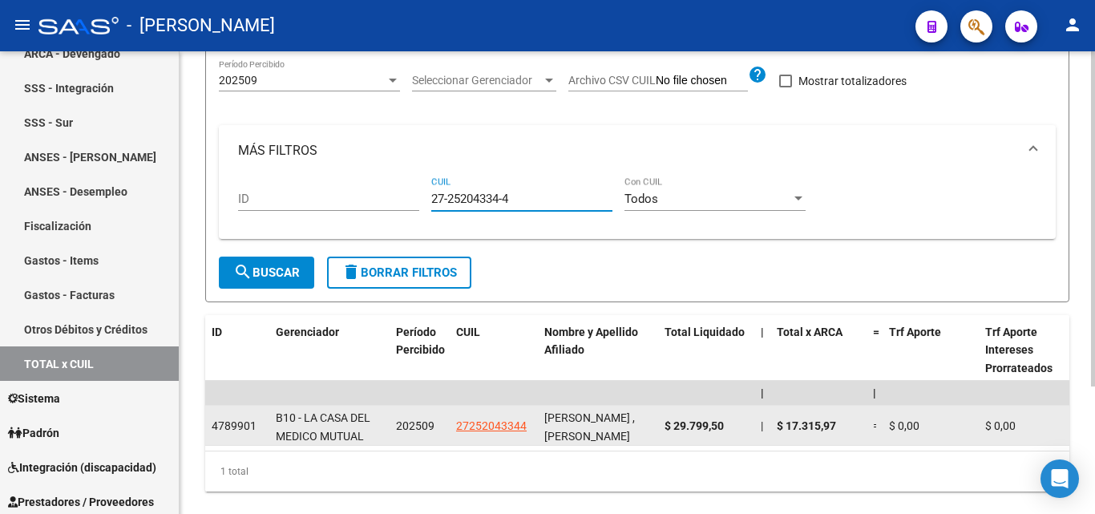
type input "27-25204334-4"
drag, startPoint x: 729, startPoint y: 426, endPoint x: 662, endPoint y: 428, distance: 66.5
click at [662, 428] on datatable-body-cell "$ 29.799,50" at bounding box center [706, 425] width 96 height 39
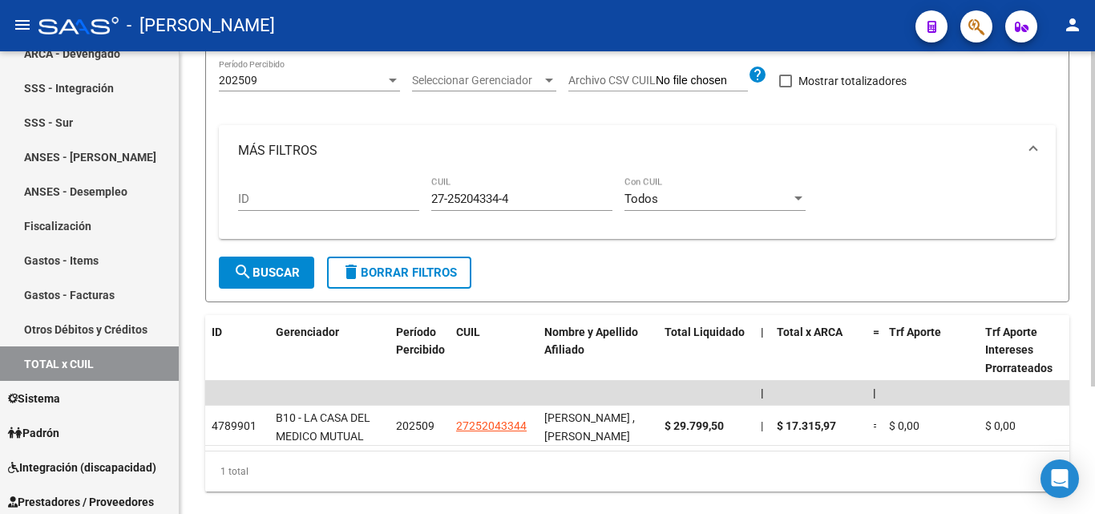
click at [774, 473] on div "1 total" at bounding box center [637, 471] width 864 height 40
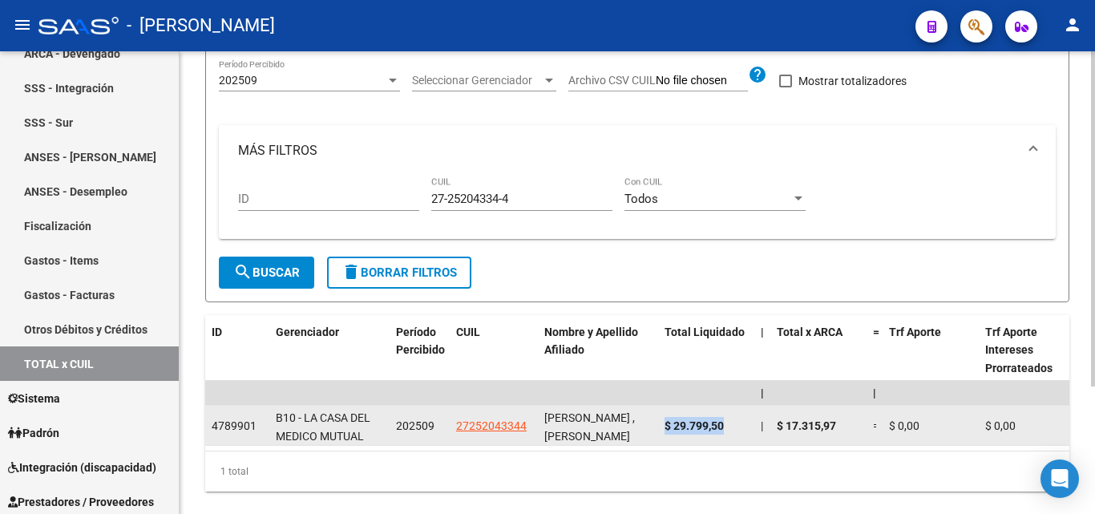
drag, startPoint x: 666, startPoint y: 425, endPoint x: 728, endPoint y: 422, distance: 61.8
click at [728, 422] on div "$ 29.799,50" at bounding box center [705, 426] width 83 height 18
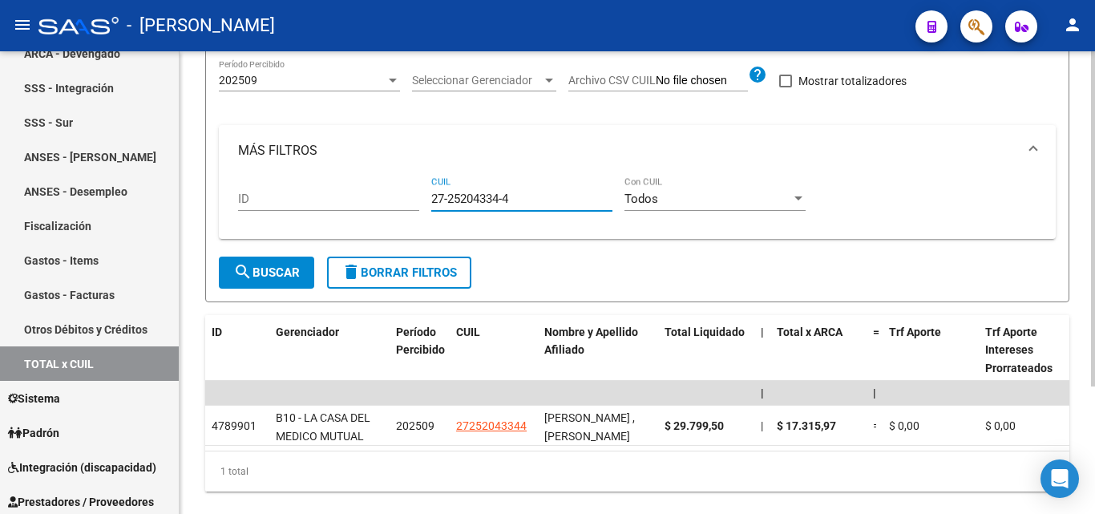
drag, startPoint x: 519, startPoint y: 195, endPoint x: 424, endPoint y: 200, distance: 94.7
click at [424, 200] on div "ID 27-25204334-4 CUIL Todos Con CUIL" at bounding box center [637, 201] width 798 height 50
paste input "27-18551408-6"
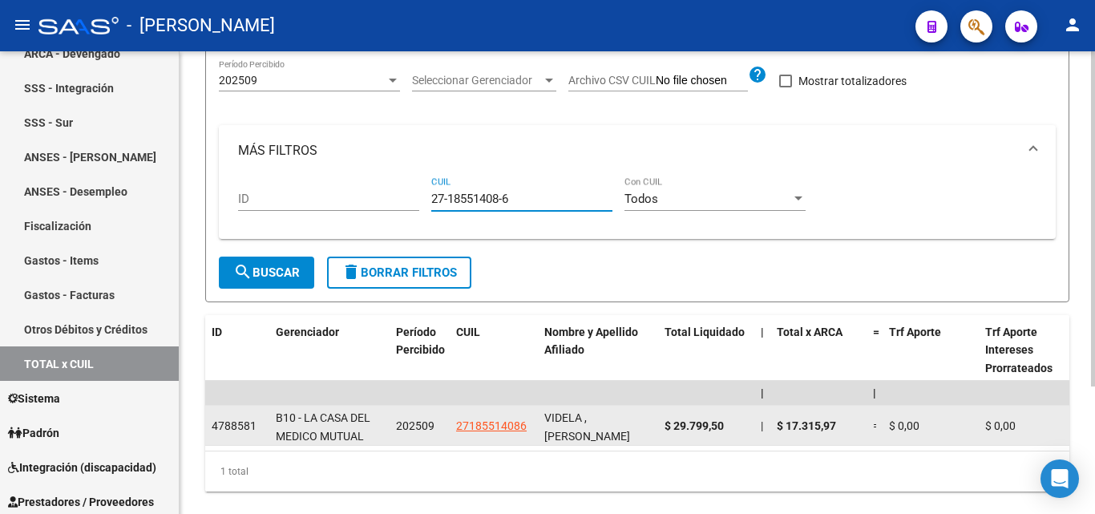
type input "27-18551408-6"
drag, startPoint x: 729, startPoint y: 426, endPoint x: 665, endPoint y: 427, distance: 63.3
click at [665, 427] on div "$ 29.799,50" at bounding box center [705, 426] width 83 height 18
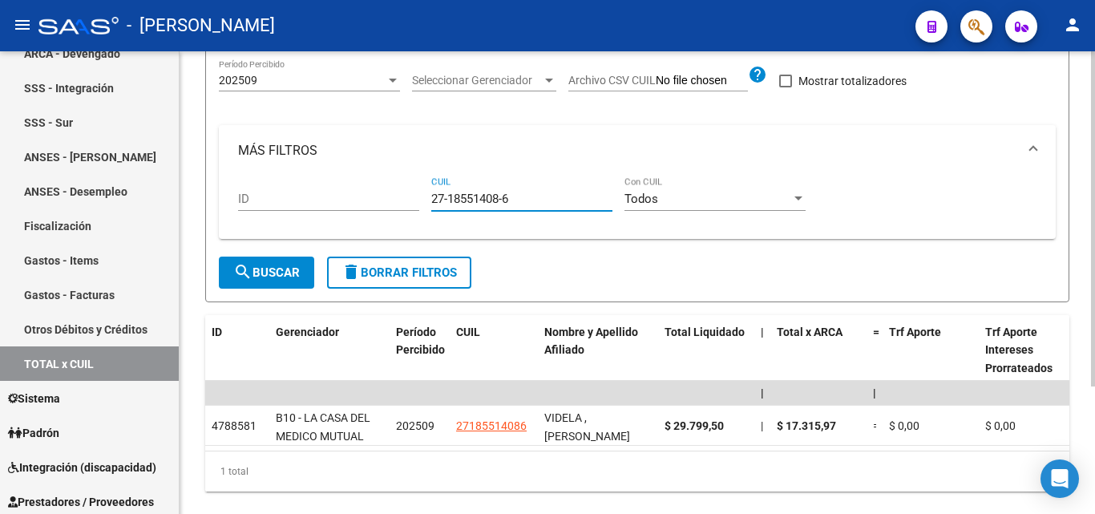
drag, startPoint x: 521, startPoint y: 203, endPoint x: 406, endPoint y: 197, distance: 114.8
click at [406, 197] on div "ID 27-18551408-6 CUIL Todos Con CUIL" at bounding box center [637, 201] width 798 height 50
paste input "27-22595366-5"
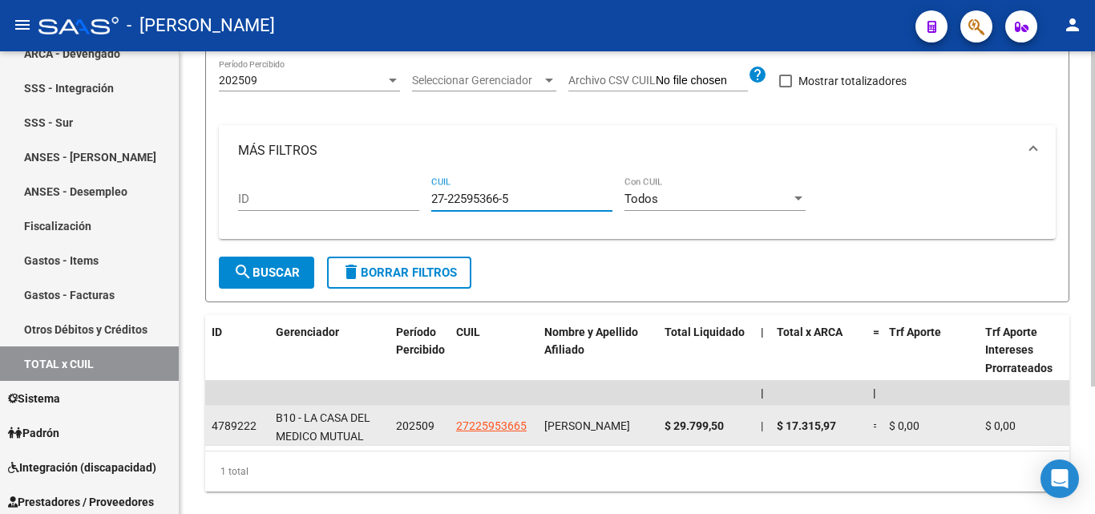
type input "27-22595366-5"
drag, startPoint x: 729, startPoint y: 422, endPoint x: 663, endPoint y: 426, distance: 65.9
click at [663, 426] on datatable-body-cell "$ 29.799,50" at bounding box center [706, 425] width 96 height 39
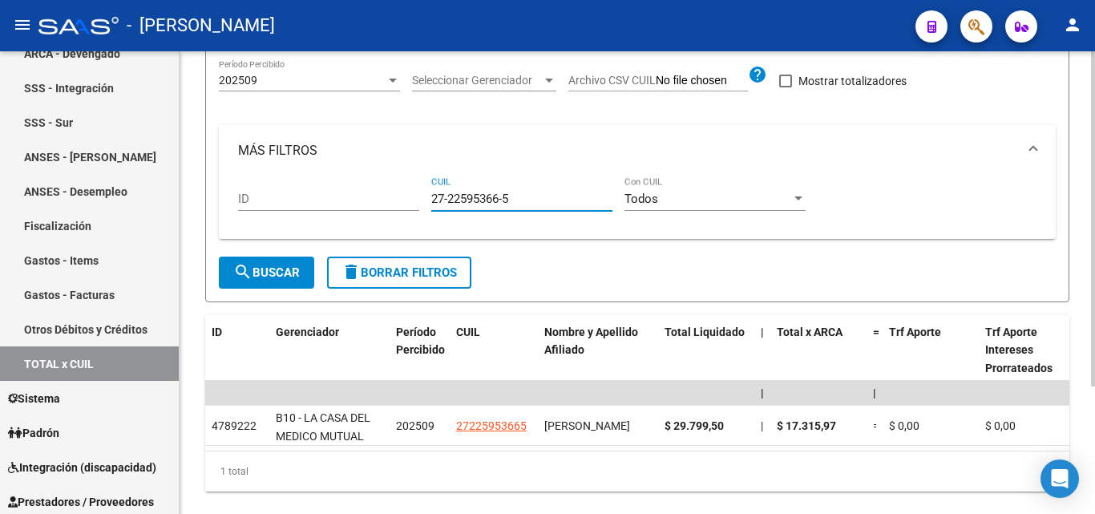
drag, startPoint x: 515, startPoint y: 199, endPoint x: 412, endPoint y: 189, distance: 103.8
click at [412, 189] on div "ID 27-22595366-5 CUIL Todos Con CUIL" at bounding box center [637, 201] width 798 height 50
paste input "27-33620053-4"
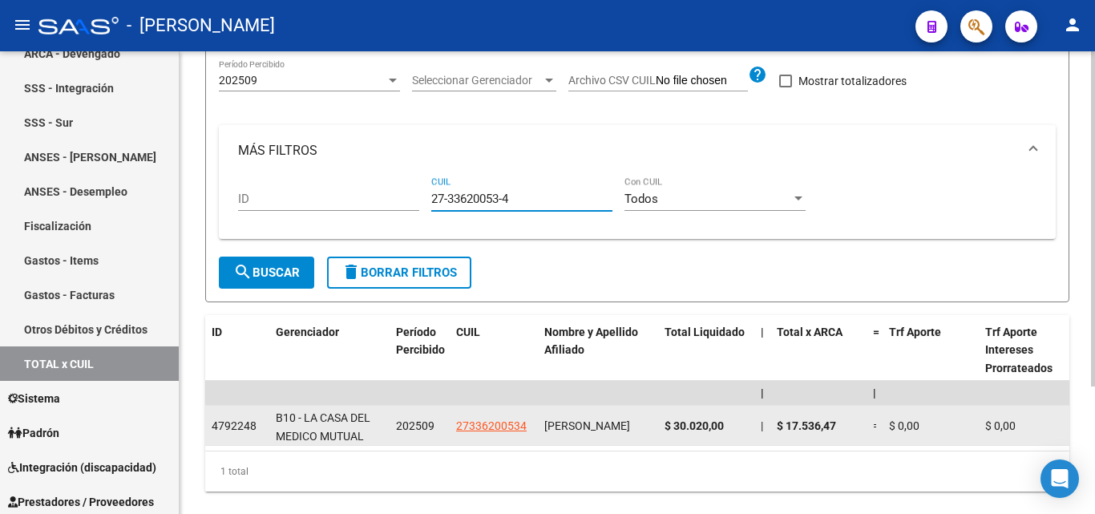
type input "27-33620053-4"
drag, startPoint x: 729, startPoint y: 425, endPoint x: 662, endPoint y: 426, distance: 67.3
click at [662, 426] on datatable-body-cell "$ 30.020,00" at bounding box center [706, 425] width 96 height 39
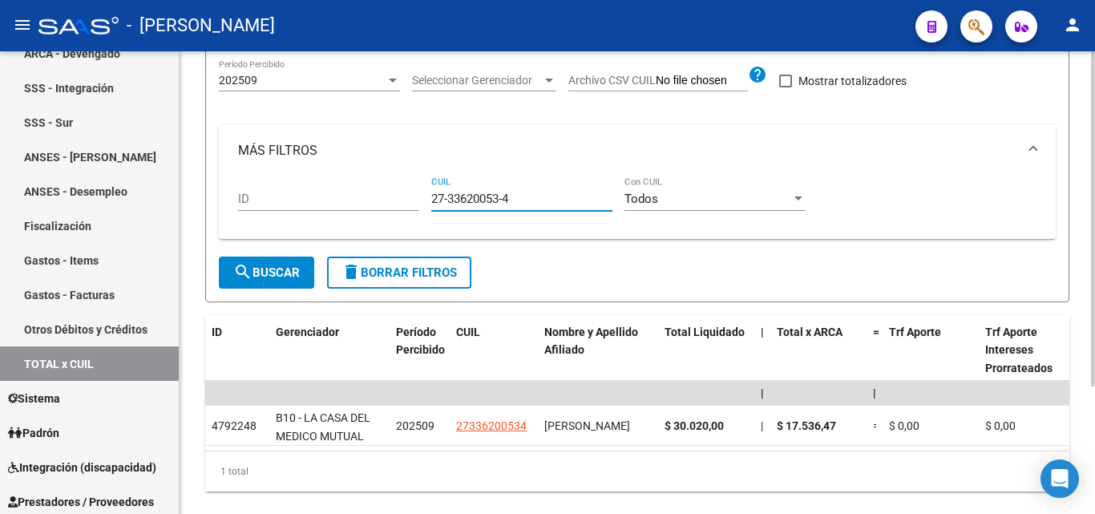
drag, startPoint x: 519, startPoint y: 196, endPoint x: 398, endPoint y: 200, distance: 121.9
click at [398, 200] on div "ID 27-33620053-4 CUIL Todos Con CUIL" at bounding box center [637, 201] width 798 height 50
paste input "27-21991472-0"
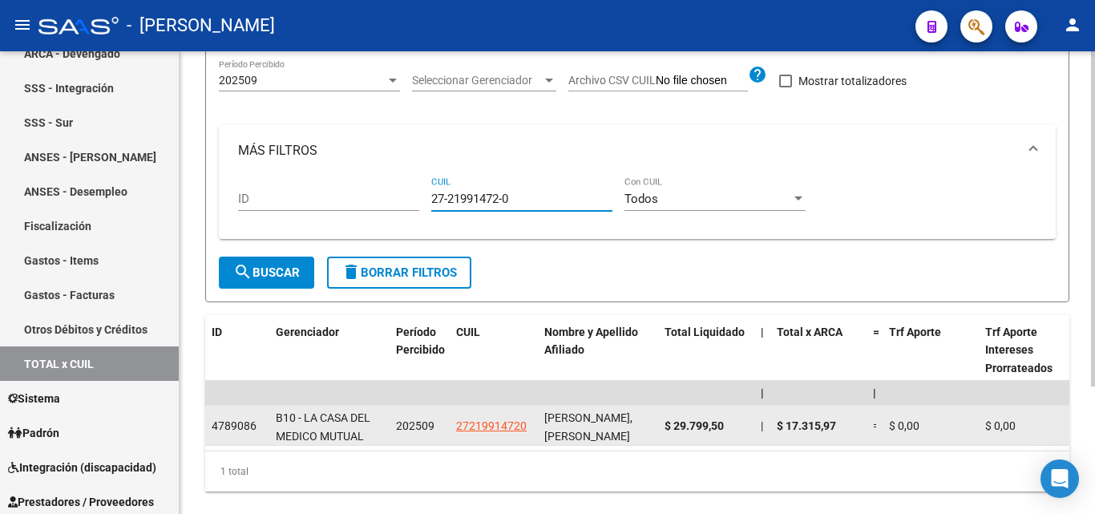
type input "27-21991472-0"
drag, startPoint x: 729, startPoint y: 427, endPoint x: 668, endPoint y: 424, distance: 61.0
click at [668, 424] on div "$ 29.799,50" at bounding box center [705, 426] width 83 height 18
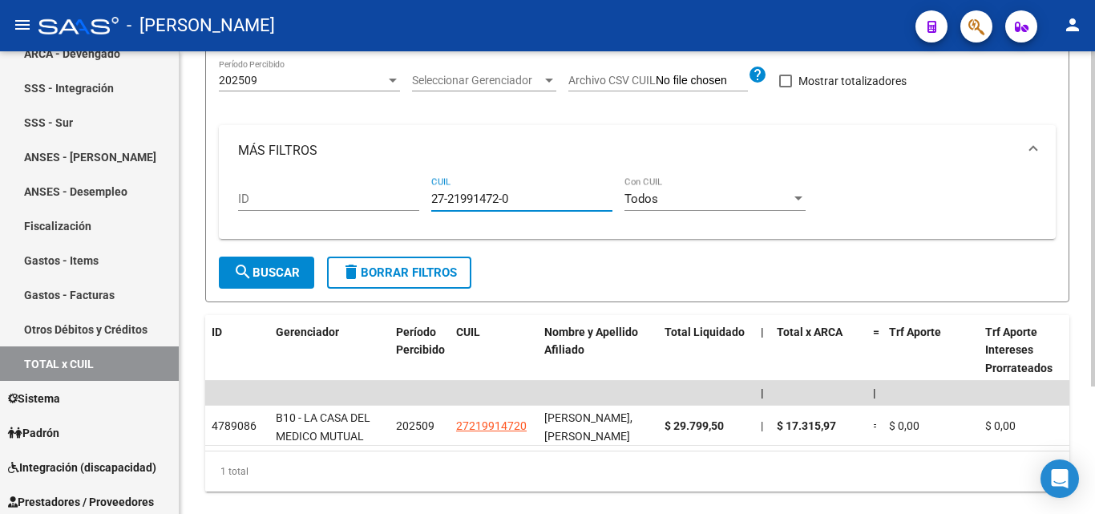
drag, startPoint x: 506, startPoint y: 200, endPoint x: 422, endPoint y: 200, distance: 83.4
click at [422, 200] on div "ID 27-21991472-0 CUIL Todos Con CUIL" at bounding box center [637, 201] width 798 height 50
paste input "20-29379351-5"
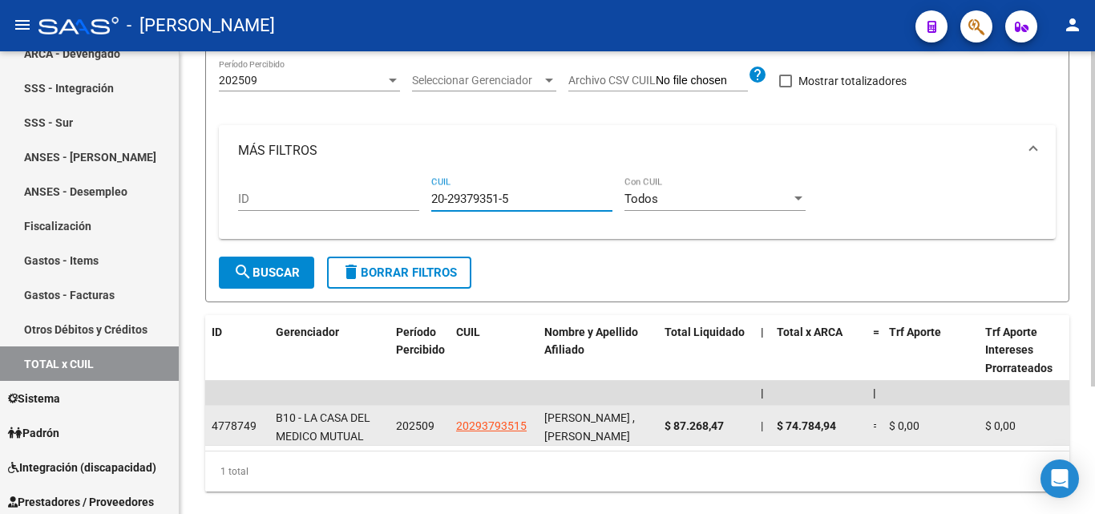
type input "20-29379351-5"
drag, startPoint x: 730, startPoint y: 425, endPoint x: 664, endPoint y: 426, distance: 65.7
click at [664, 426] on div "$ 87.268,47" at bounding box center [705, 426] width 83 height 18
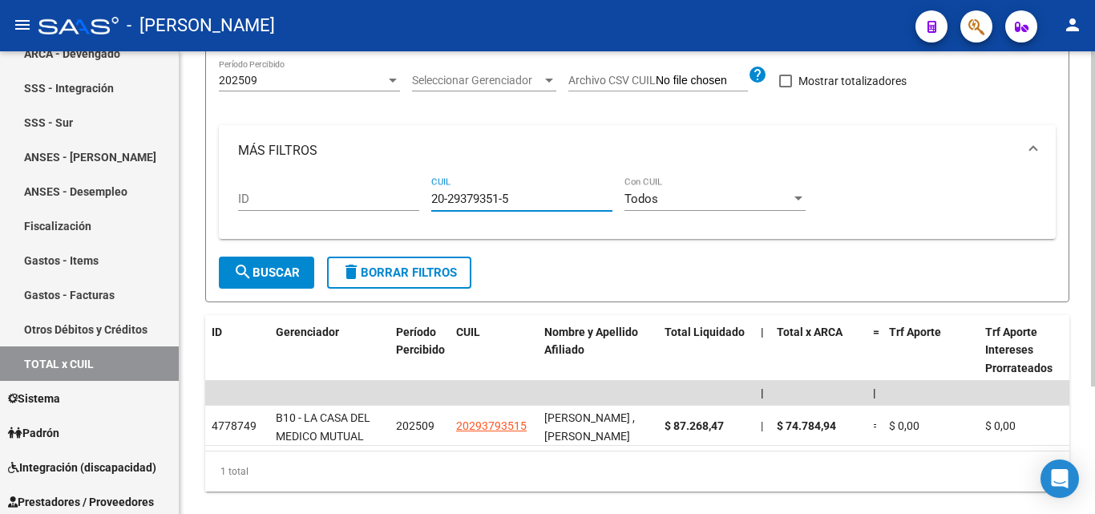
drag, startPoint x: 515, startPoint y: 200, endPoint x: 427, endPoint y: 197, distance: 87.4
click at [427, 197] on div "ID 20-29379351-5 CUIL Todos Con CUIL" at bounding box center [637, 201] width 798 height 50
paste input "27-17152265-5"
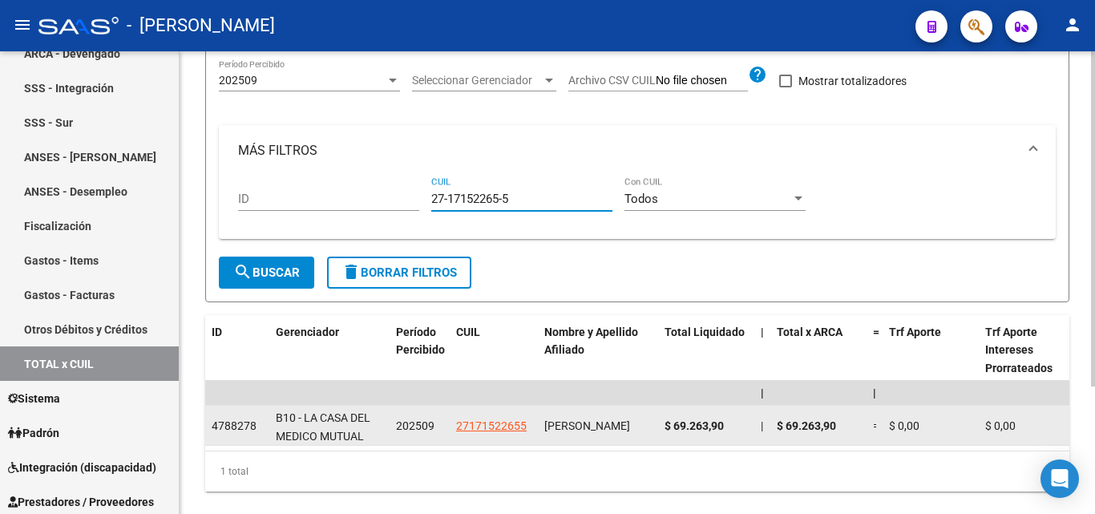
type input "27-17152265-5"
drag, startPoint x: 731, startPoint y: 424, endPoint x: 666, endPoint y: 428, distance: 65.1
click at [666, 428] on div "$ 69.263,90" at bounding box center [705, 426] width 83 height 18
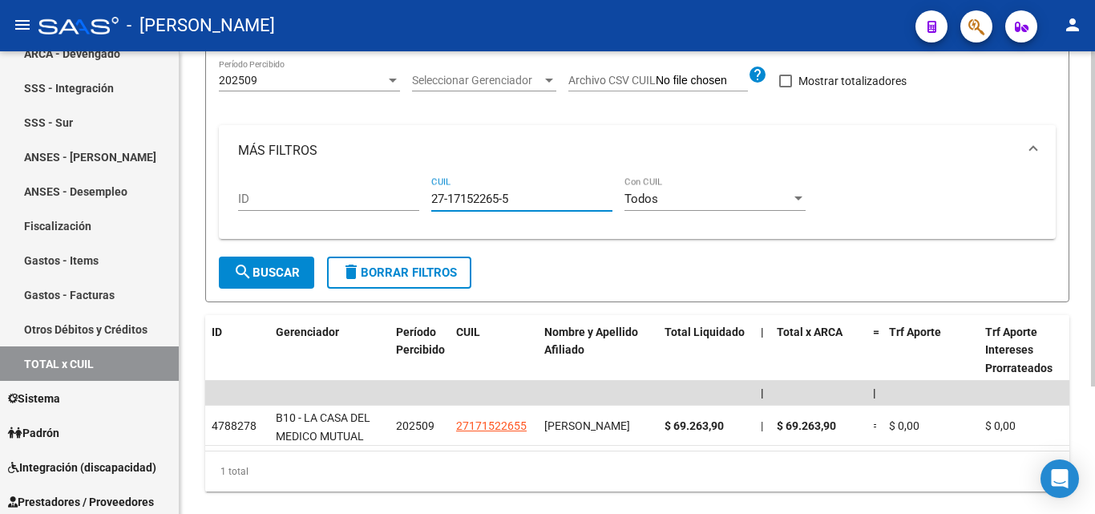
drag, startPoint x: 515, startPoint y: 200, endPoint x: 392, endPoint y: 206, distance: 123.6
click at [392, 206] on div "ID 27-17152265-5 CUIL Todos Con CUIL" at bounding box center [637, 201] width 798 height 50
paste input "27-32114926-5"
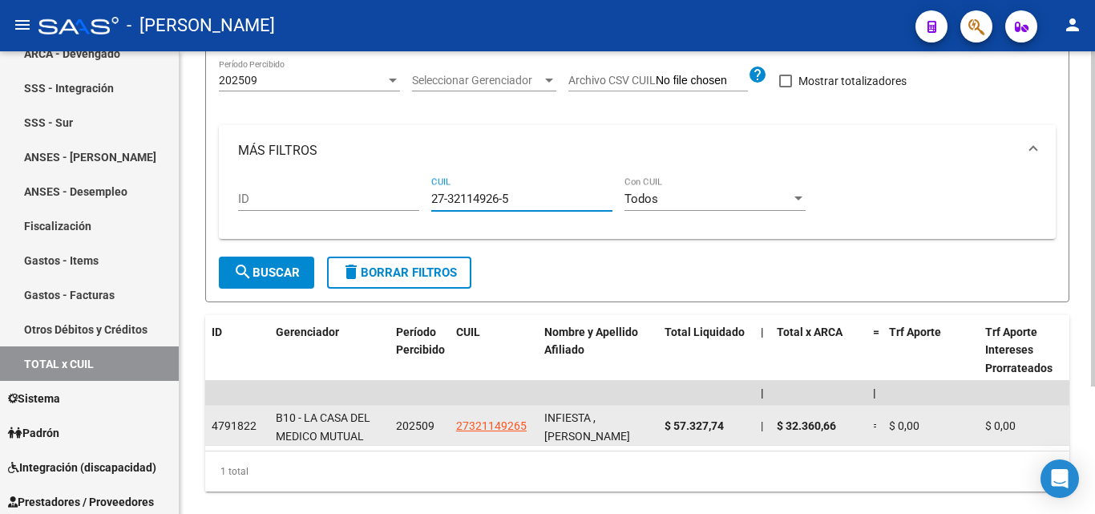
type input "27-32114926-5"
drag, startPoint x: 726, startPoint y: 426, endPoint x: 660, endPoint y: 430, distance: 66.7
click at [660, 430] on datatable-body-cell "$ 57.327,74" at bounding box center [706, 425] width 96 height 39
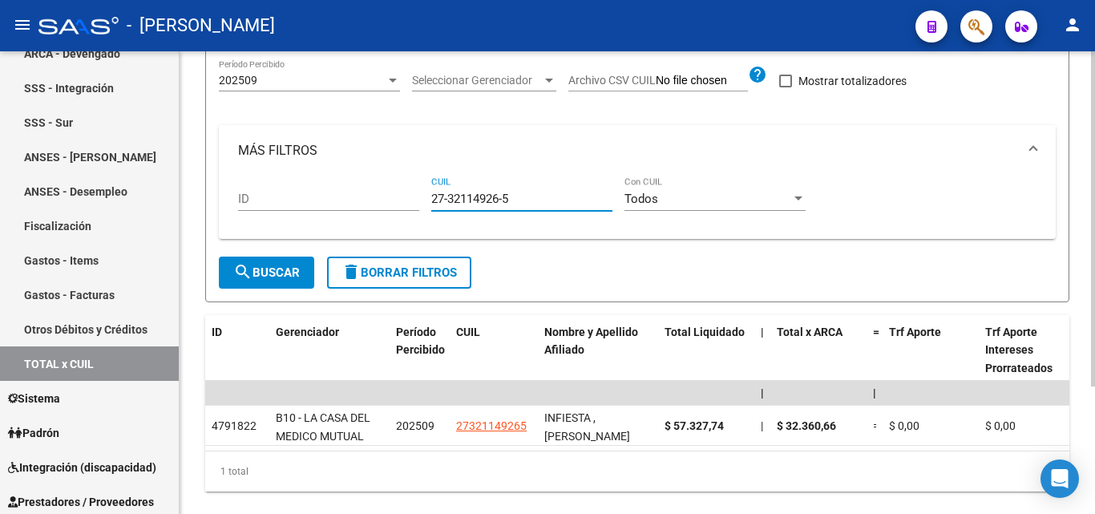
drag, startPoint x: 492, startPoint y: 200, endPoint x: 395, endPoint y: 201, distance: 97.0
click at [395, 201] on div "ID 27-32114926-5 CUIL Todos Con CUIL" at bounding box center [637, 201] width 798 height 50
paste input "20-35643587-8"
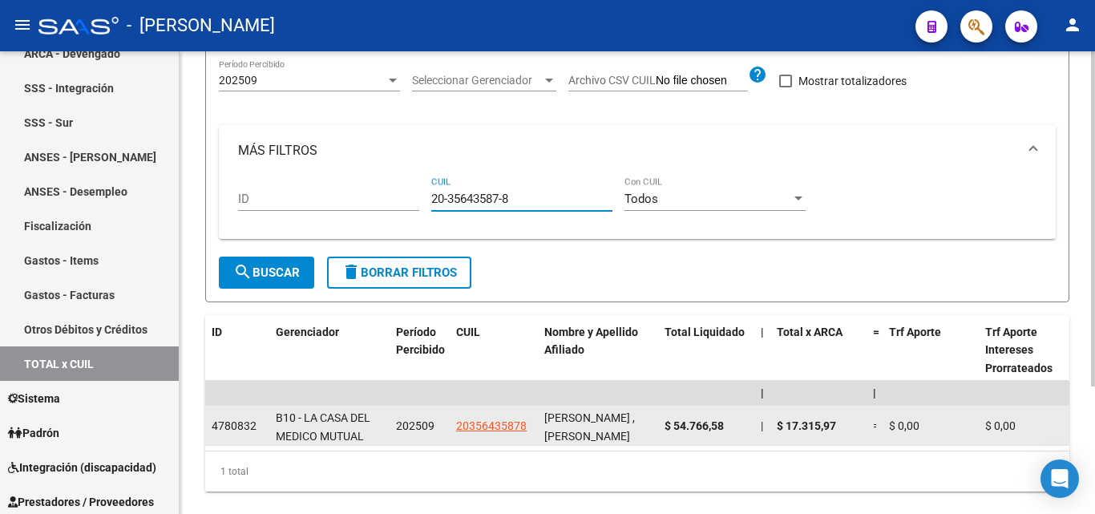
type input "20-35643587-8"
drag, startPoint x: 725, startPoint y: 422, endPoint x: 662, endPoint y: 422, distance: 63.3
click at [662, 422] on datatable-body-cell "$ 54.766,58" at bounding box center [706, 425] width 96 height 39
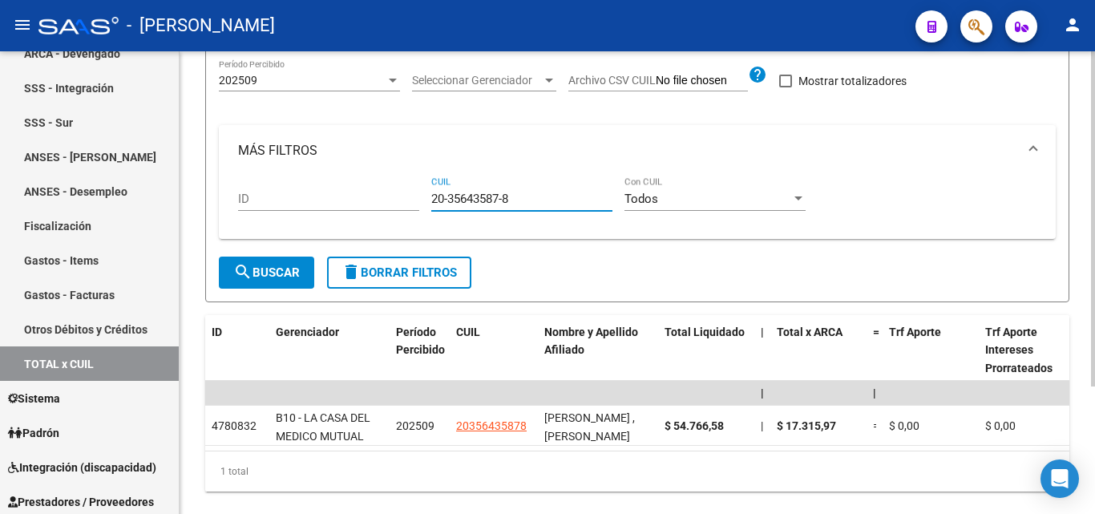
drag, startPoint x: 523, startPoint y: 201, endPoint x: 414, endPoint y: 204, distance: 108.2
click at [414, 204] on div "ID 20-35643587-8 CUIL Todos Con CUIL" at bounding box center [637, 201] width 798 height 50
paste input "20-23936392-0"
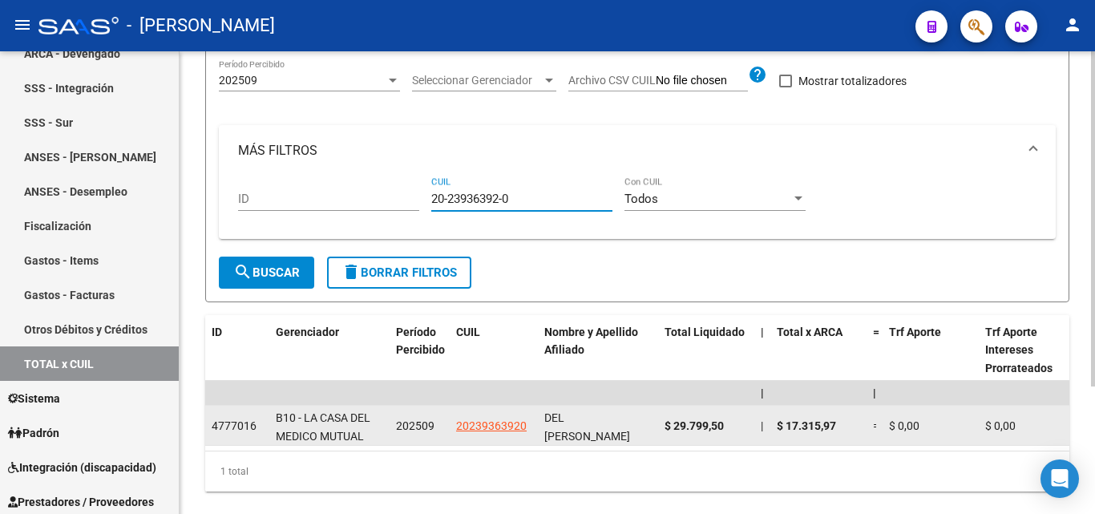
type input "20-23936392-0"
drag, startPoint x: 722, startPoint y: 425, endPoint x: 663, endPoint y: 425, distance: 59.3
click at [663, 425] on datatable-body-cell "$ 29.799,50" at bounding box center [706, 425] width 96 height 39
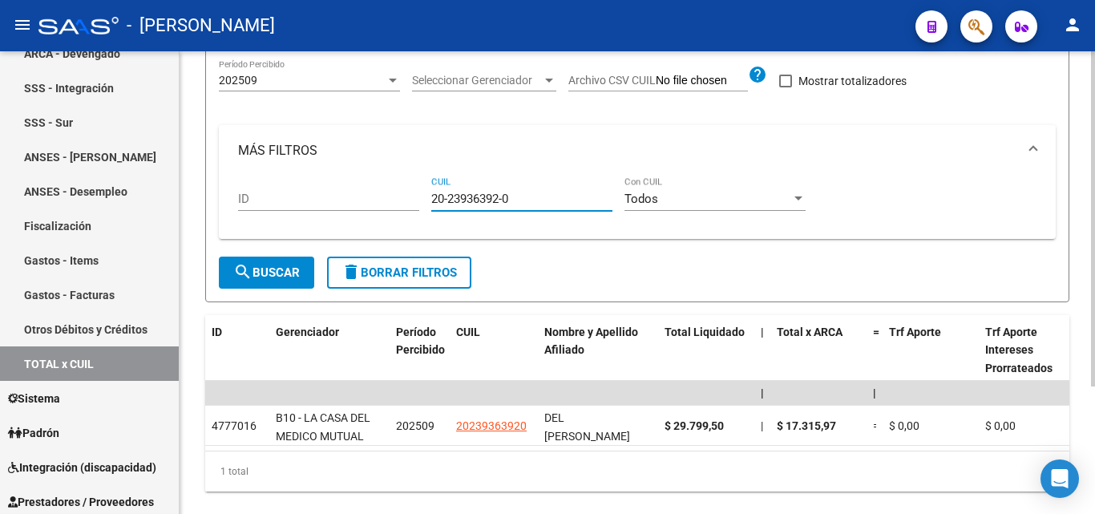
drag, startPoint x: 515, startPoint y: 197, endPoint x: 402, endPoint y: 196, distance: 112.2
click at [402, 196] on div "ID 20-23936392-0 CUIL Todos Con CUIL" at bounding box center [637, 201] width 798 height 50
paste input "20-17825920-3"
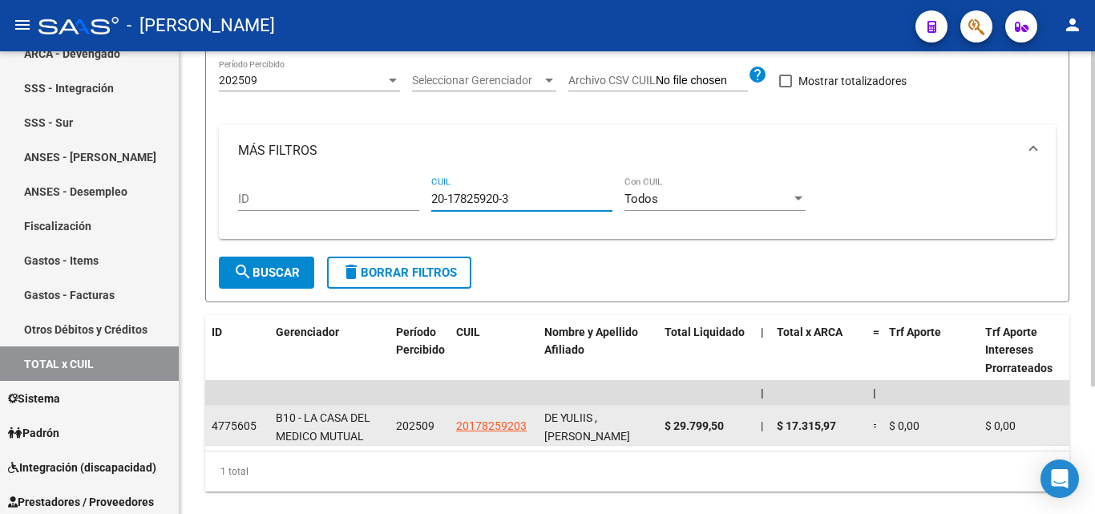
type input "20-17825920-3"
drag, startPoint x: 729, startPoint y: 422, endPoint x: 661, endPoint y: 427, distance: 67.5
click at [661, 427] on datatable-body-cell "$ 29.799,50" at bounding box center [706, 425] width 96 height 39
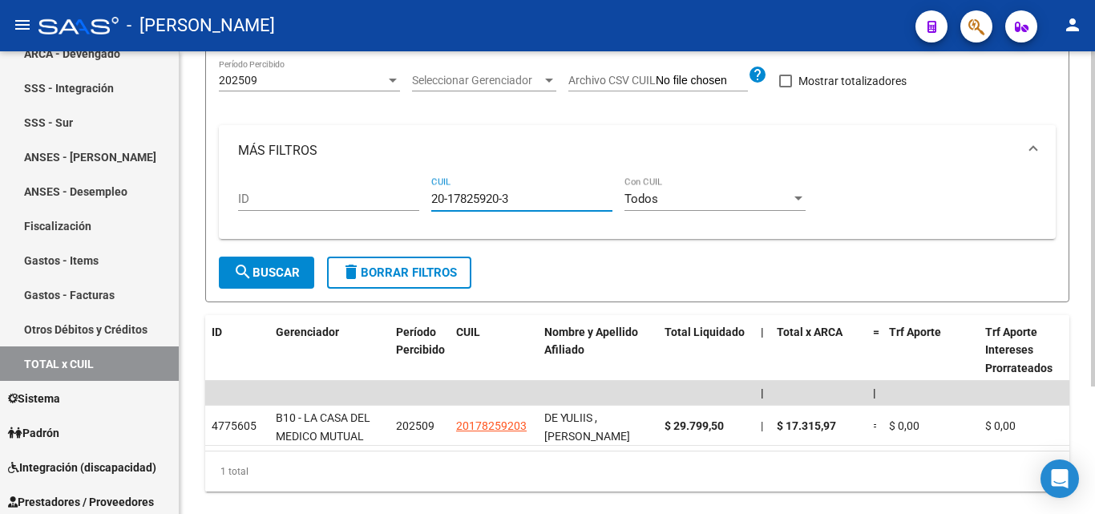
drag, startPoint x: 513, startPoint y: 200, endPoint x: 415, endPoint y: 198, distance: 97.8
click at [415, 198] on div "ID 20-17825920-3 CUIL Todos Con CUIL" at bounding box center [637, 201] width 798 height 50
paste input "27-22542720-3"
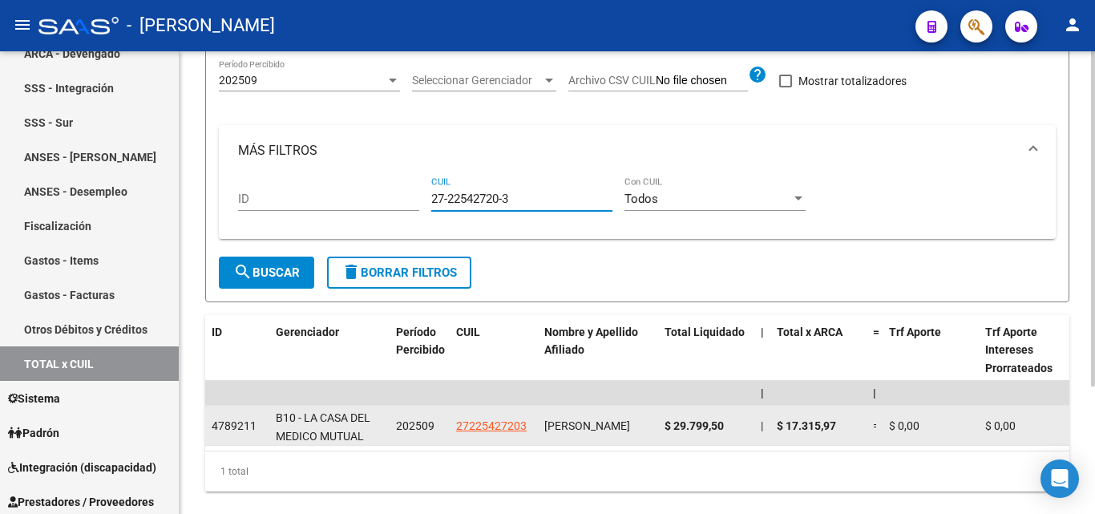
type input "27-22542720-3"
drag, startPoint x: 725, startPoint y: 426, endPoint x: 664, endPoint y: 423, distance: 60.2
click at [664, 423] on span "$ 29.799,50" at bounding box center [693, 425] width 59 height 13
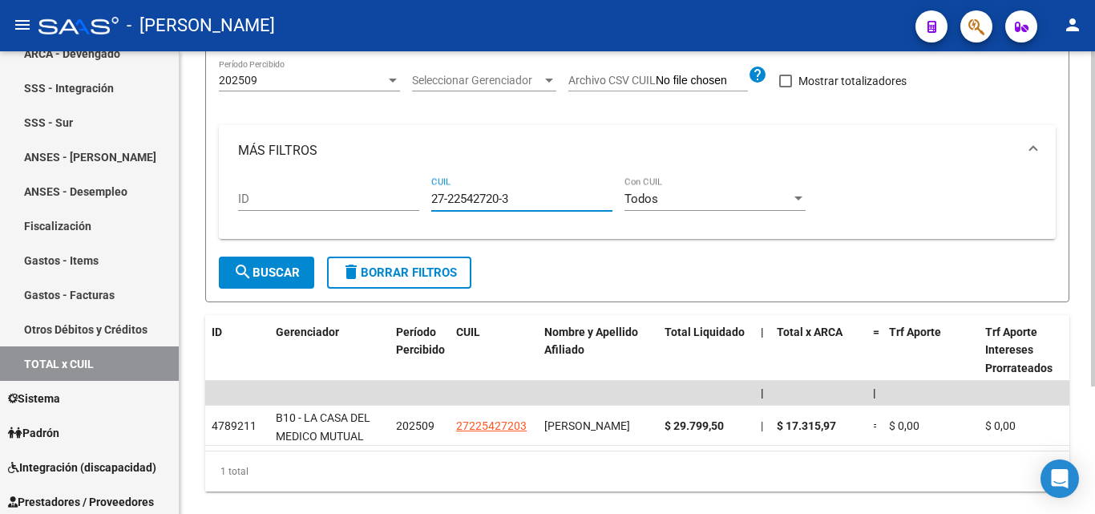
drag, startPoint x: 513, startPoint y: 196, endPoint x: 419, endPoint y: 200, distance: 93.9
click at [419, 200] on div "ID 27-22542720-3 CUIL Todos Con CUIL" at bounding box center [637, 201] width 798 height 50
paste input "20-21422576-0"
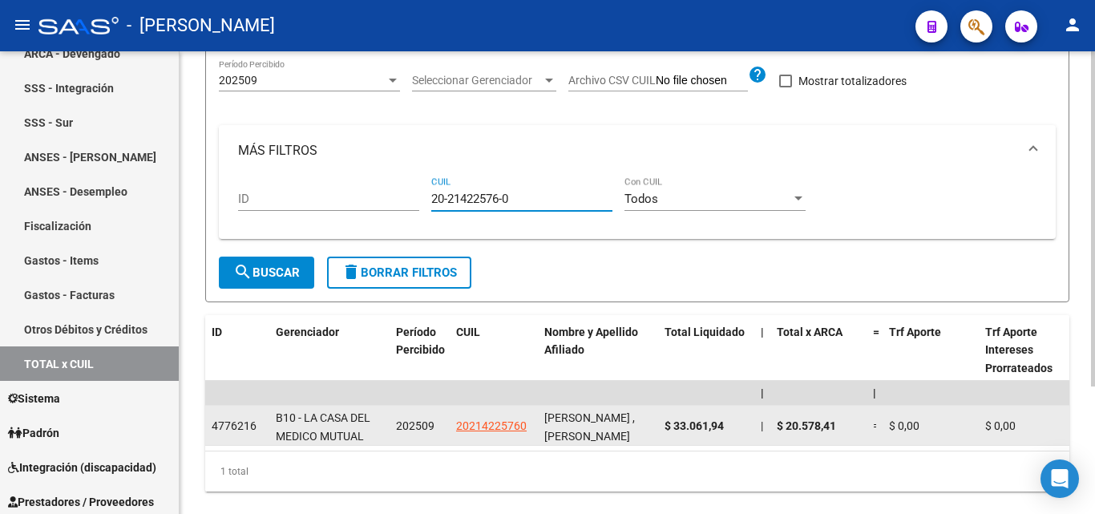
type input "20-21422576-0"
drag, startPoint x: 727, startPoint y: 426, endPoint x: 660, endPoint y: 437, distance: 68.1
click at [660, 437] on datatable-body-cell "$ 33.061,94" at bounding box center [706, 425] width 96 height 39
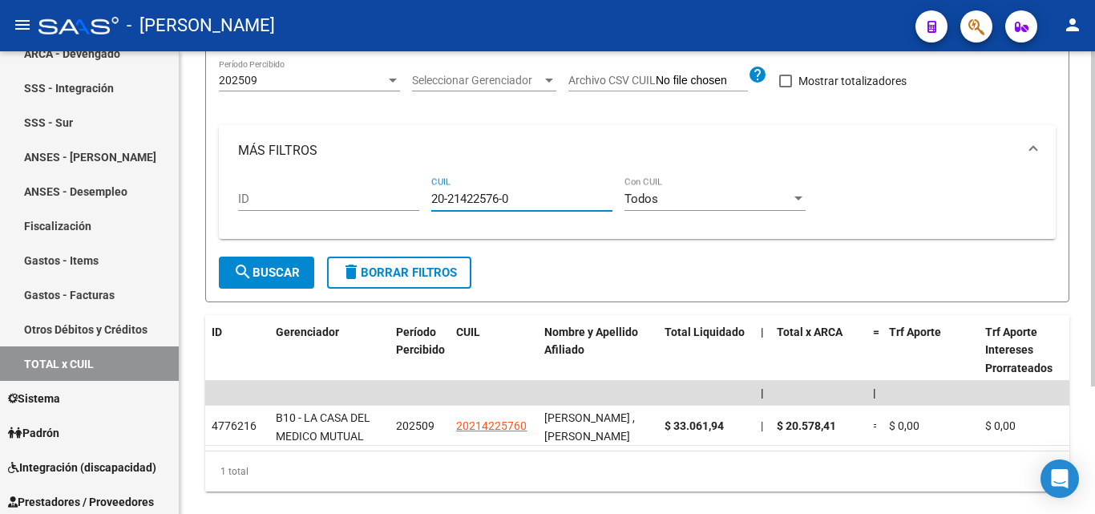
drag, startPoint x: 488, startPoint y: 198, endPoint x: 409, endPoint y: 192, distance: 79.6
click at [409, 192] on div "ID 20-21422576-0 CUIL Todos Con CUIL" at bounding box center [637, 201] width 798 height 50
paste input "20-33594387-3"
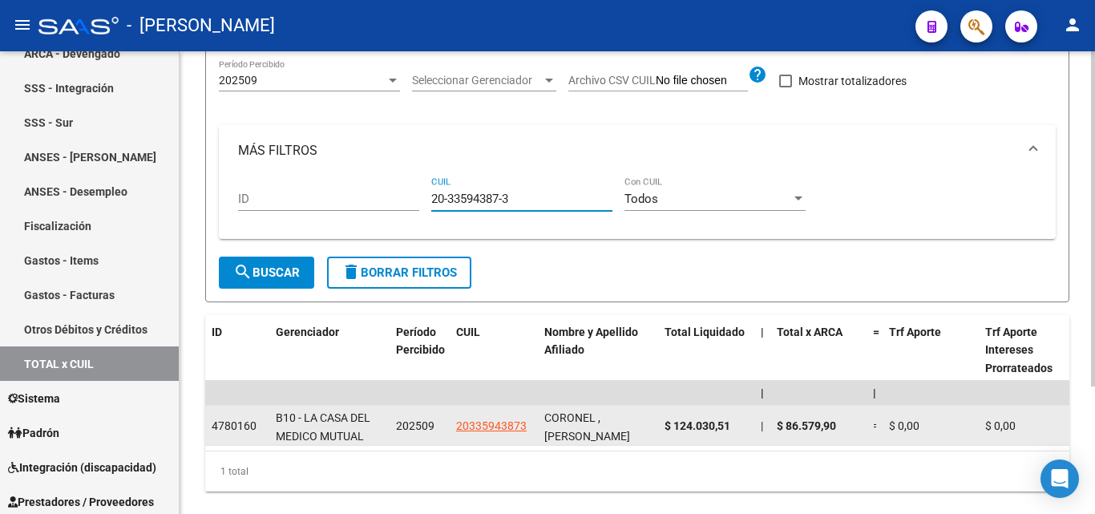
type input "20-33594387-3"
drag, startPoint x: 733, startPoint y: 425, endPoint x: 663, endPoint y: 434, distance: 70.3
click at [663, 434] on datatable-body-cell "$ 124.030,51" at bounding box center [706, 425] width 96 height 39
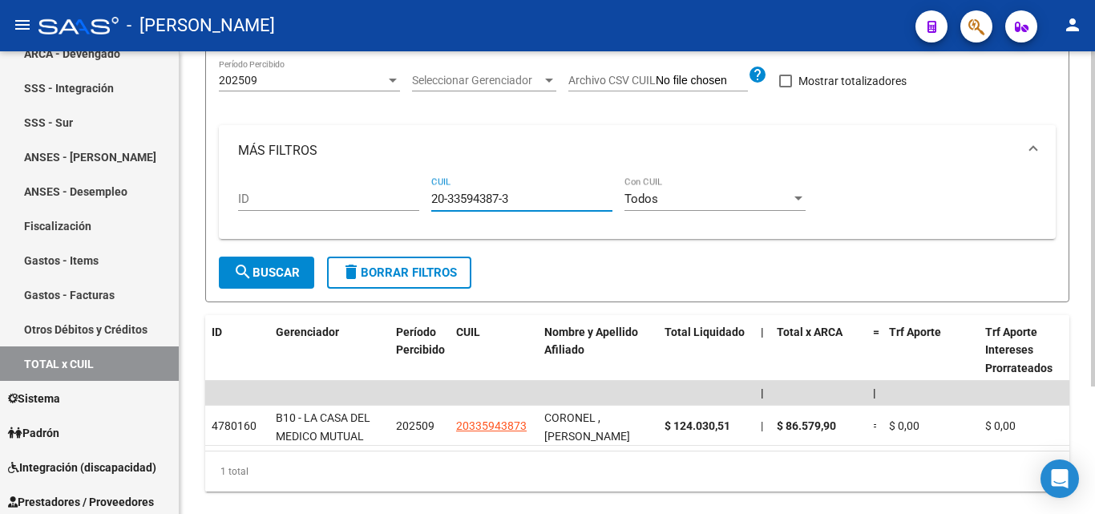
drag, startPoint x: 532, startPoint y: 199, endPoint x: 406, endPoint y: 202, distance: 126.7
click at [406, 202] on div "ID 20-33594387-3 CUIL Todos Con CUIL" at bounding box center [637, 201] width 798 height 50
paste input "27-22087745-6"
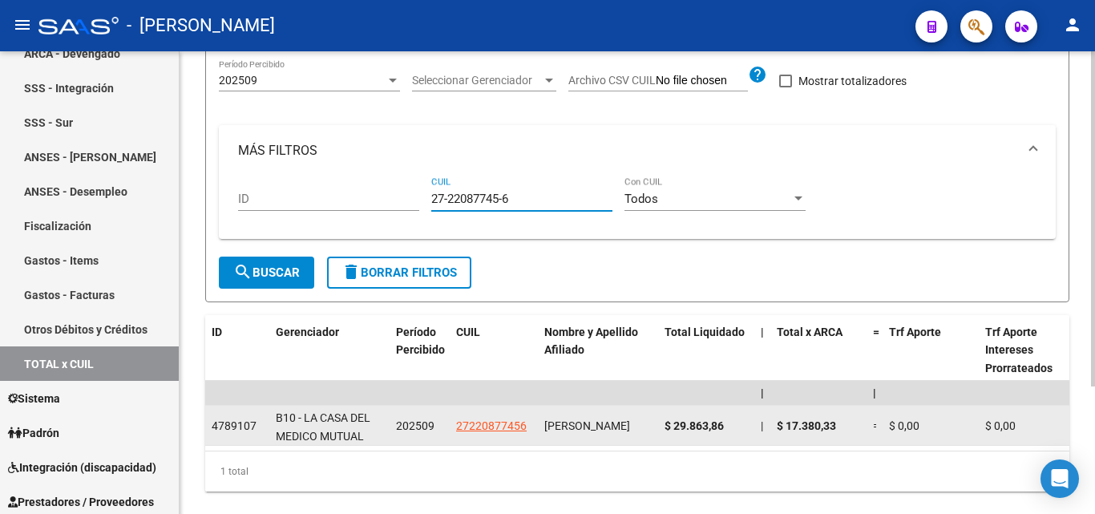
type input "27-22087745-6"
drag, startPoint x: 725, startPoint y: 426, endPoint x: 660, endPoint y: 426, distance: 64.9
click at [660, 426] on datatable-body-cell "$ 29.863,86" at bounding box center [706, 425] width 96 height 39
